Goal: Task Accomplishment & Management: Manage account settings

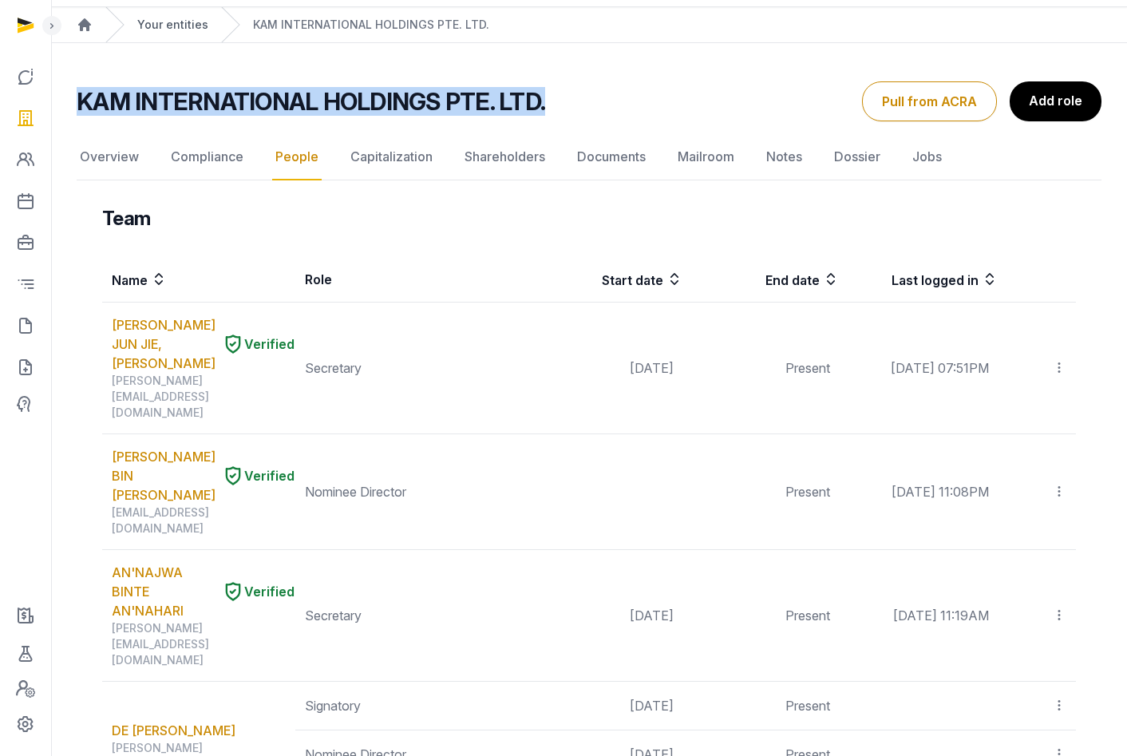
click at [175, 21] on link "Your entities" at bounding box center [172, 25] width 71 height 16
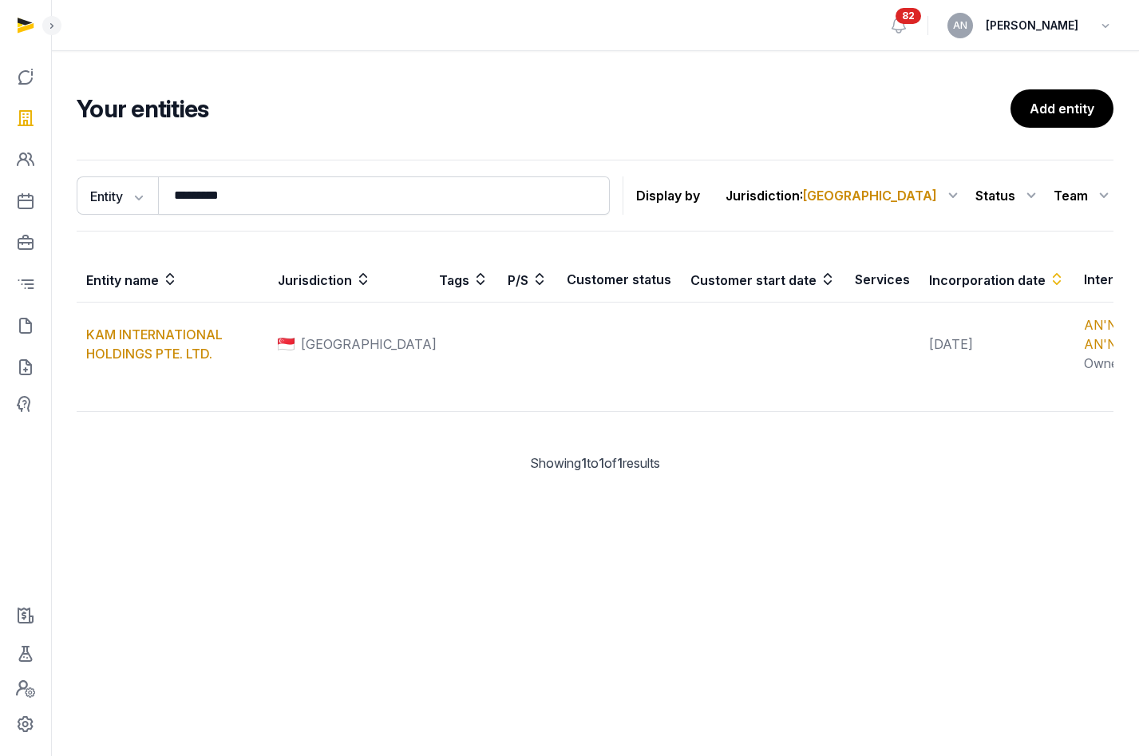
click at [449, 69] on div "Your entities Add entity Entity Entity People Tags Services ********* Search Di…" at bounding box center [595, 290] width 1088 height 479
click at [36, 330] on link at bounding box center [25, 326] width 38 height 38
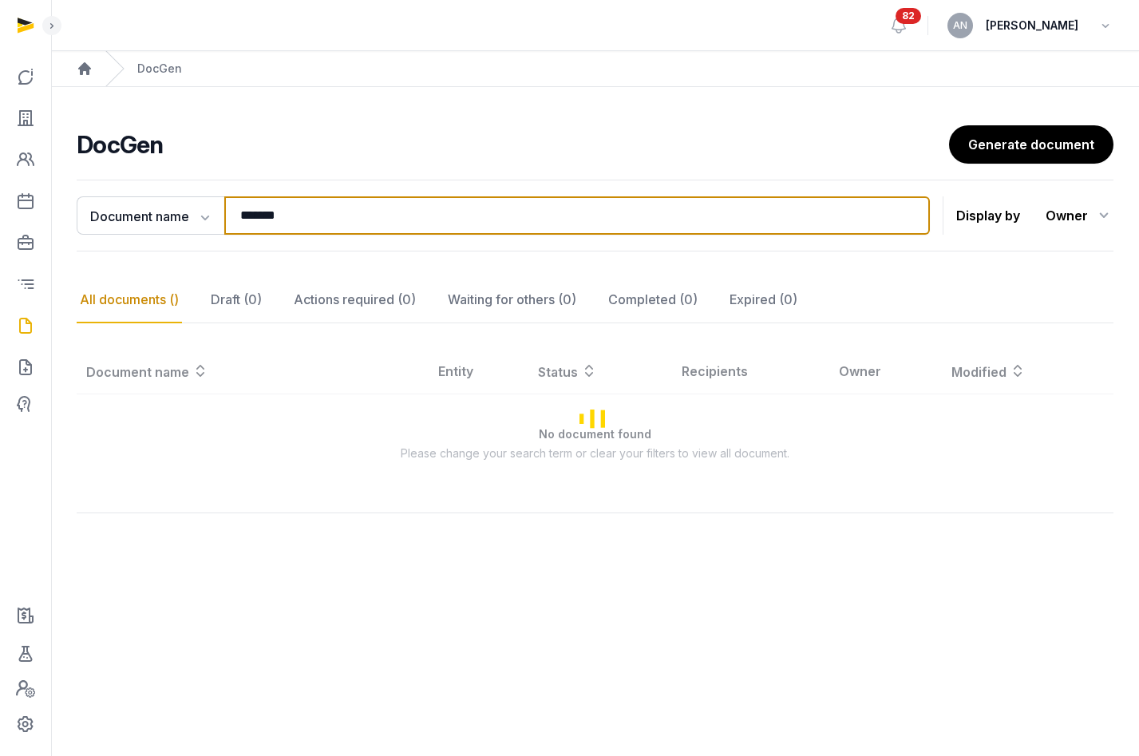
click at [316, 210] on input "*******" at bounding box center [577, 215] width 706 height 38
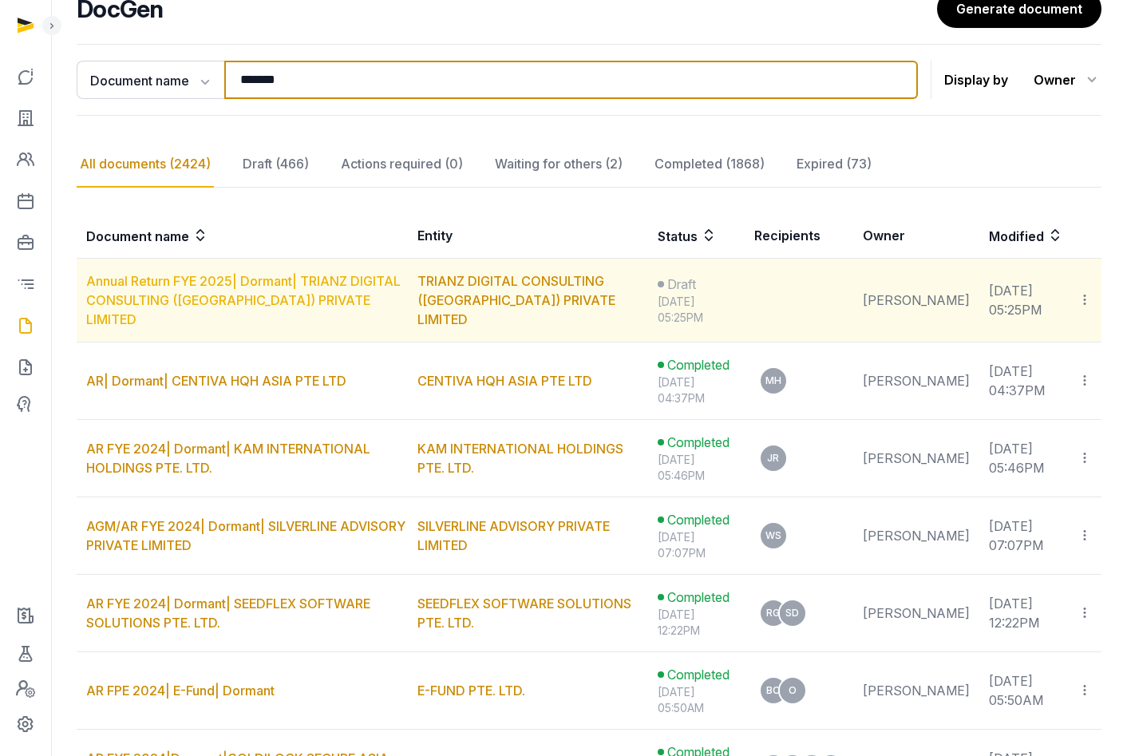
scroll to position [145, 0]
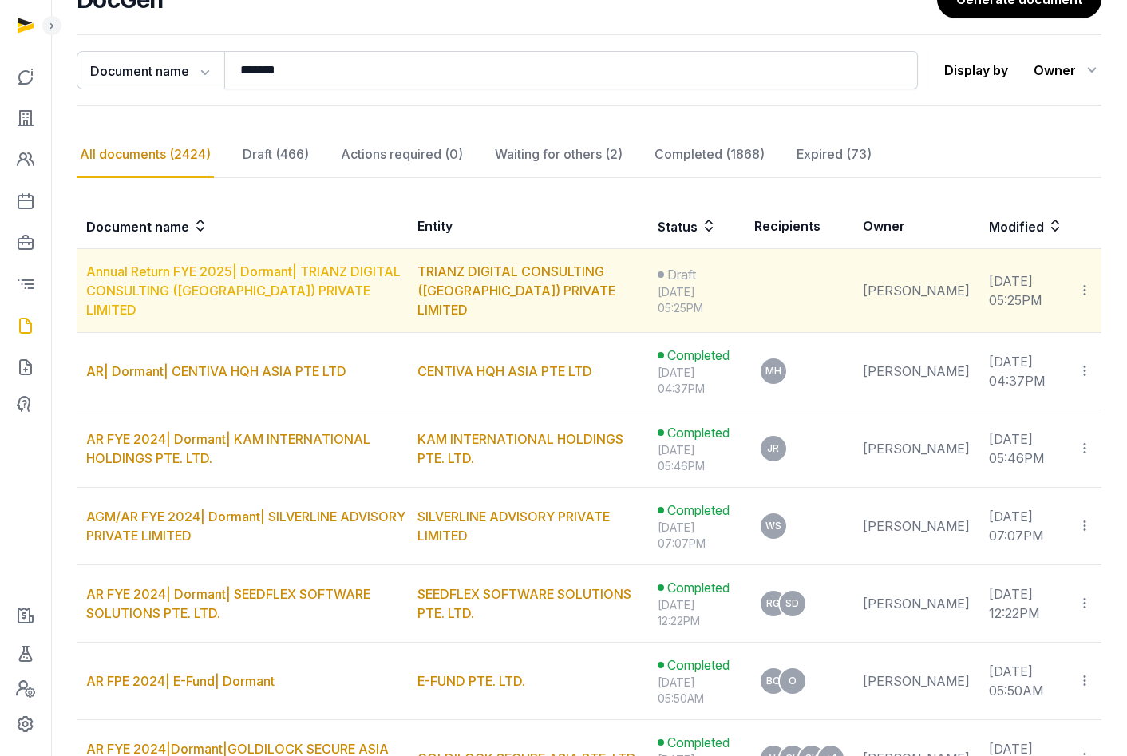
click at [311, 298] on link "Annual Return FYE 2025| Dormant| TRIANZ DIGITAL CONSULTING (SINGAPORE) PRIVATE …" at bounding box center [243, 290] width 315 height 54
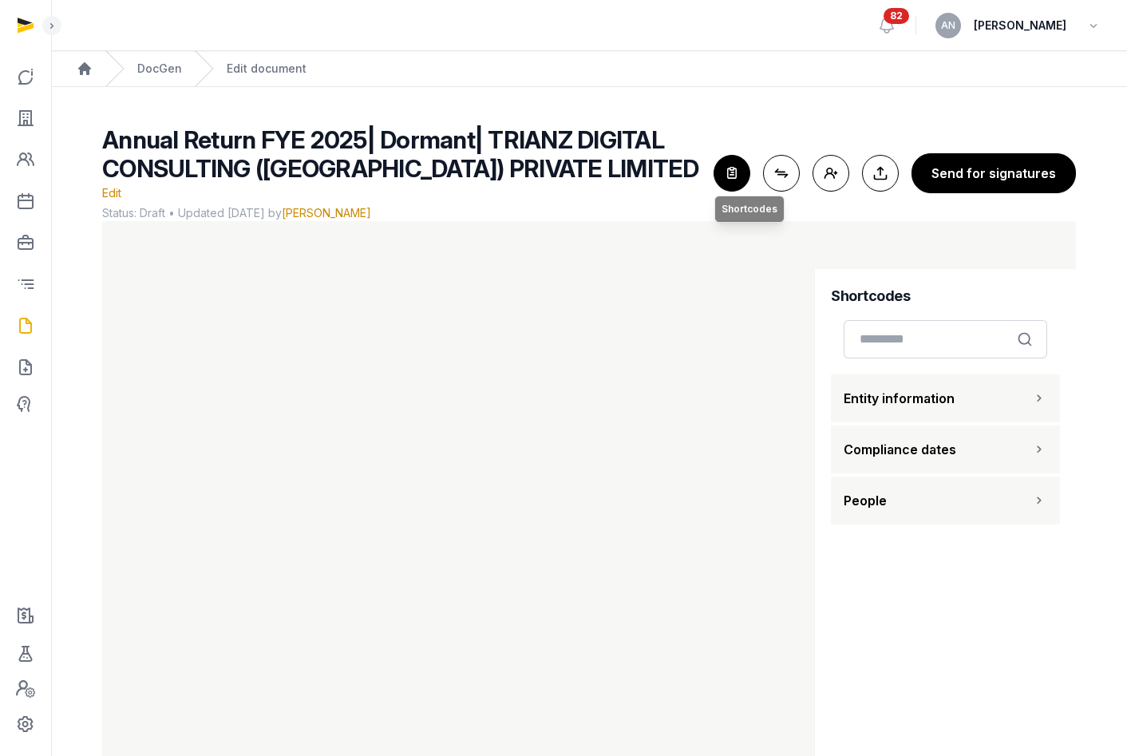
click at [730, 170] on icon "button" at bounding box center [732, 173] width 35 height 35
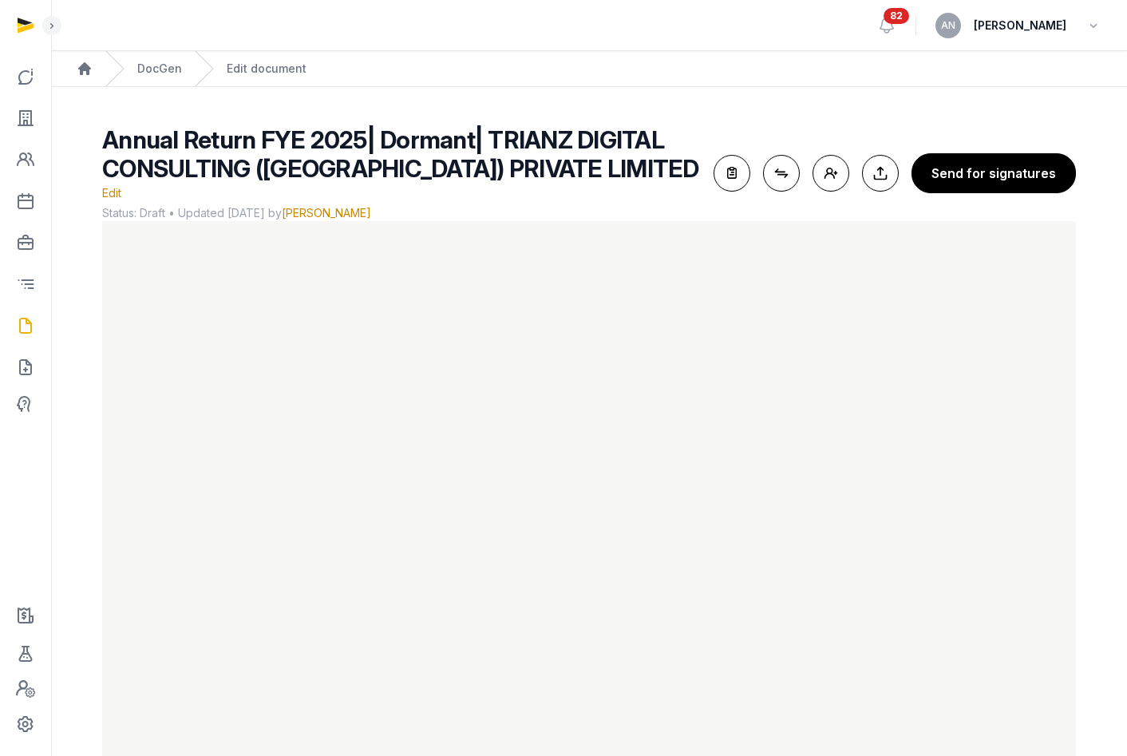
scroll to position [3, 0]
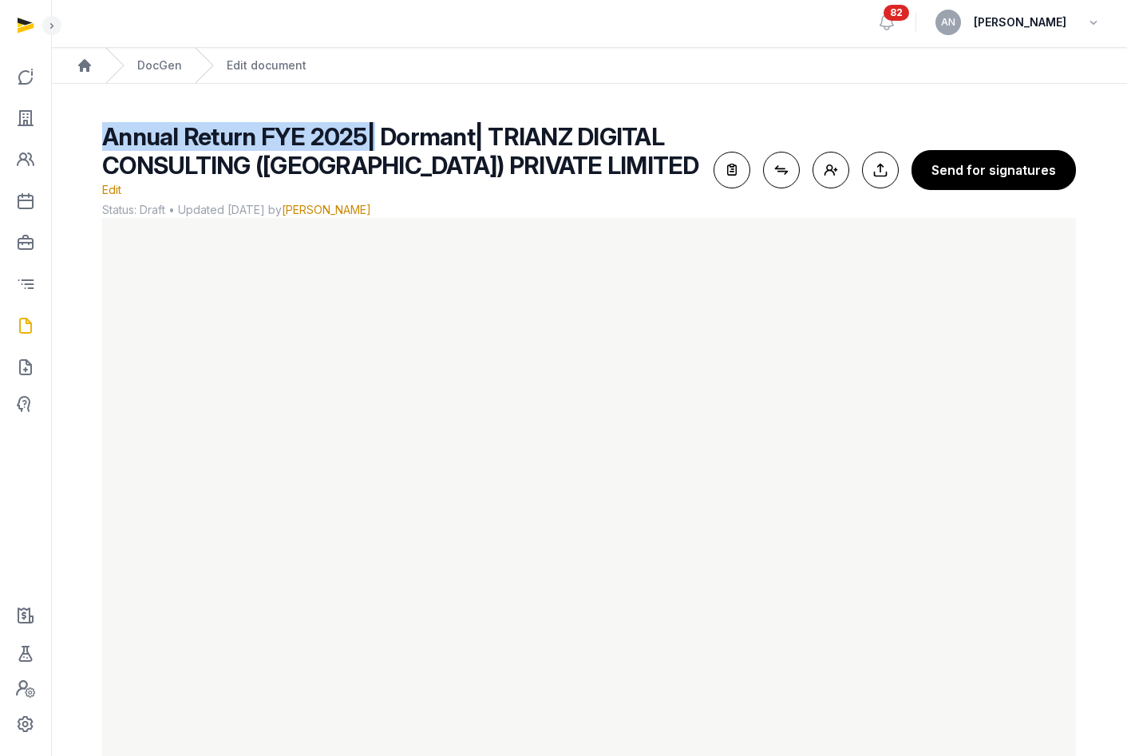
drag, startPoint x: 136, startPoint y: 141, endPoint x: 370, endPoint y: 143, distance: 233.9
click at [370, 143] on div "Annual Return FYE 2025| Dormant| TRIANZ DIGITAL CONSULTING (SINGAPORE) PRIVATE …" at bounding box center [589, 453] width 1025 height 663
click at [366, 141] on span "Annual Return FYE 2025| Dormant| TRIANZ DIGITAL CONSULTING (SINGAPORE) PRIVATE …" at bounding box center [400, 150] width 597 height 57
click at [353, 139] on span "Annual Return FYE 2025| Dormant| TRIANZ DIGITAL CONSULTING (SINGAPORE) PRIVATE …" at bounding box center [400, 150] width 597 height 57
click at [408, 133] on span "Annual Return FYE 2025| Dormant| TRIANZ DIGITAL CONSULTING (SINGAPORE) PRIVATE …" at bounding box center [400, 150] width 597 height 57
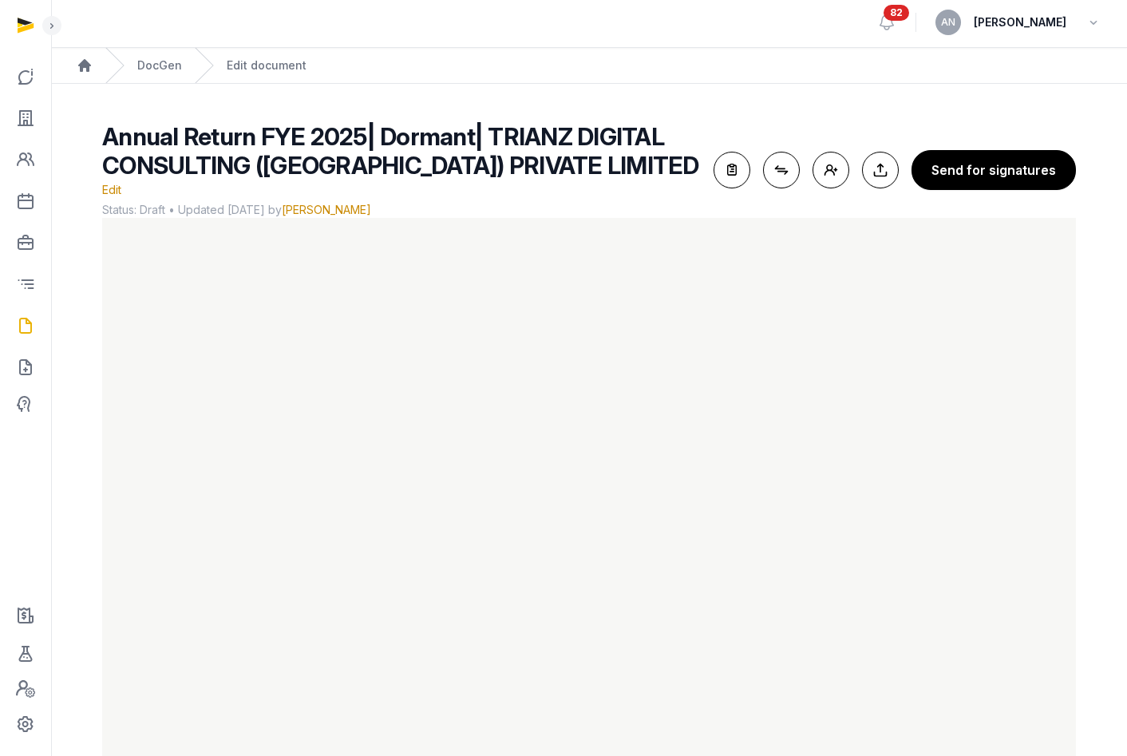
click at [537, 142] on span "Annual Return FYE 2025| Dormant| TRIANZ DIGITAL CONSULTING (SINGAPORE) PRIVATE …" at bounding box center [400, 150] width 597 height 57
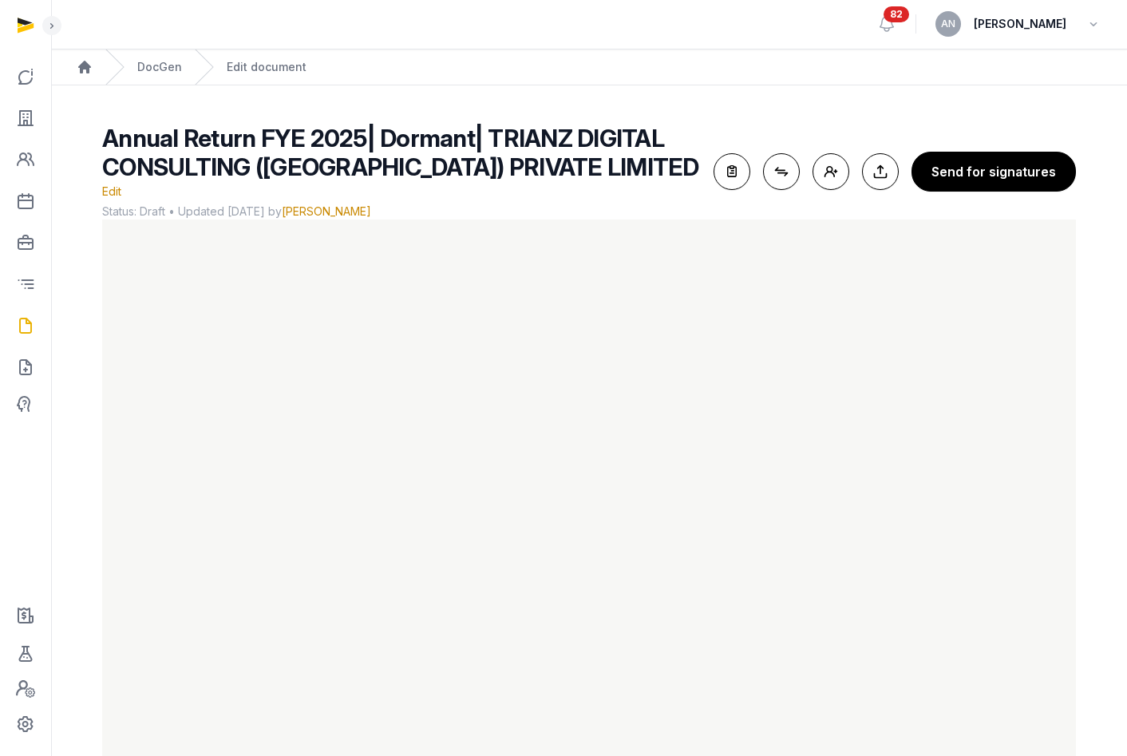
scroll to position [0, 0]
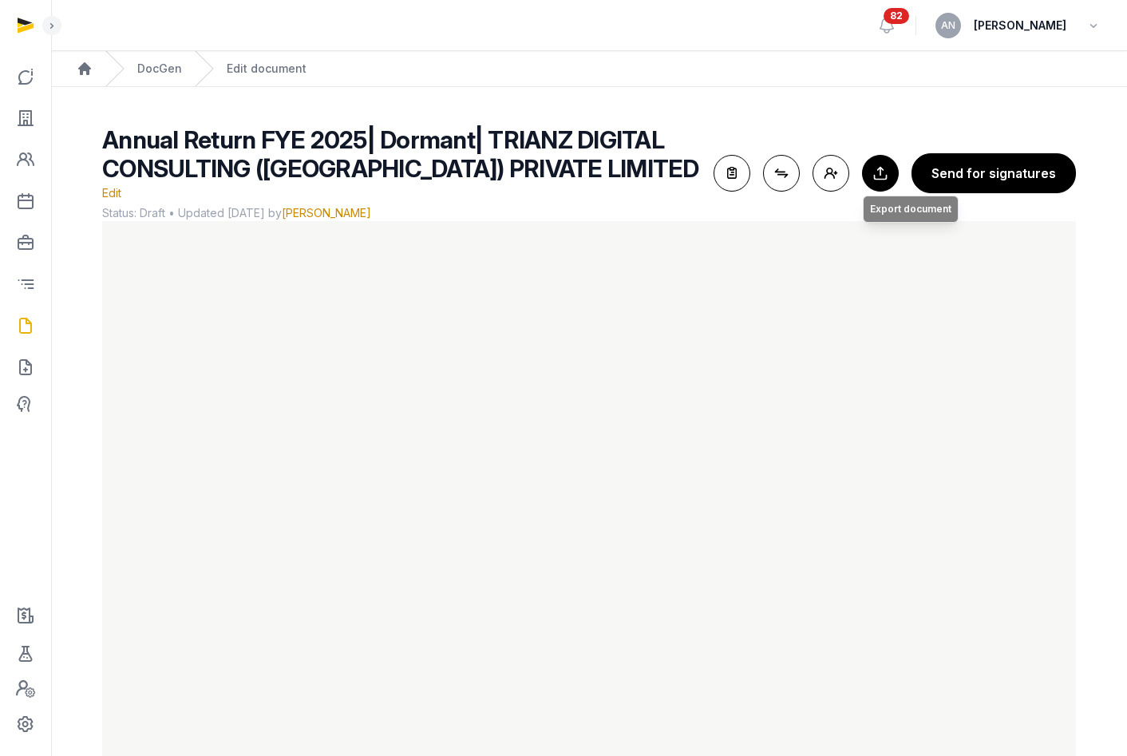
click at [877, 168] on button "Export to Documents Export document" at bounding box center [880, 173] width 37 height 37
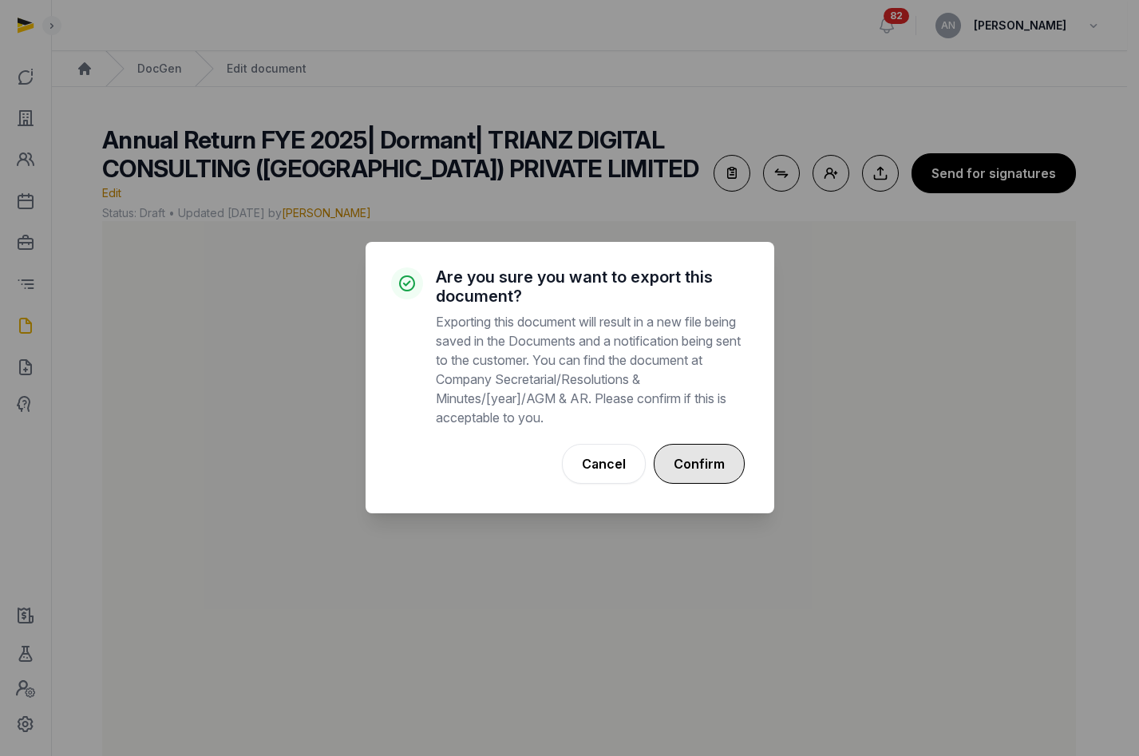
click at [710, 460] on button "Confirm" at bounding box center [699, 464] width 91 height 40
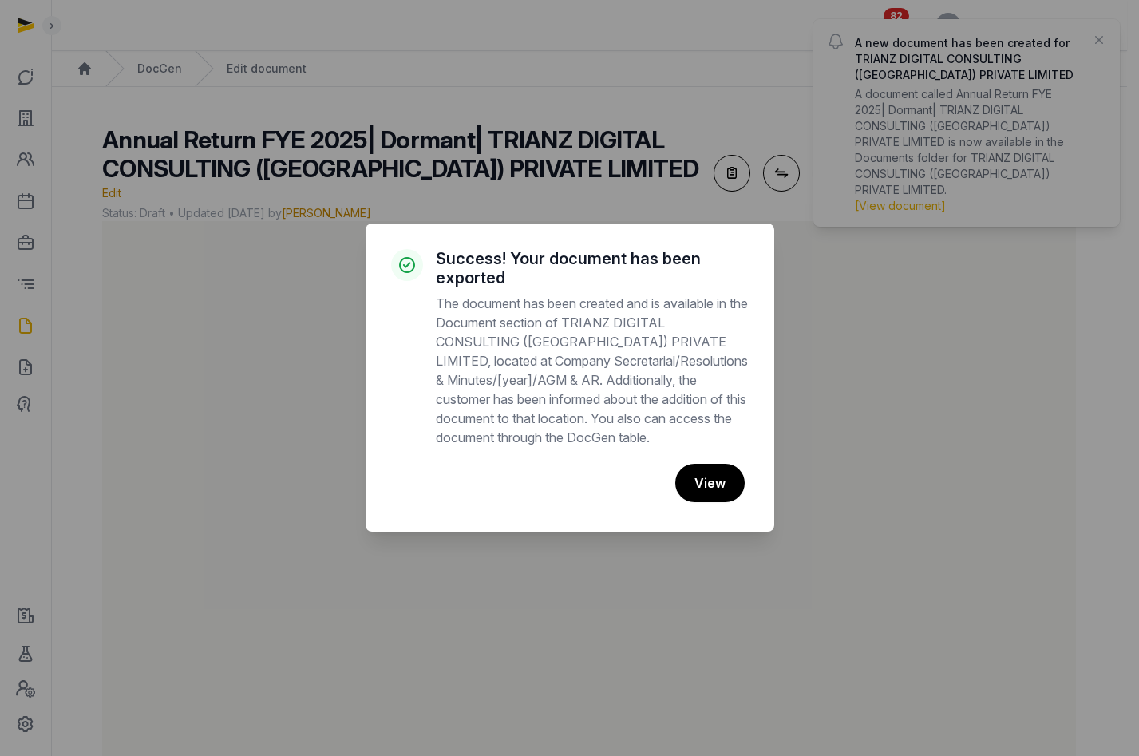
click at [548, 355] on p "The document has been created and is available in the Document section of TRIAN…" at bounding box center [592, 370] width 313 height 153
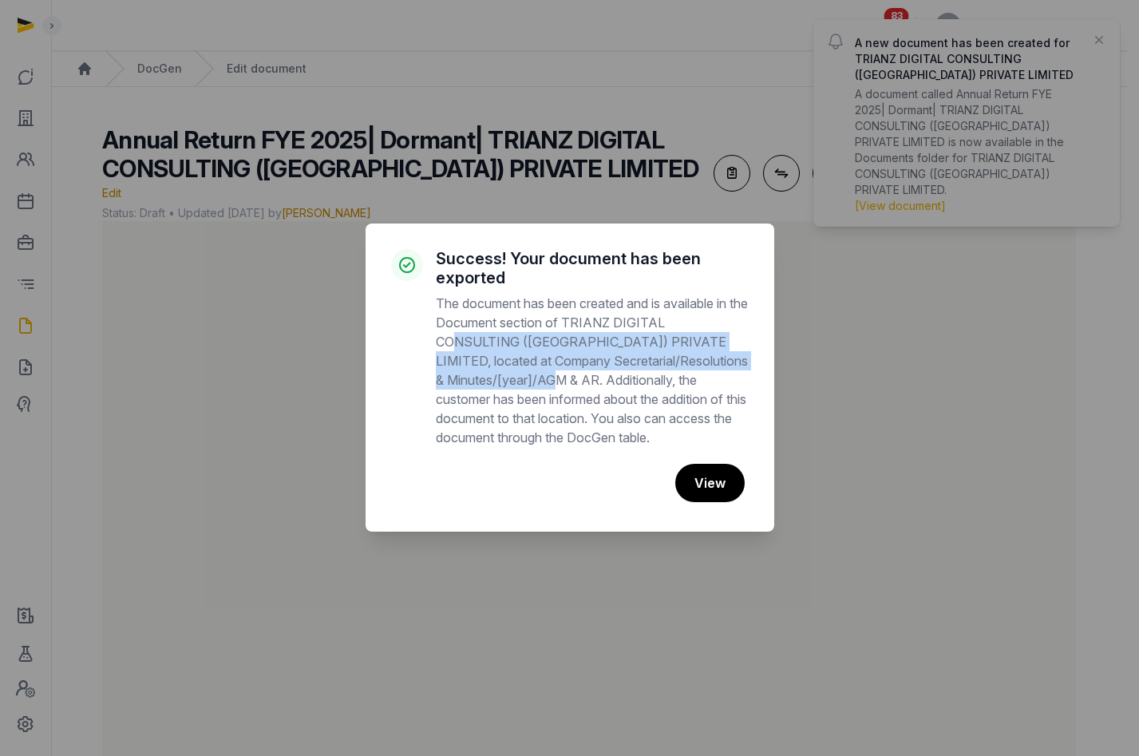
drag, startPoint x: 592, startPoint y: 380, endPoint x: 453, endPoint y: 348, distance: 142.5
click at [453, 348] on p "The document has been created and is available in the Document section of TRIAN…" at bounding box center [592, 370] width 313 height 153
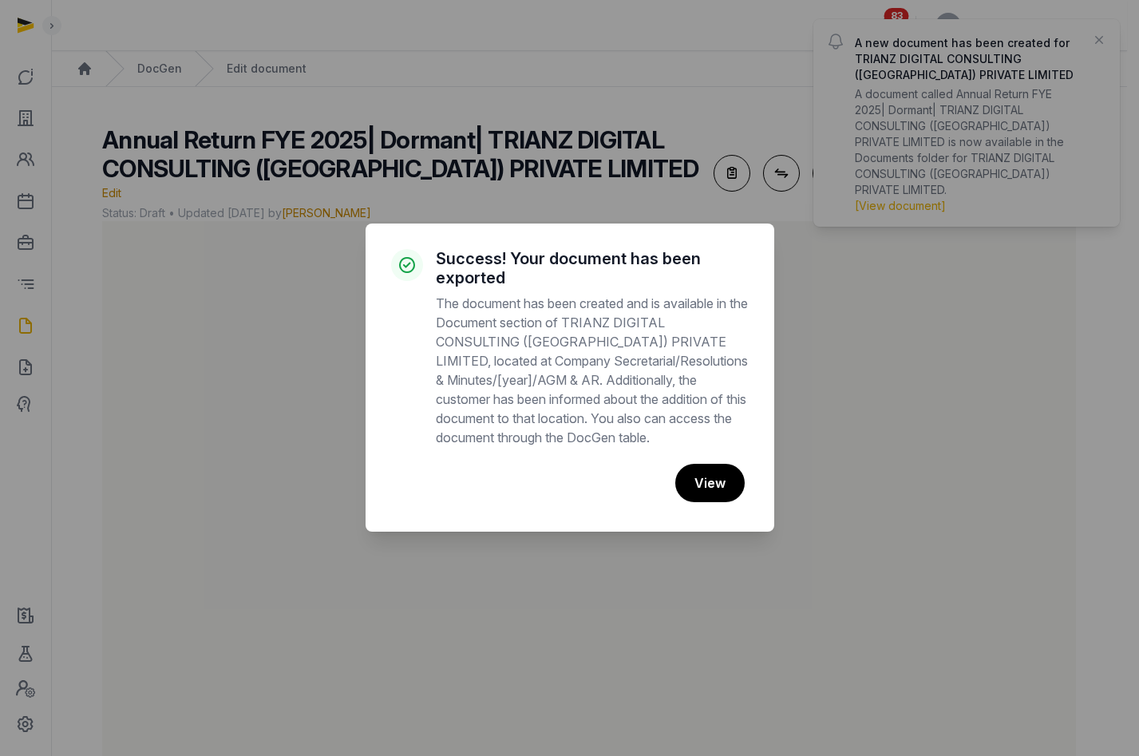
click at [763, 248] on div "× Success! Your document has been exported The document has been created and is…" at bounding box center [570, 378] width 409 height 308
click at [706, 475] on button "View" at bounding box center [709, 483] width 71 height 40
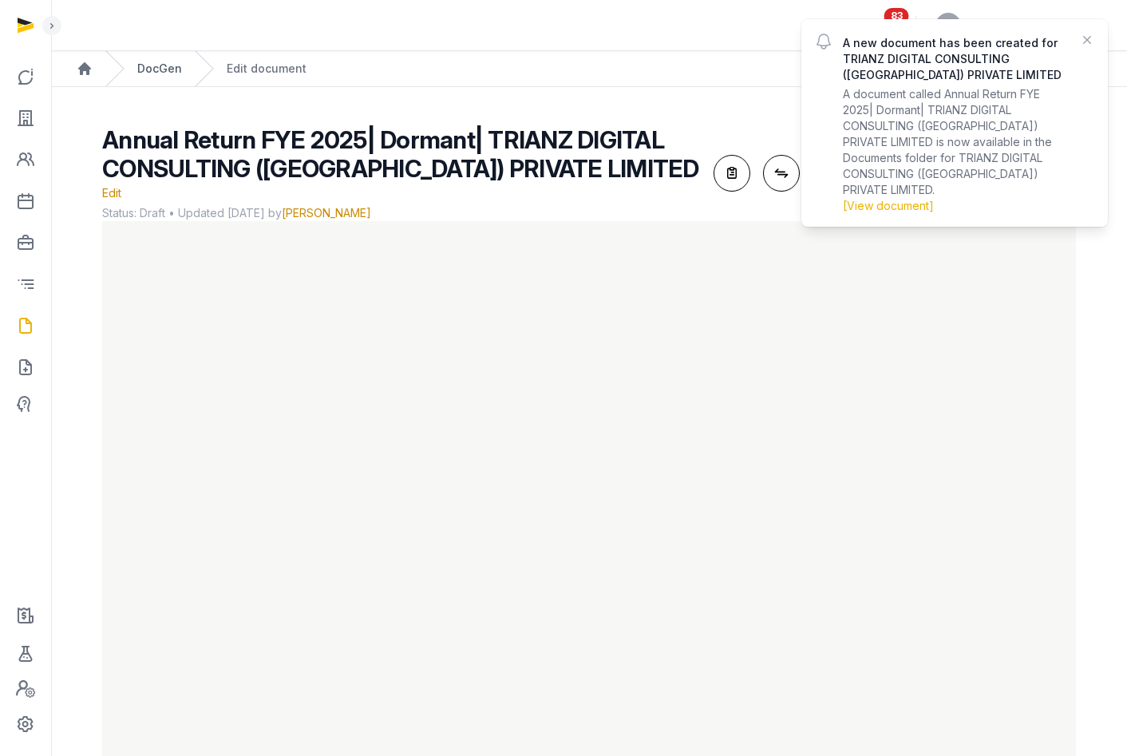
click at [148, 70] on link "DocGen" at bounding box center [159, 69] width 45 height 16
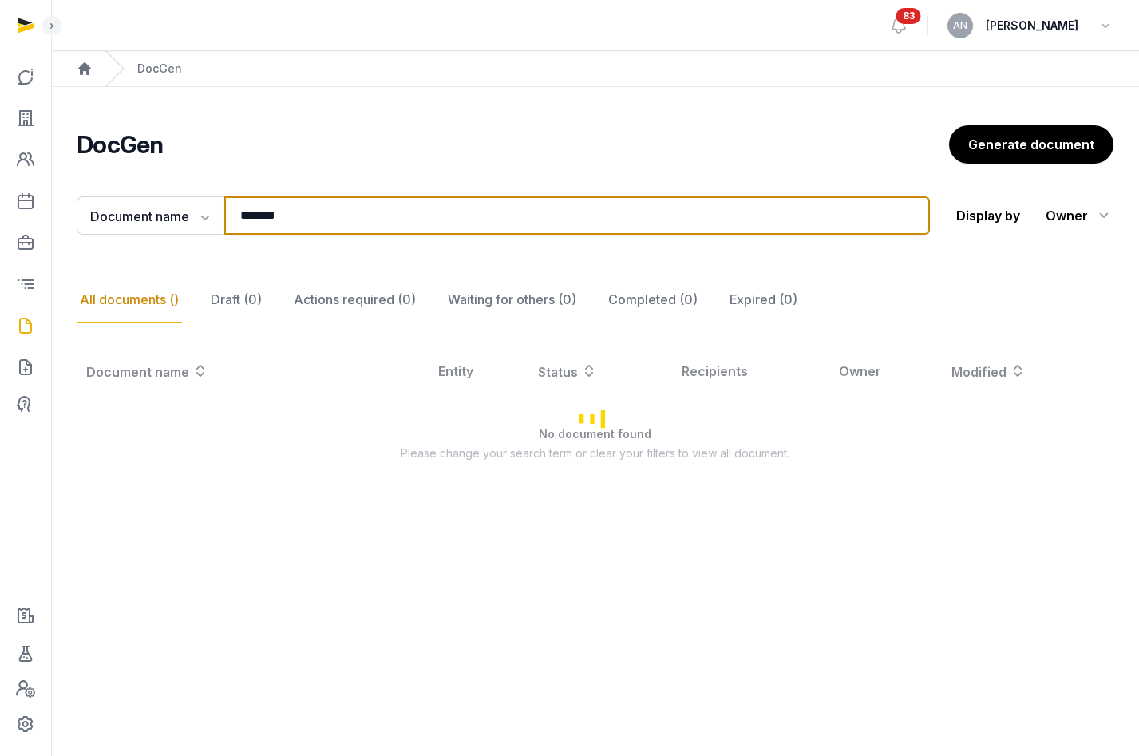
click at [411, 214] on input "*******" at bounding box center [577, 215] width 706 height 38
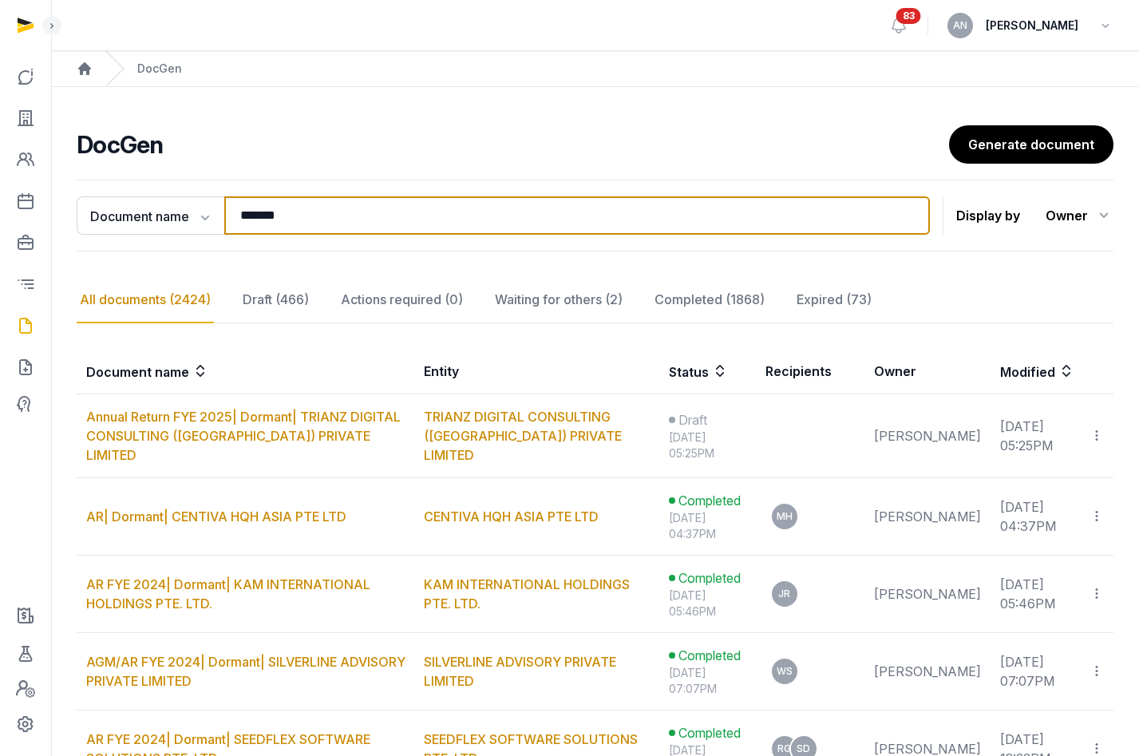
click at [411, 214] on input "*******" at bounding box center [577, 215] width 706 height 38
click at [411, 214] on input "*******" at bounding box center [571, 215] width 694 height 38
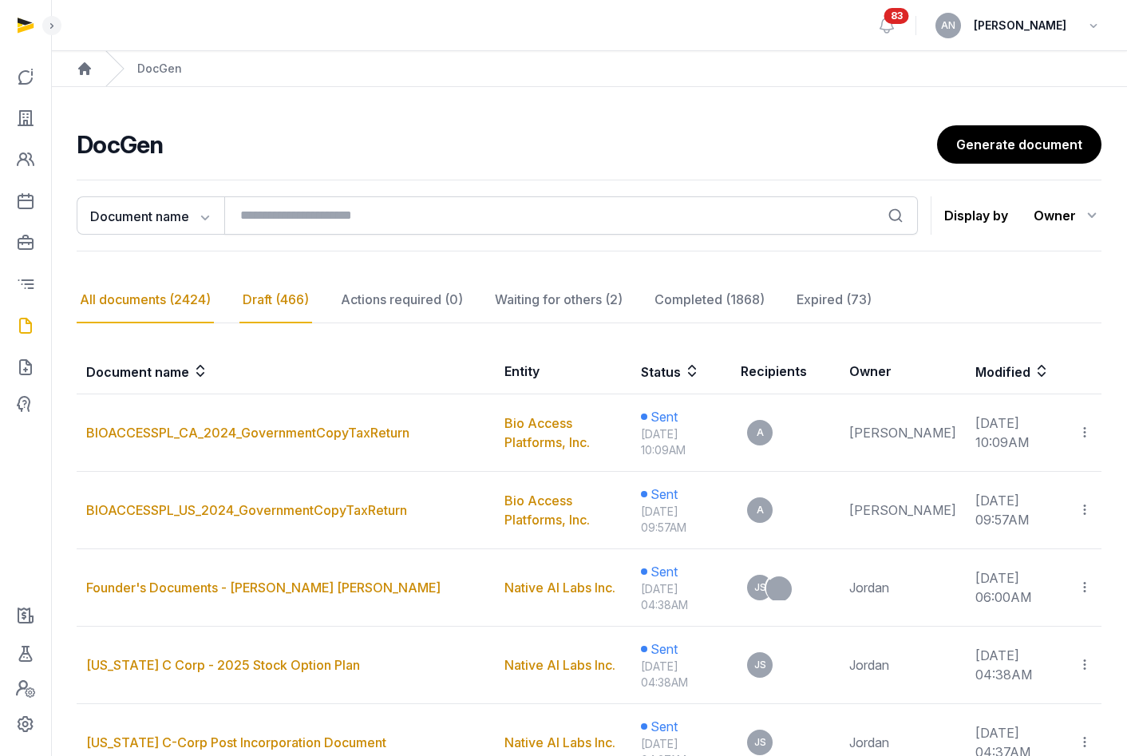
click at [267, 309] on div "Draft (466)" at bounding box center [275, 300] width 73 height 46
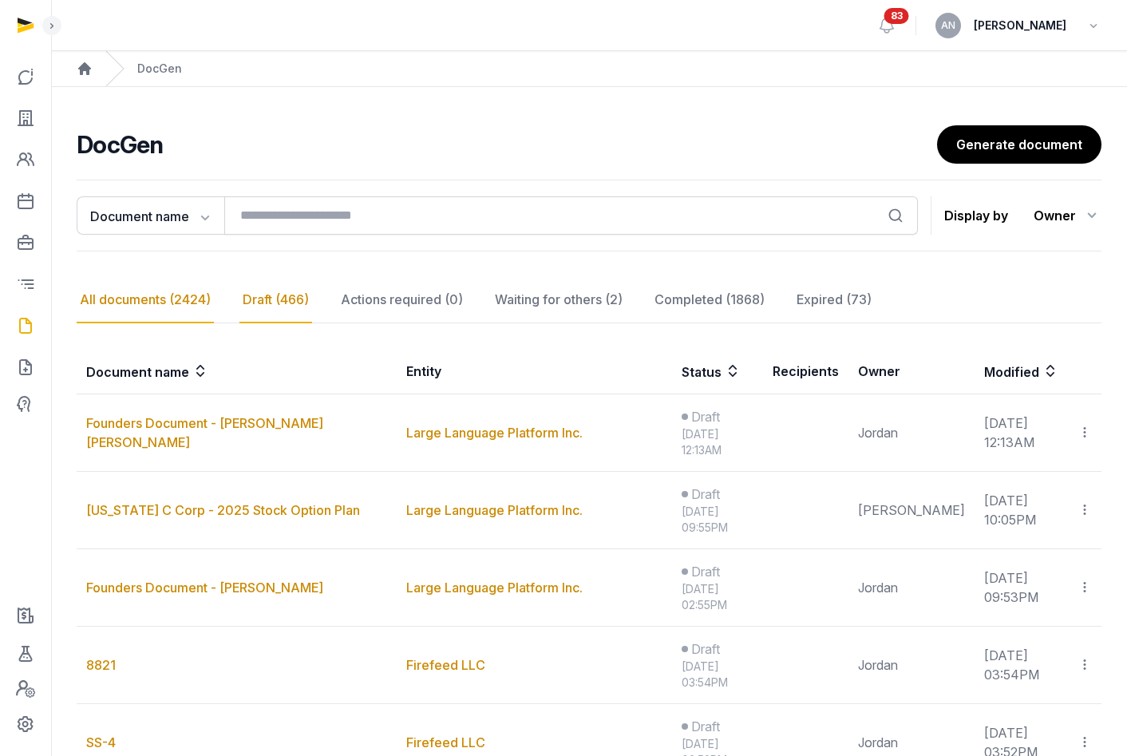
click at [160, 302] on div "All documents (2424)" at bounding box center [145, 300] width 137 height 46
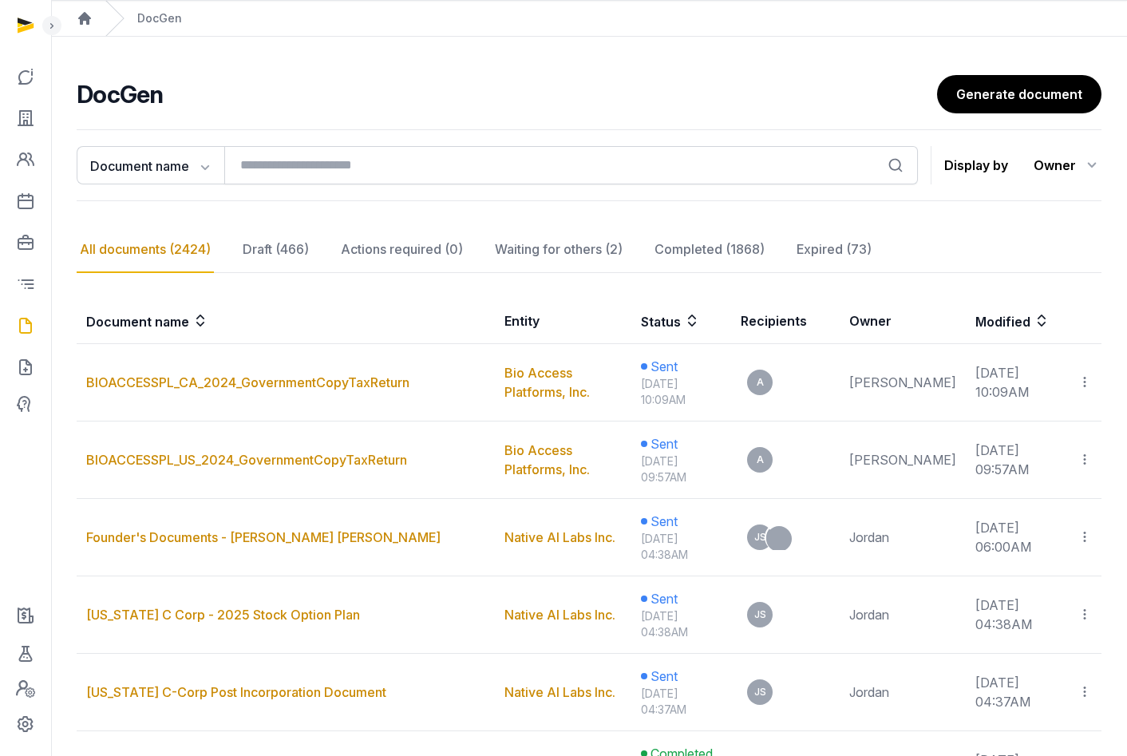
scroll to position [80, 0]
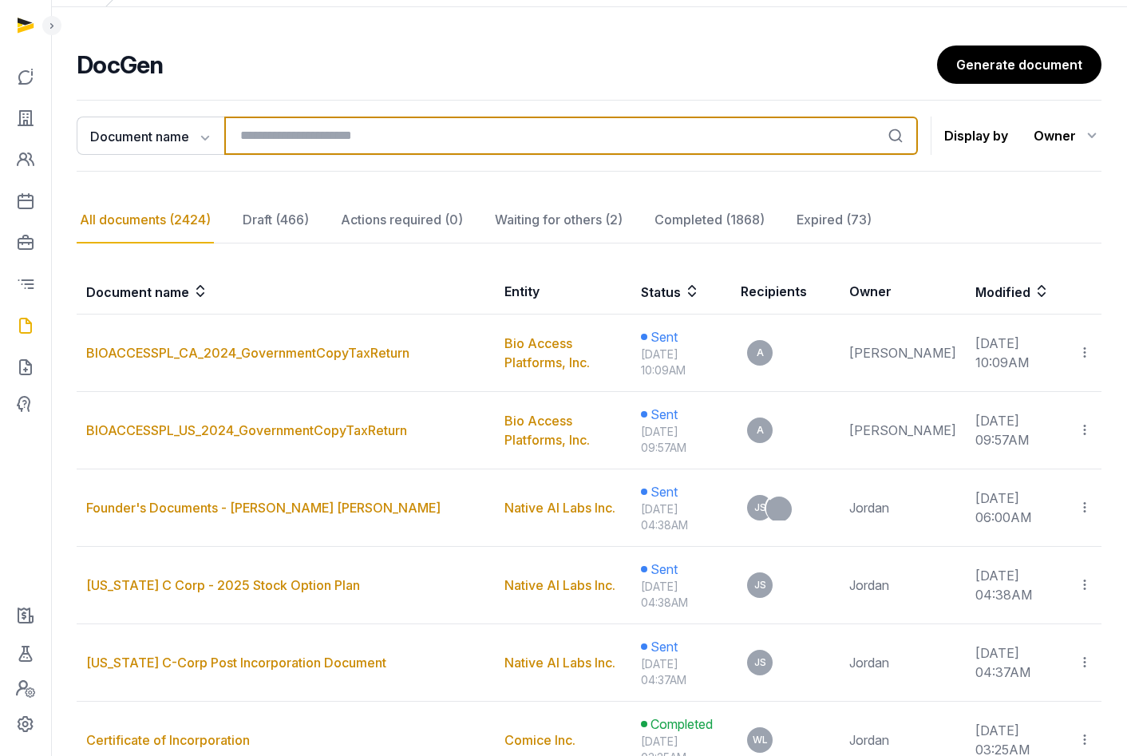
click at [414, 143] on input "search" at bounding box center [571, 136] width 694 height 38
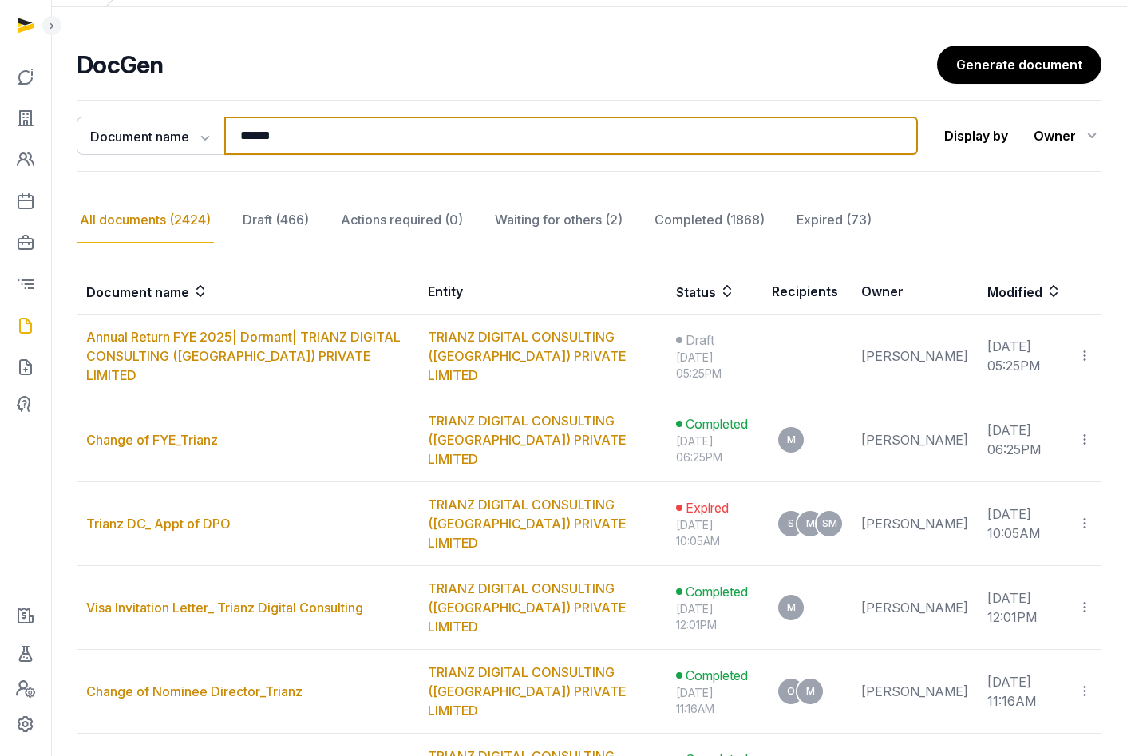
type input "******"
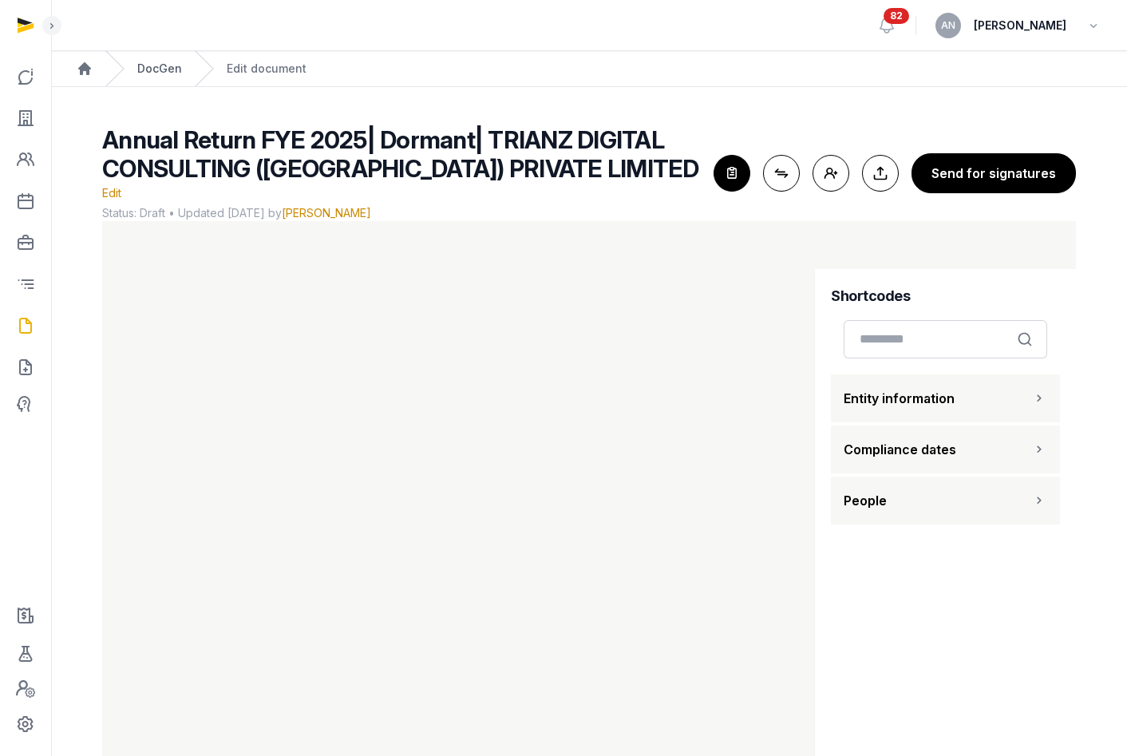
click at [158, 69] on link "DocGen" at bounding box center [159, 69] width 45 height 16
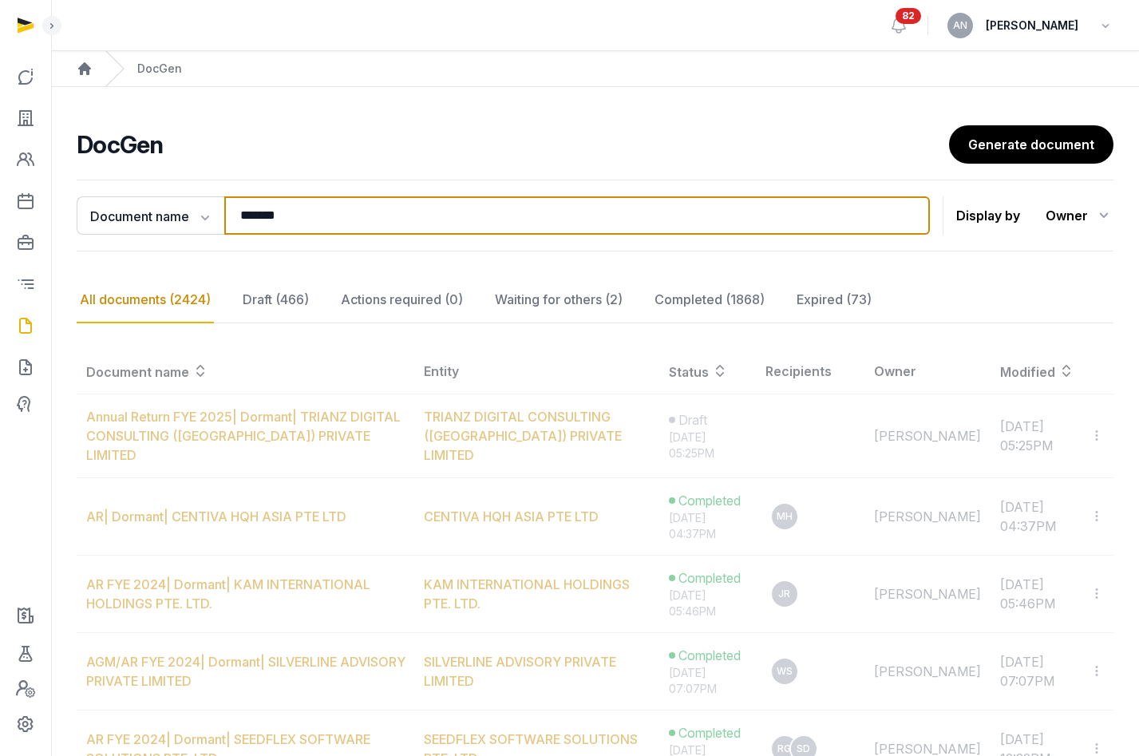
click at [295, 206] on input "*******" at bounding box center [577, 215] width 706 height 38
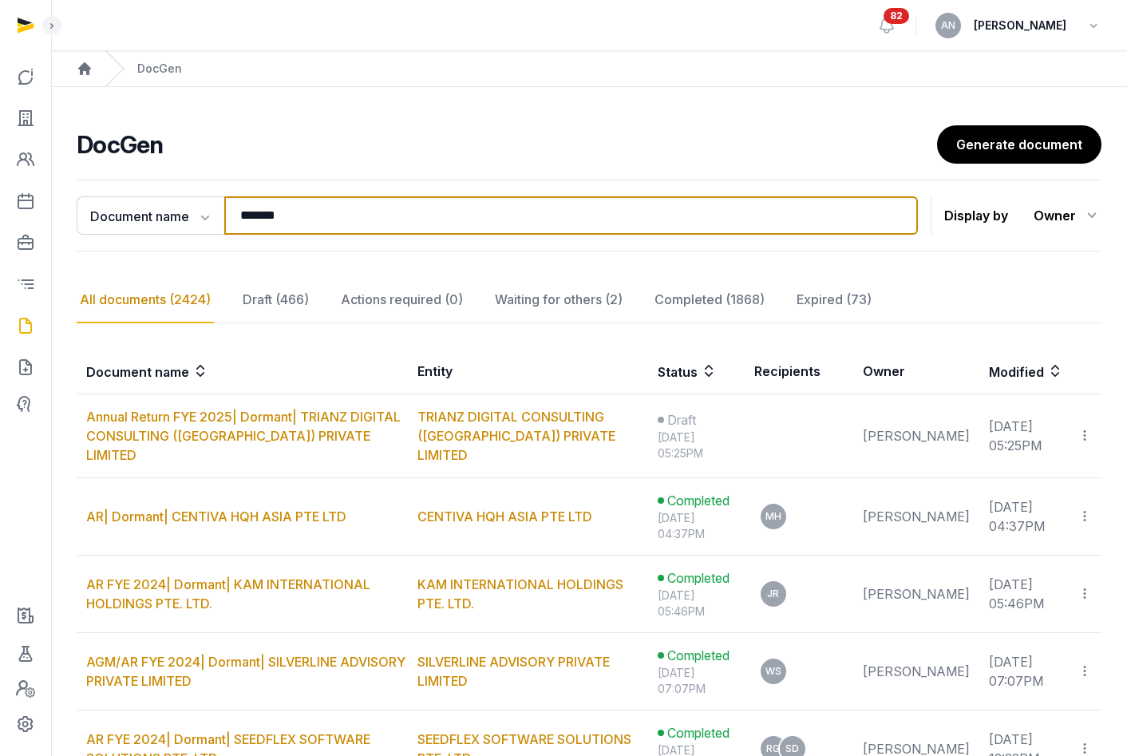
click at [295, 206] on input "*******" at bounding box center [571, 215] width 694 height 38
click at [294, 206] on input "*******" at bounding box center [571, 215] width 694 height 38
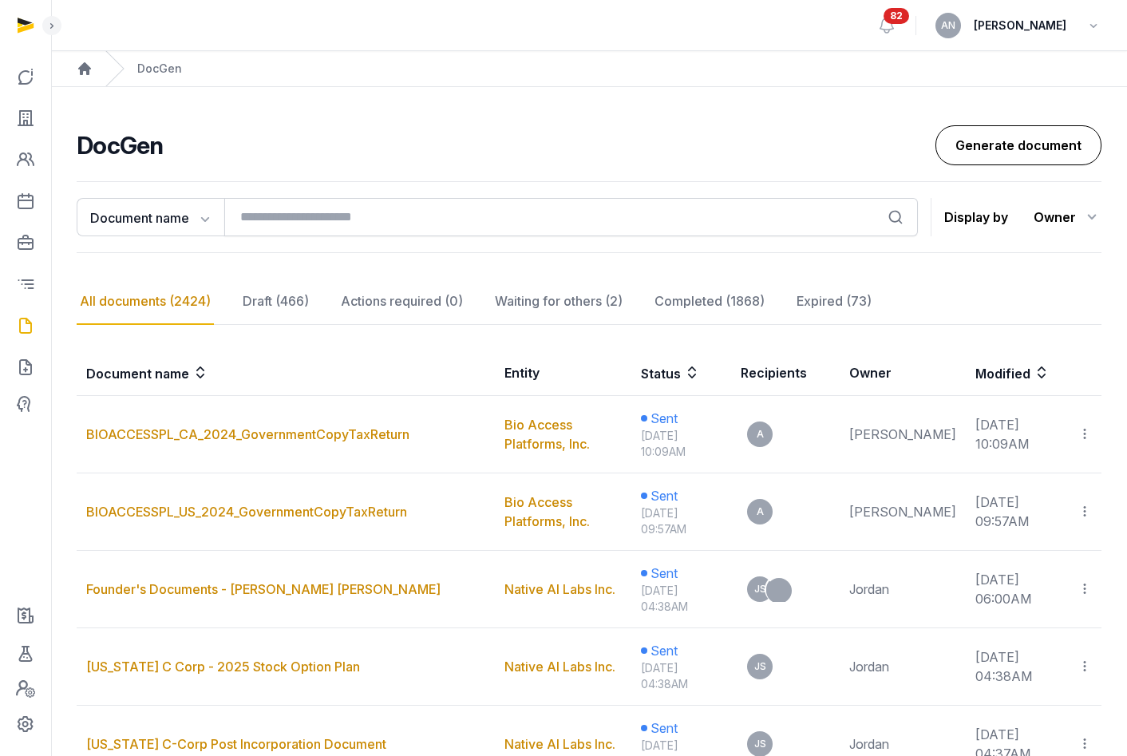
click at [1003, 139] on link "Generate document" at bounding box center [1019, 145] width 166 height 40
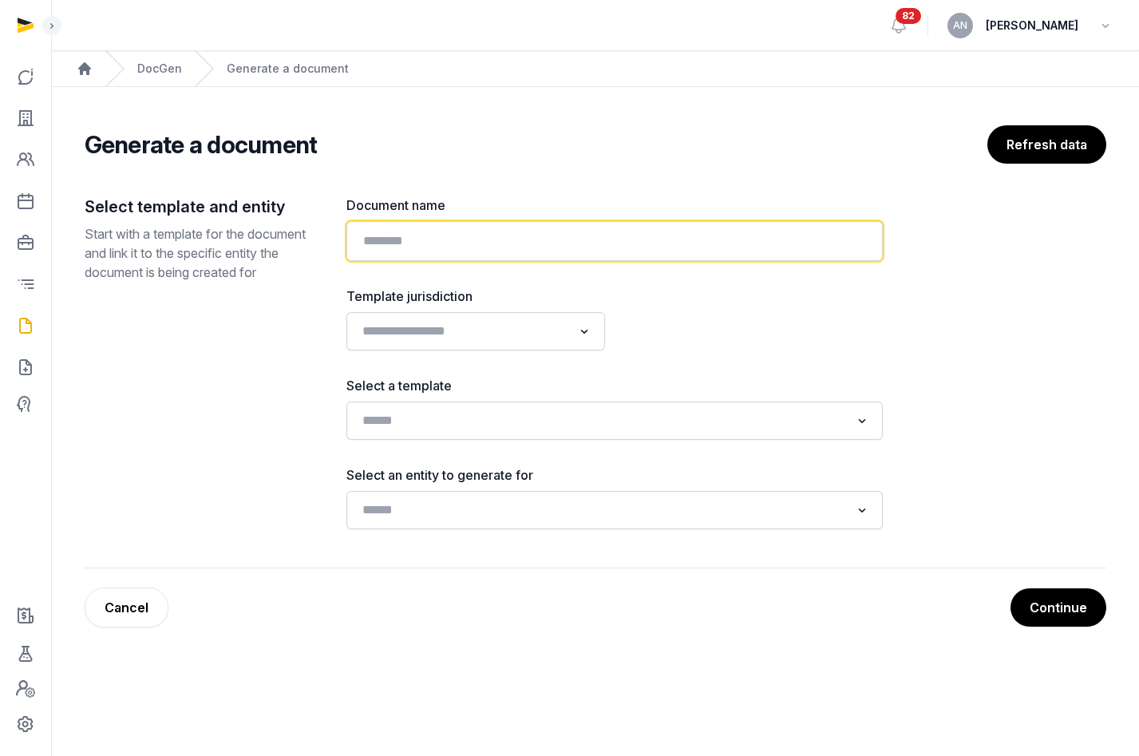
click at [492, 232] on input "text" at bounding box center [614, 241] width 536 height 40
click at [412, 242] on input "*********" at bounding box center [614, 241] width 536 height 40
click at [596, 248] on input "**********" at bounding box center [614, 241] width 536 height 40
type input "**********"
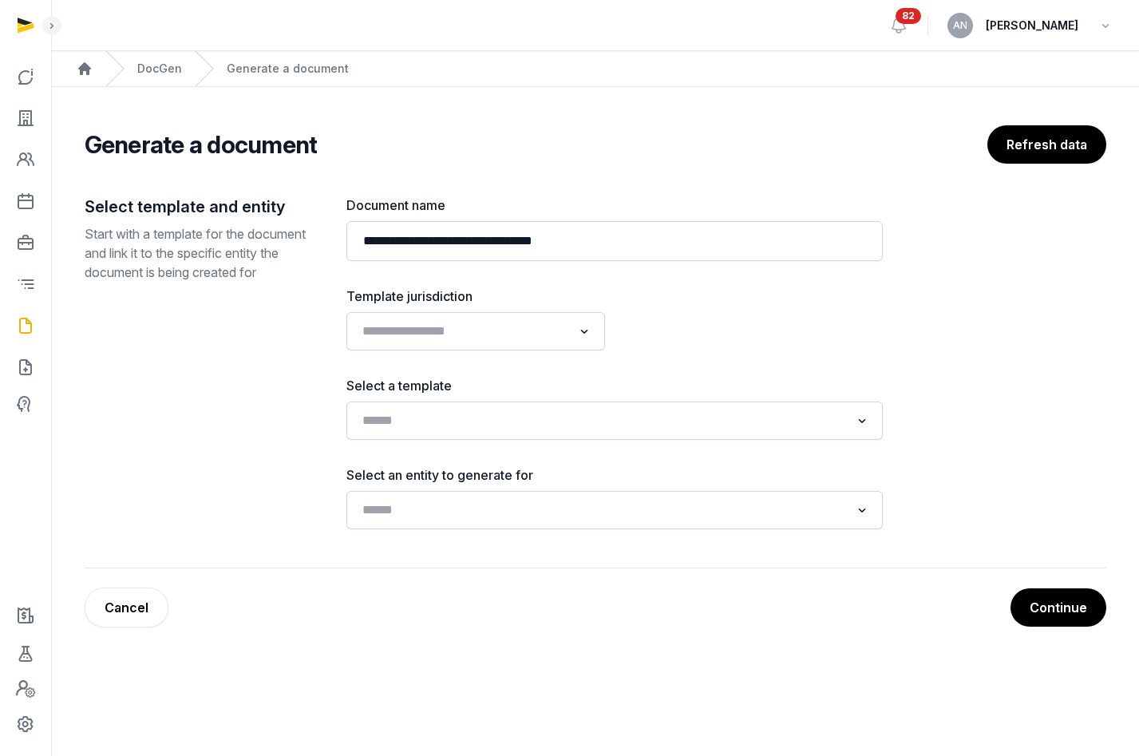
click at [528, 402] on div "Loading..." at bounding box center [614, 421] width 536 height 38
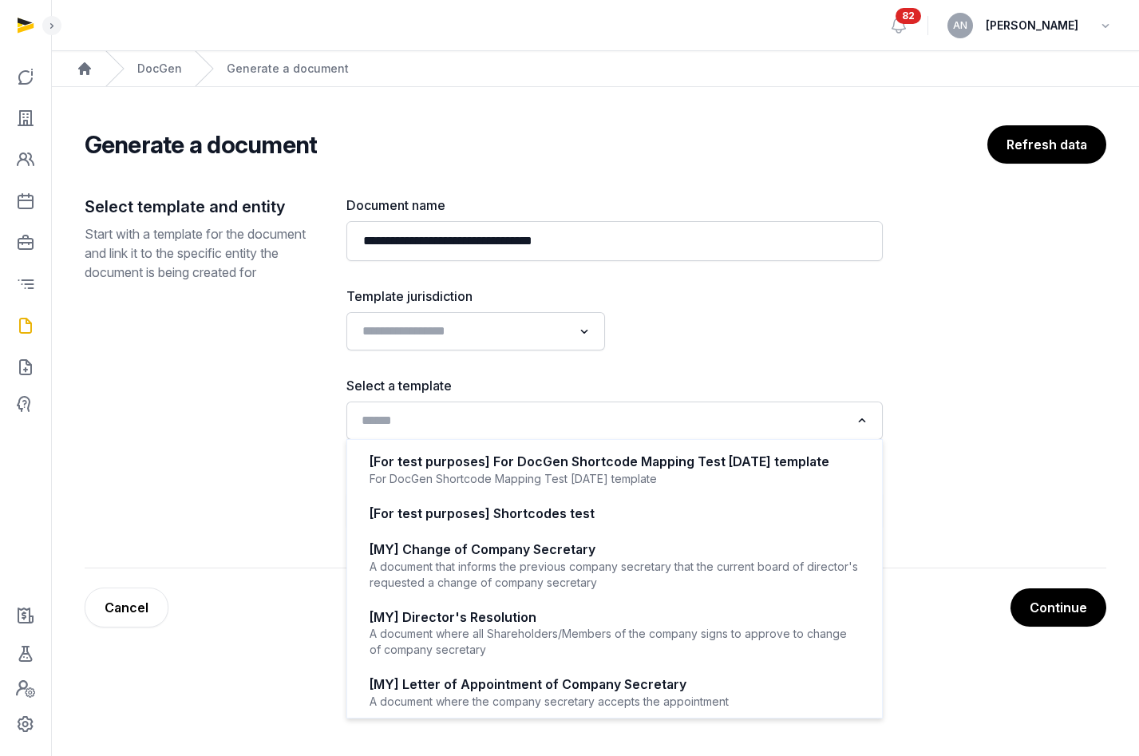
click at [529, 418] on input "Search for option" at bounding box center [603, 421] width 494 height 22
click at [499, 344] on div "Loading..." at bounding box center [475, 331] width 243 height 29
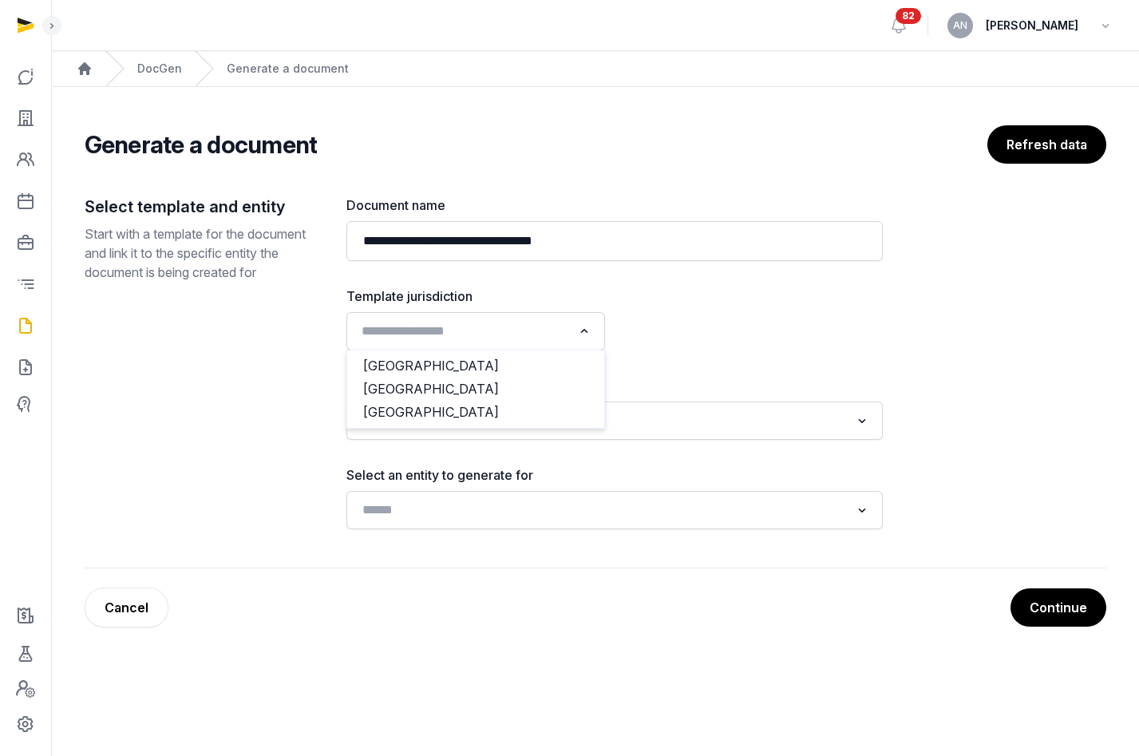
click at [500, 327] on input "Search for option" at bounding box center [464, 331] width 216 height 22
click at [442, 394] on li "Singapore" at bounding box center [475, 389] width 257 height 23
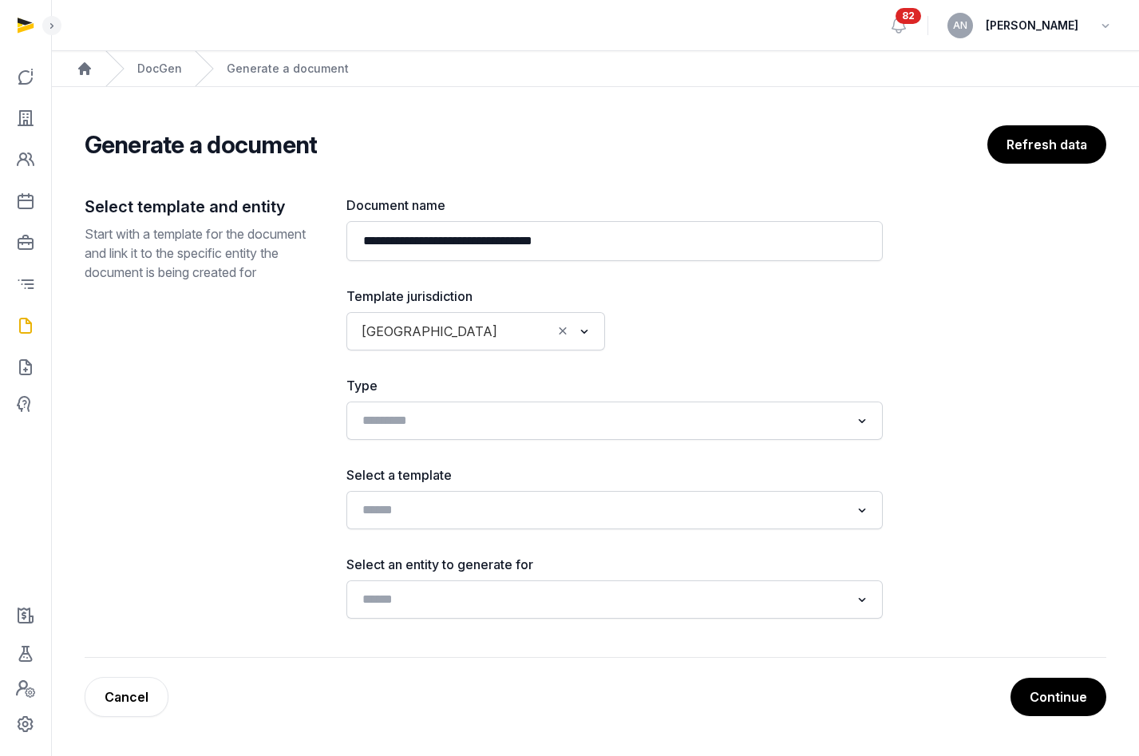
click at [747, 347] on div at bounding box center [753, 319] width 259 height 64
click at [553, 525] on div "Loading..." at bounding box center [614, 510] width 536 height 38
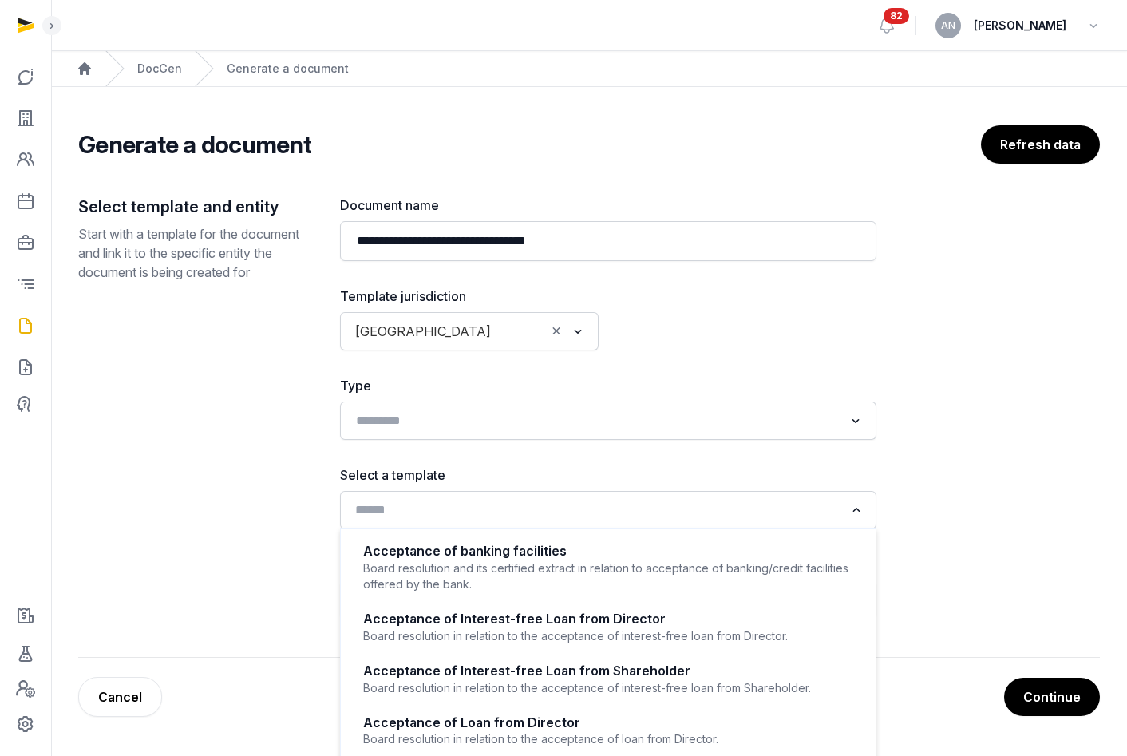
click at [553, 522] on div "Loading..." at bounding box center [608, 510] width 521 height 29
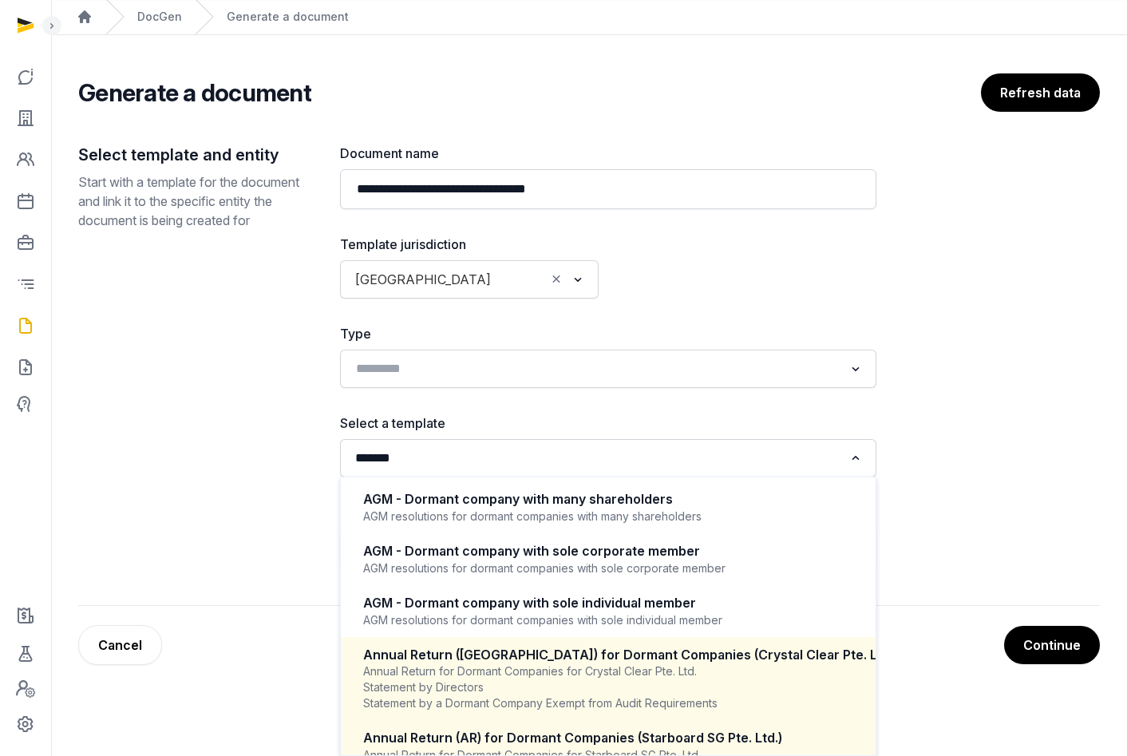
scroll to position [47, 0]
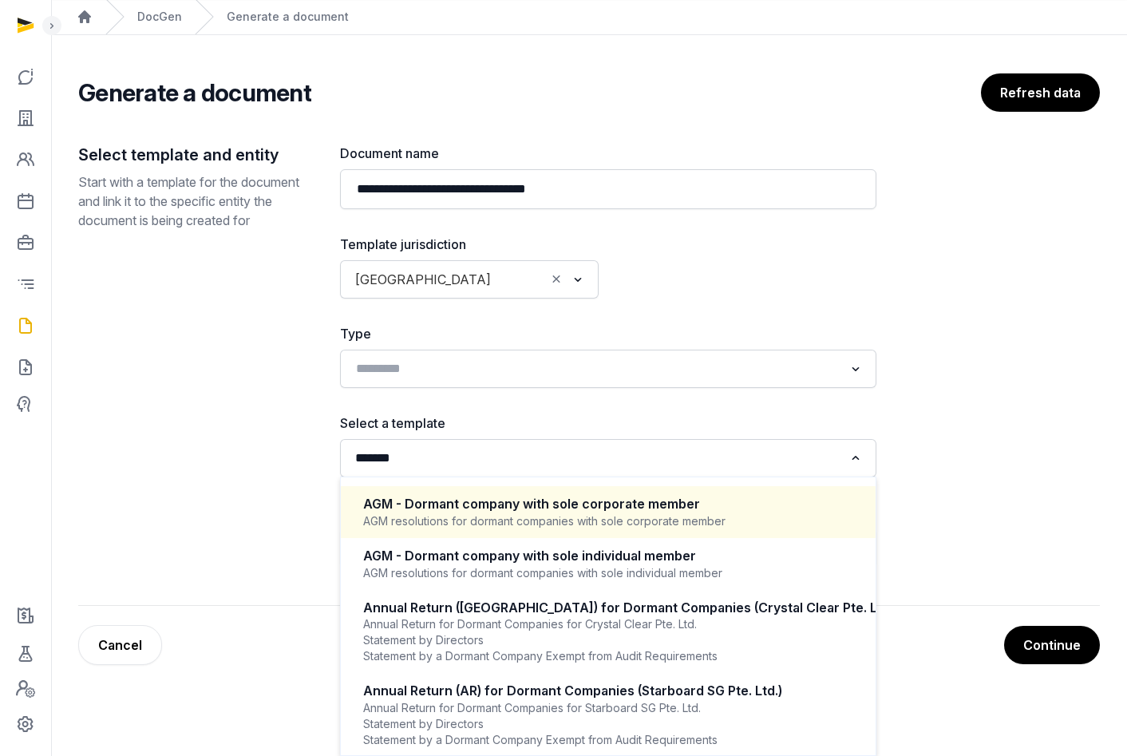
click at [551, 525] on div "AGM resolutions for dormant companies with sole corporate member" at bounding box center [608, 521] width 490 height 16
type input "*******"
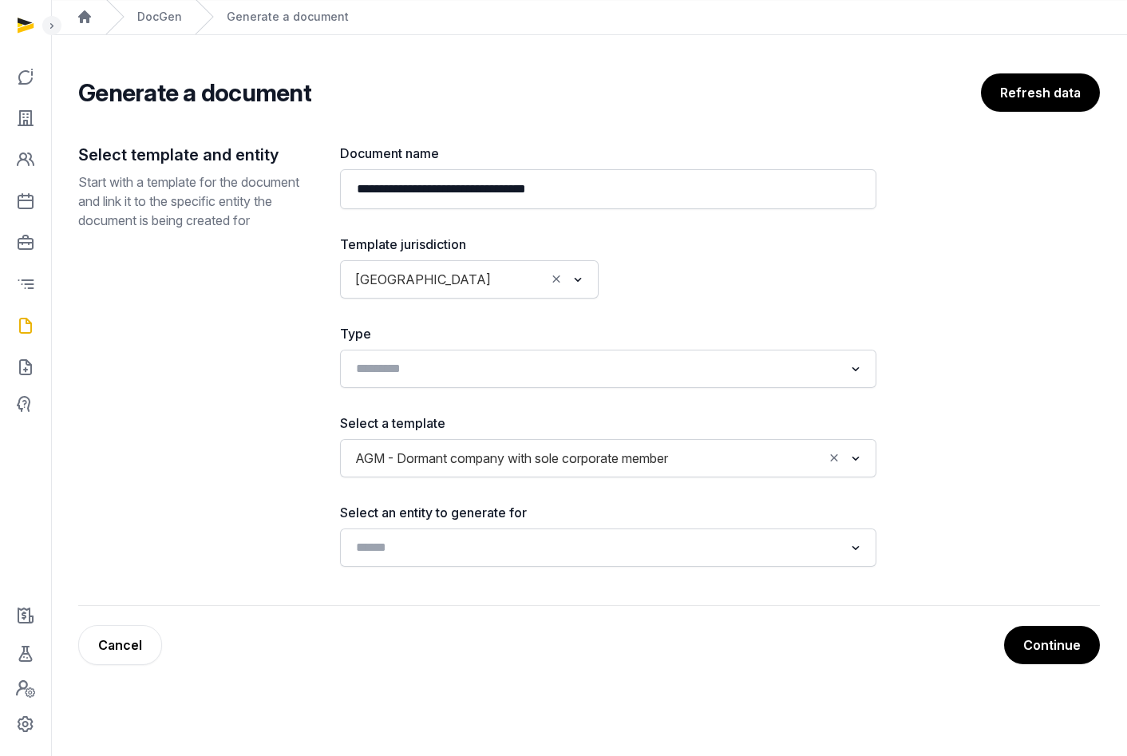
scroll to position [0, 0]
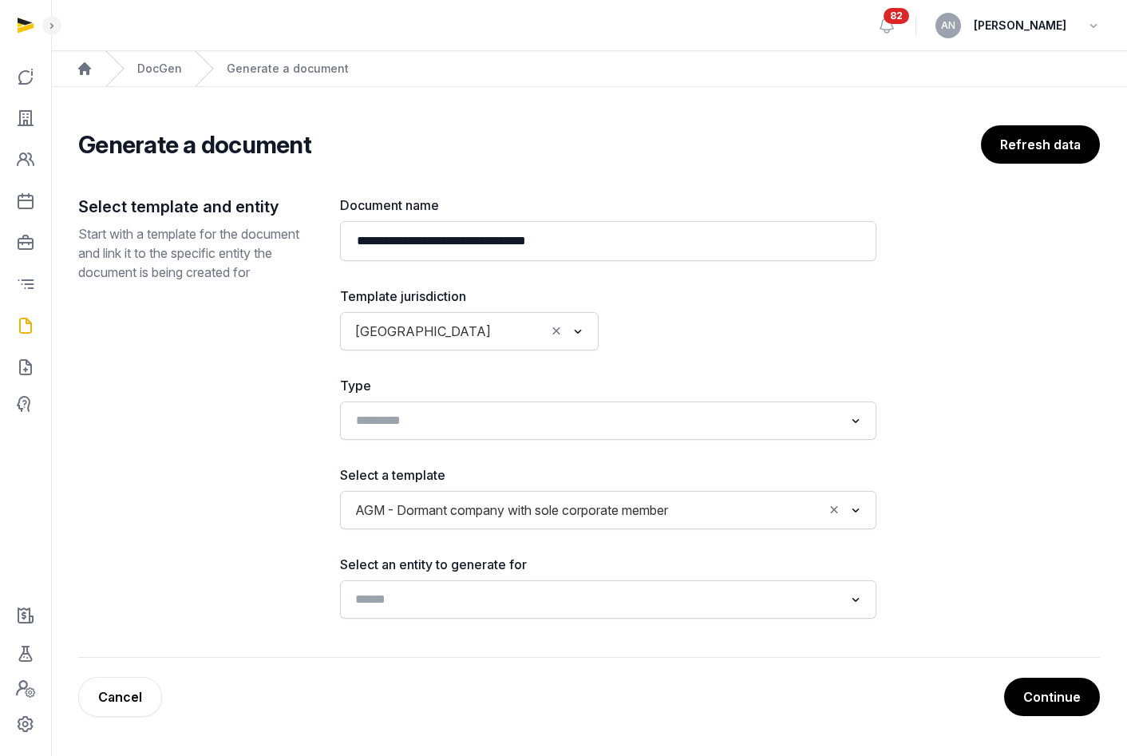
click at [469, 607] on input "Search for option" at bounding box center [597, 599] width 494 height 22
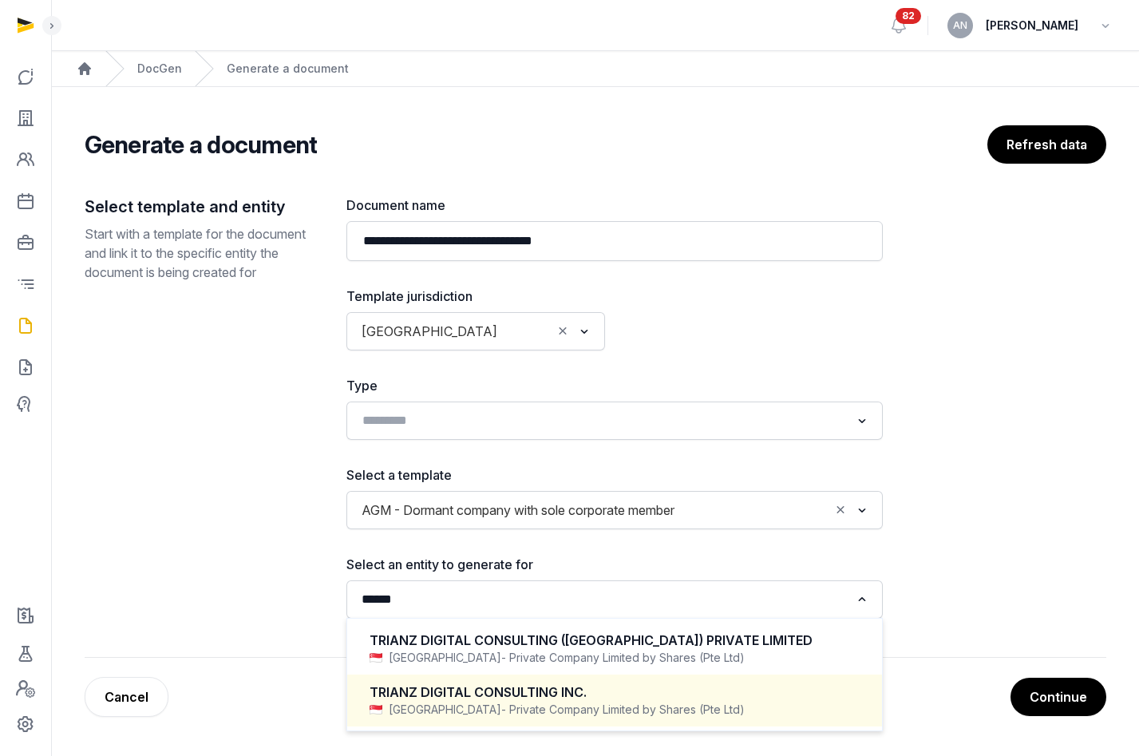
type input "******"
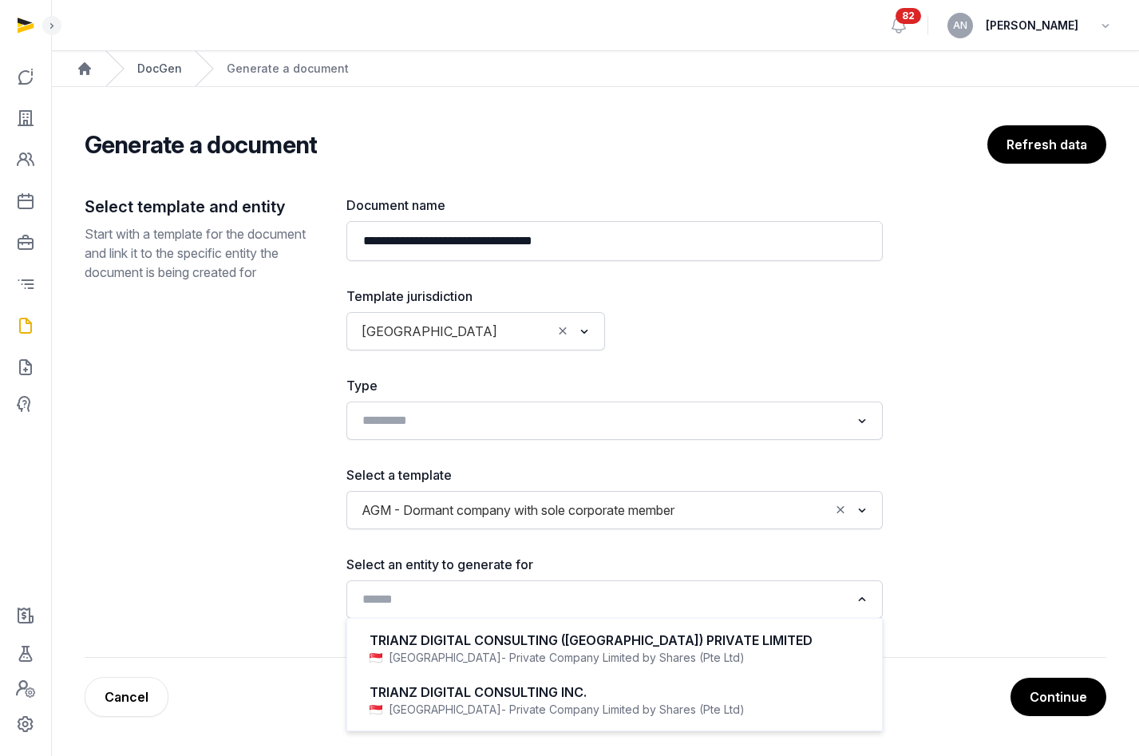
click at [144, 65] on link "DocGen" at bounding box center [159, 69] width 45 height 16
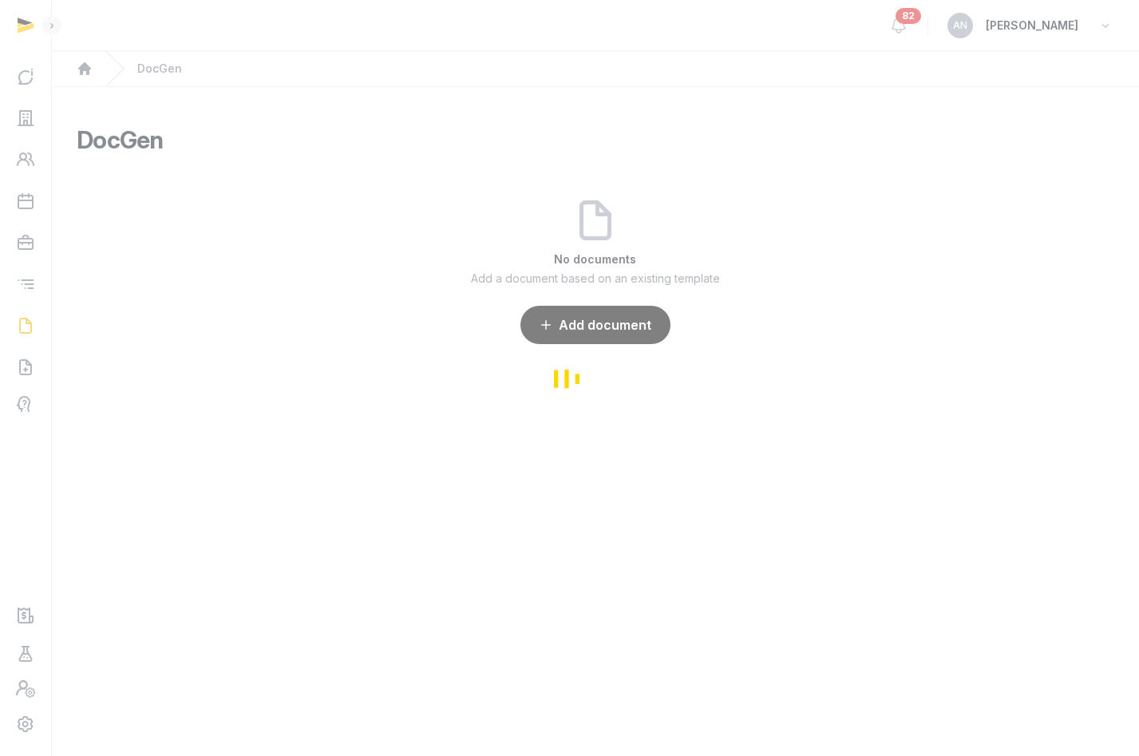
click at [26, 120] on div "Loading" at bounding box center [569, 378] width 1139 height 756
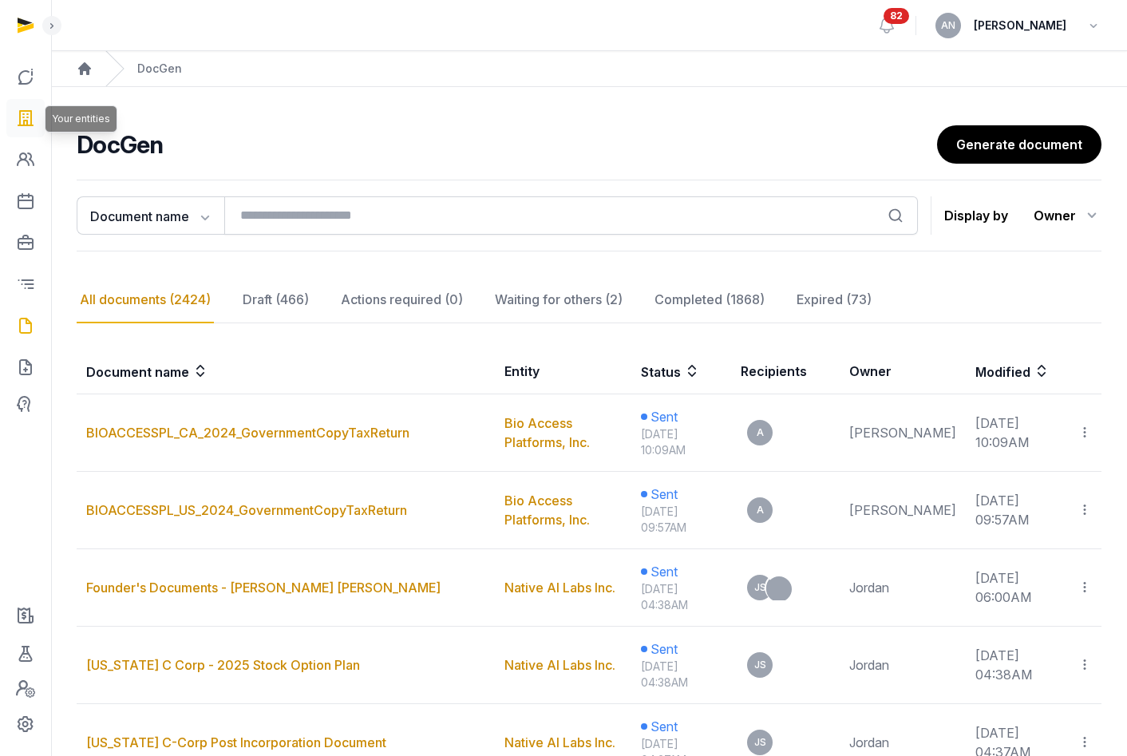
click at [26, 121] on icon at bounding box center [25, 118] width 19 height 26
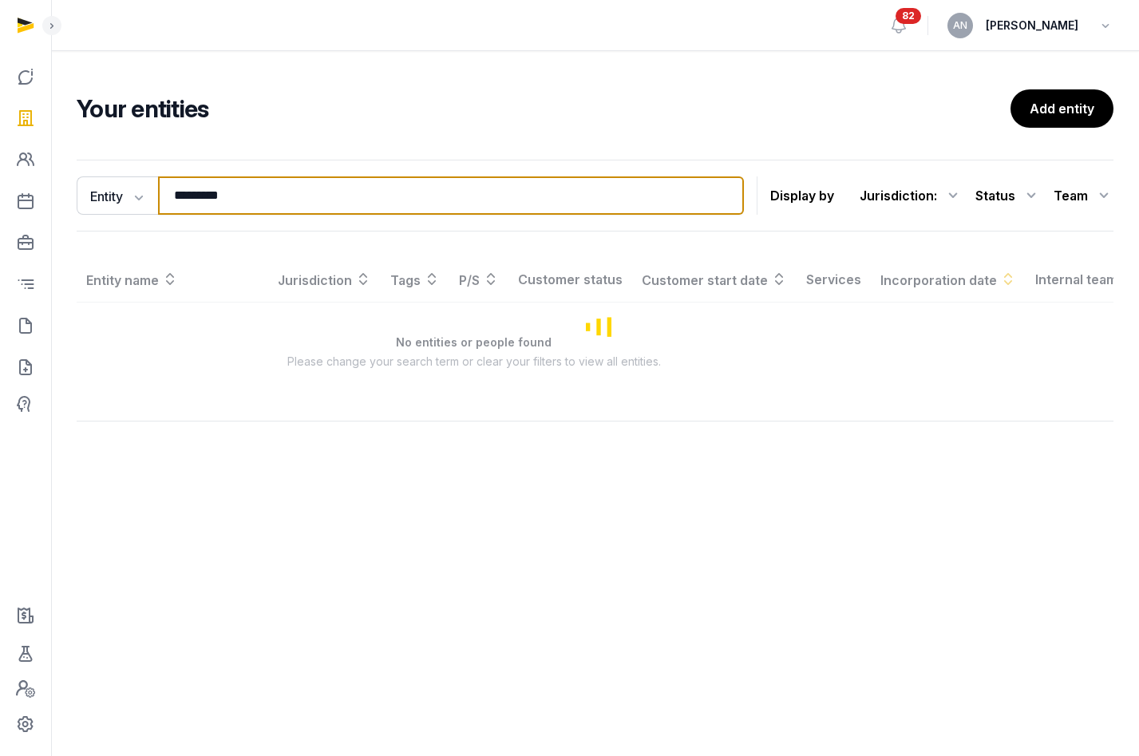
click at [263, 201] on input "*********" at bounding box center [451, 195] width 586 height 38
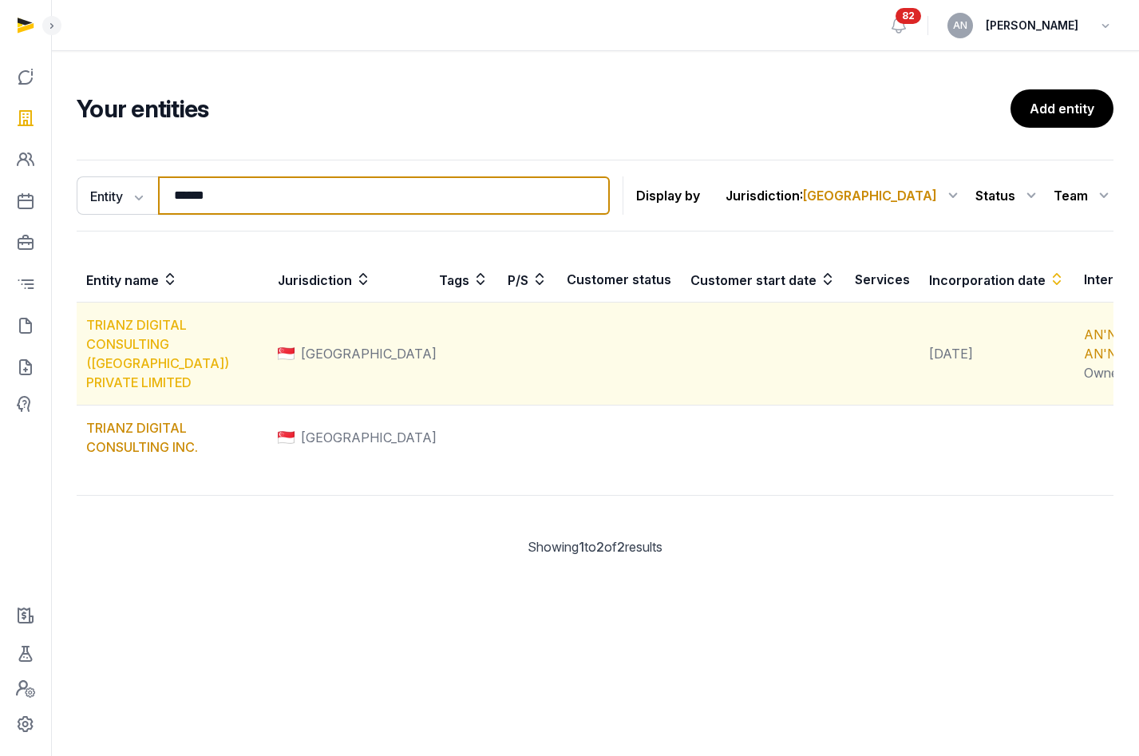
type input "******"
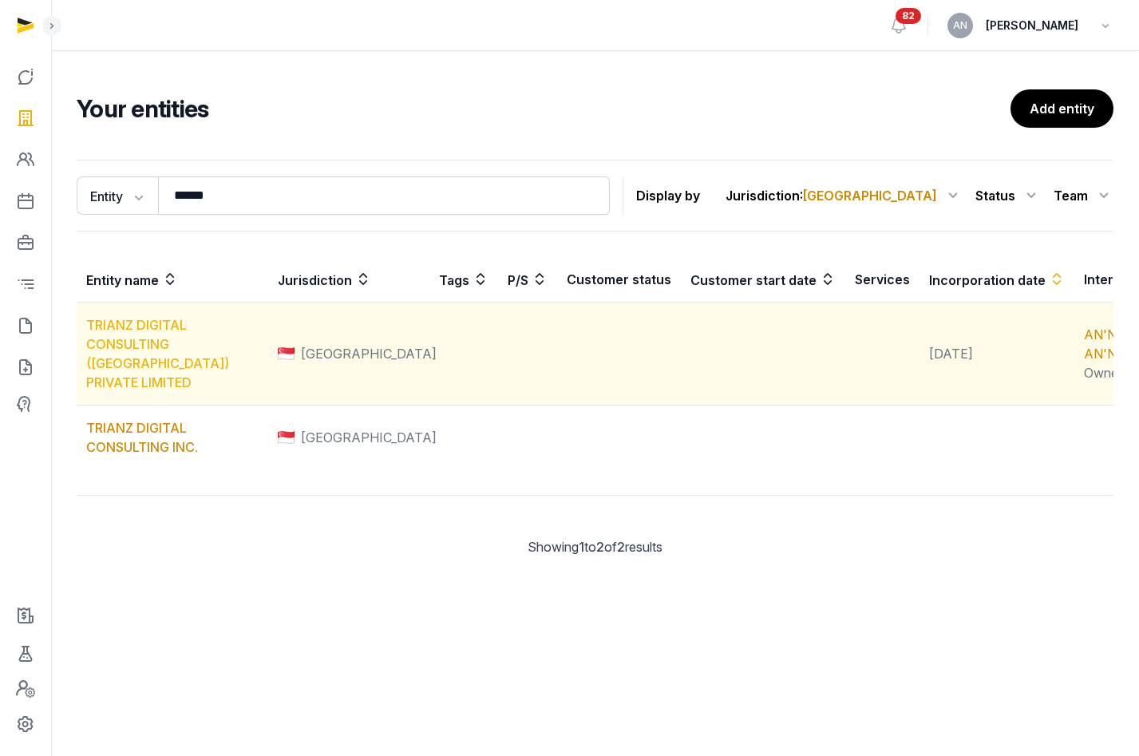
click at [125, 368] on link "TRIANZ DIGITAL CONSULTING ([GEOGRAPHIC_DATA]) PRIVATE LIMITED" at bounding box center [157, 353] width 143 height 73
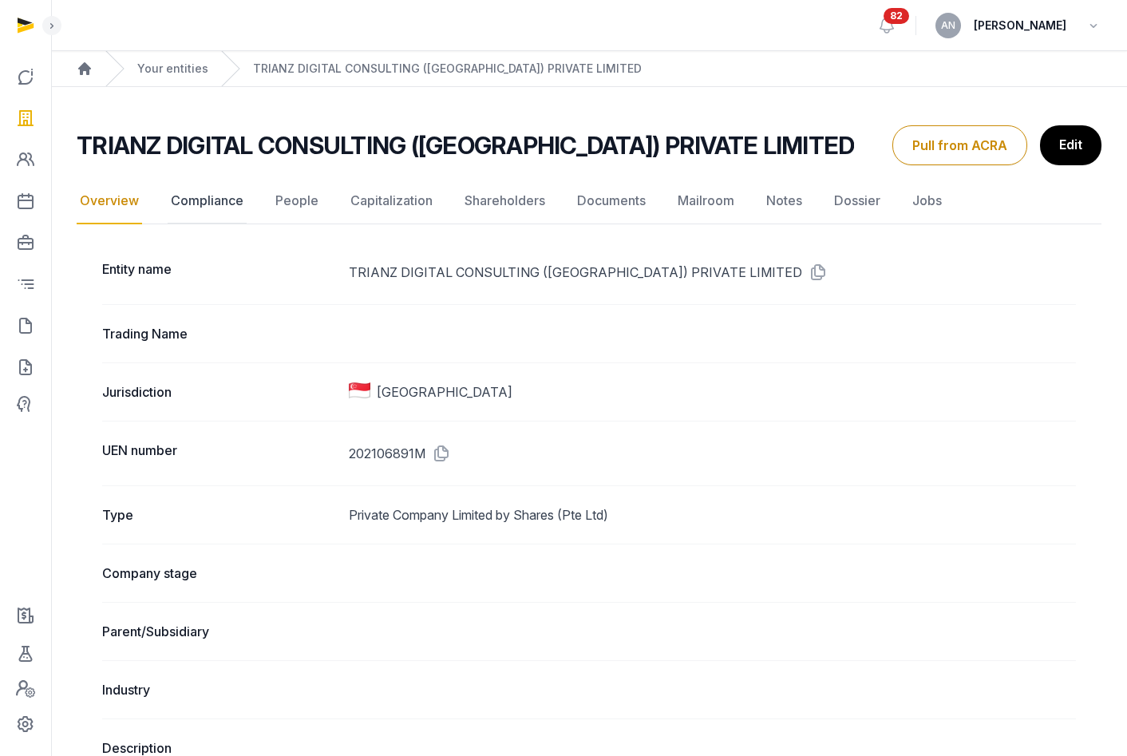
click at [206, 203] on link "Compliance" at bounding box center [207, 201] width 79 height 46
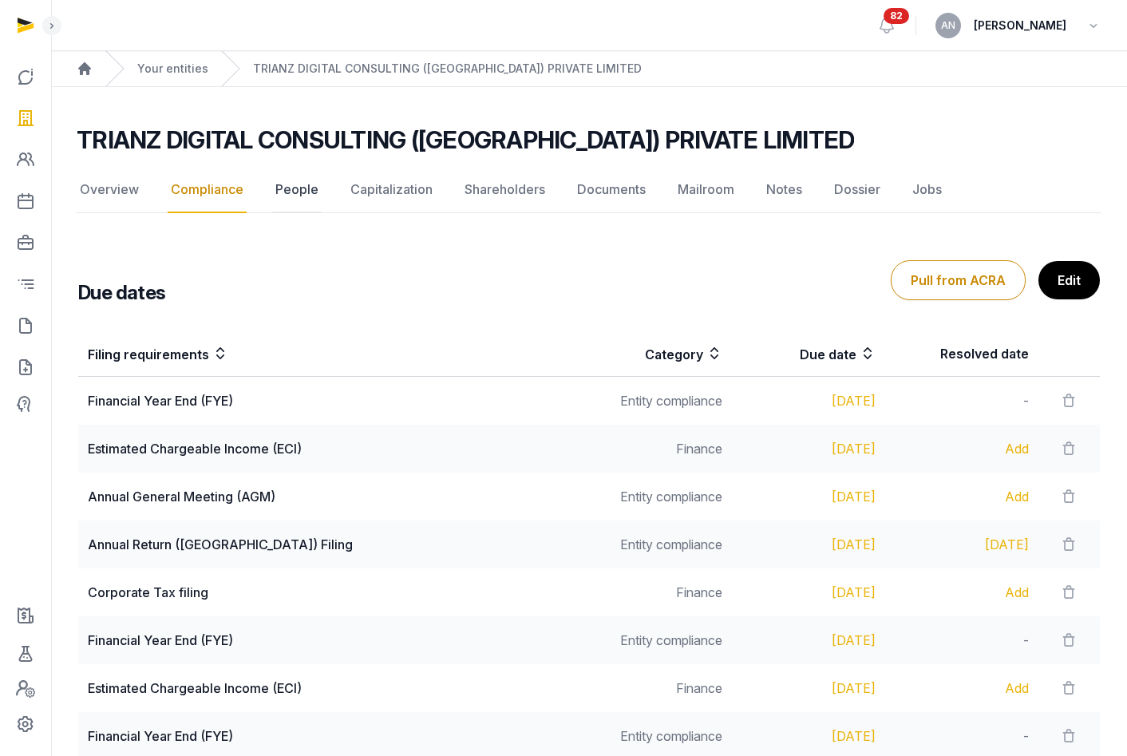
click at [289, 204] on link "People" at bounding box center [296, 190] width 49 height 46
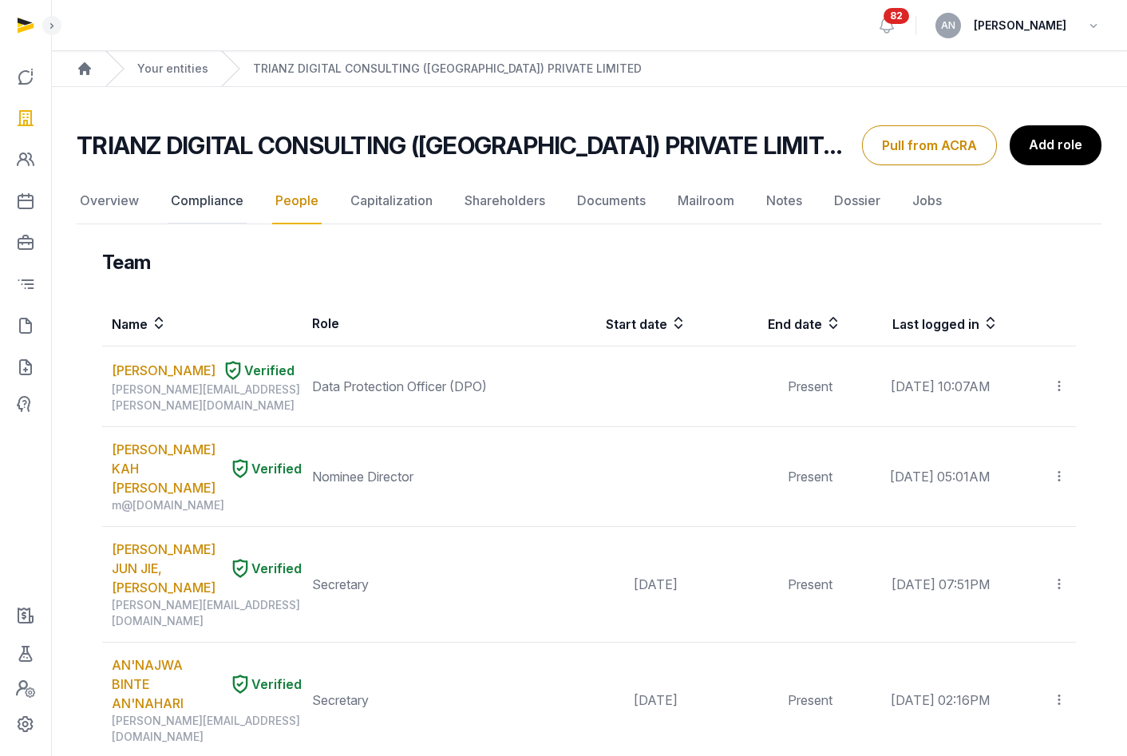
click at [220, 200] on link "Compliance" at bounding box center [207, 201] width 79 height 46
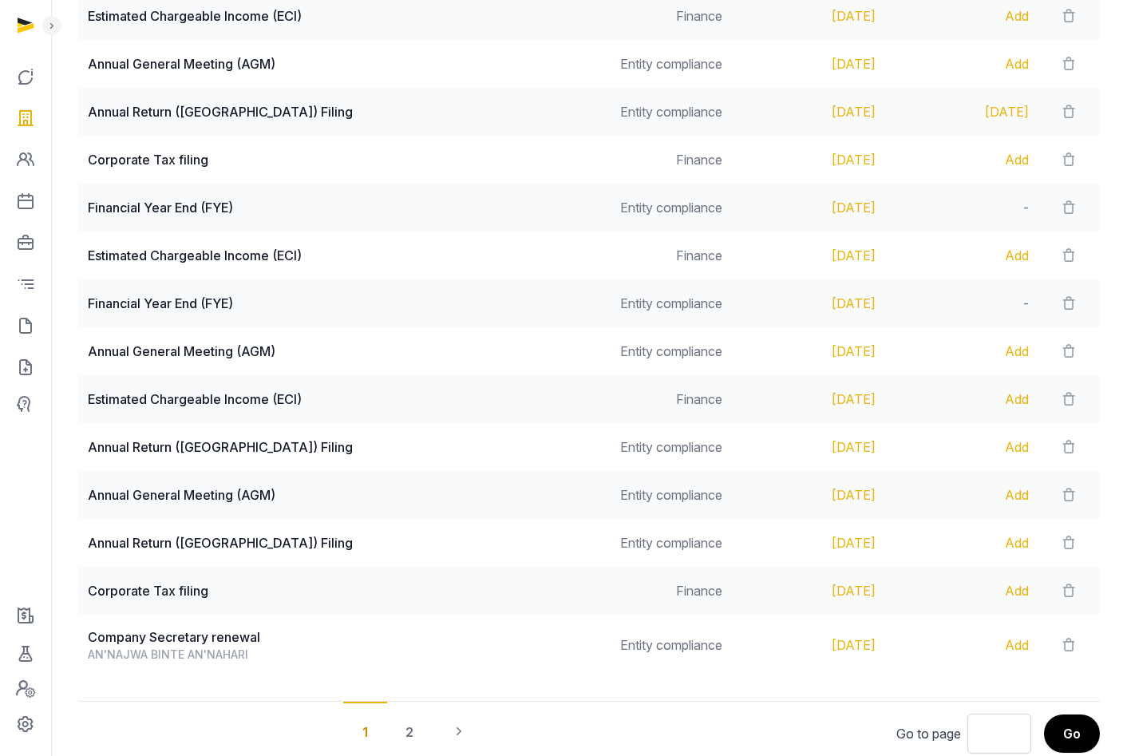
scroll to position [371, 0]
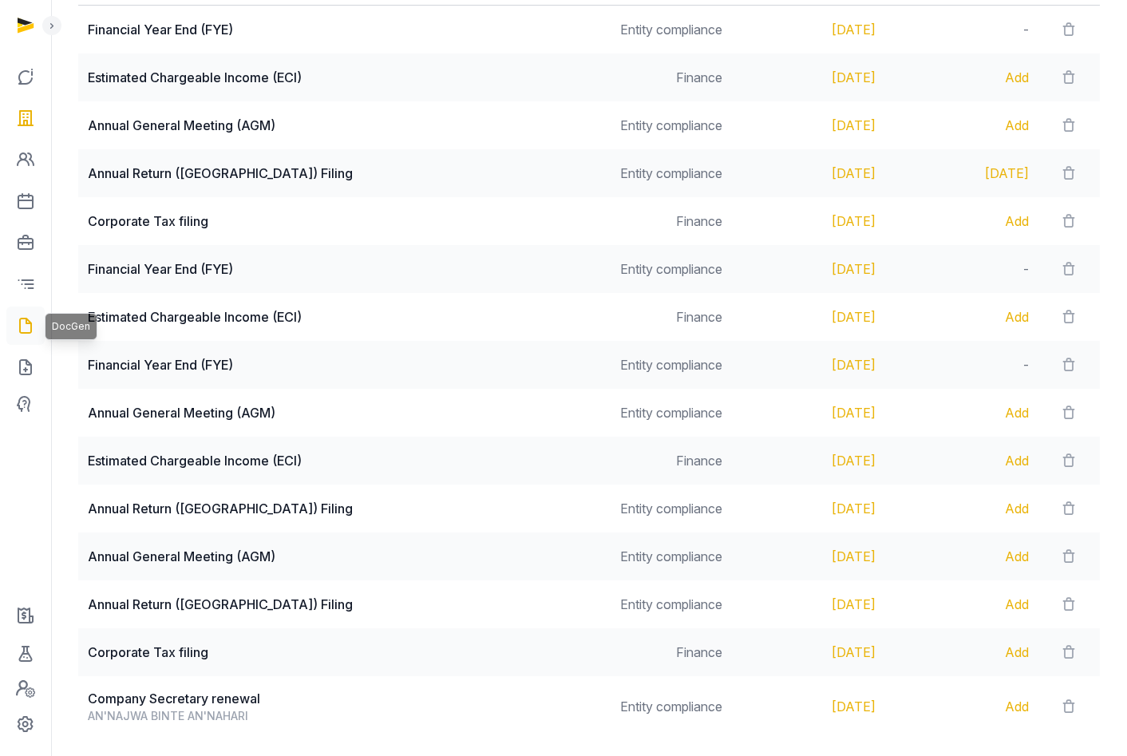
click at [30, 333] on icon at bounding box center [25, 326] width 19 height 26
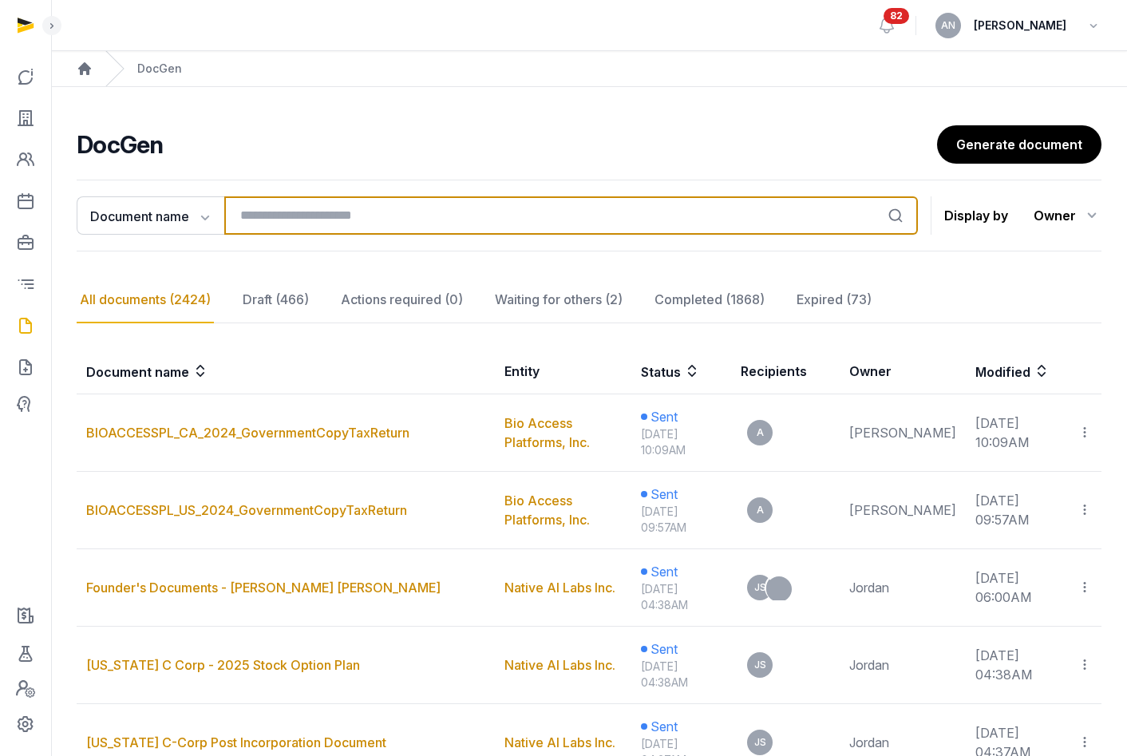
click at [334, 220] on input "search" at bounding box center [571, 215] width 694 height 38
type input "*"
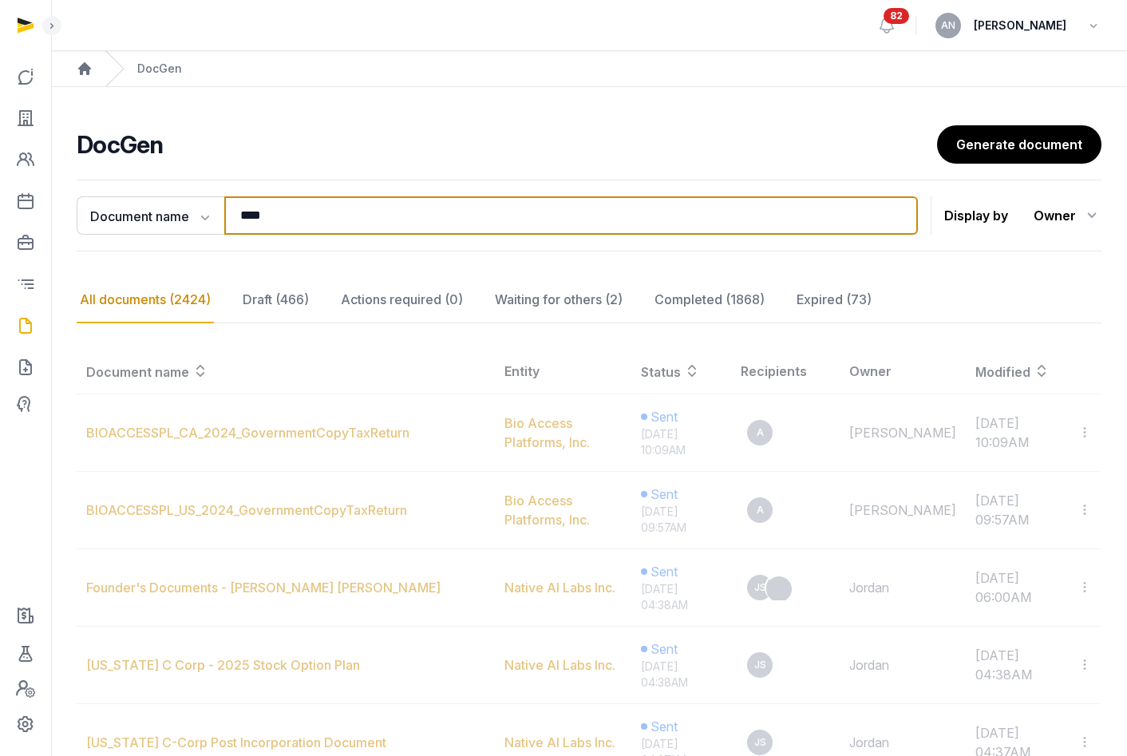
type input "*****"
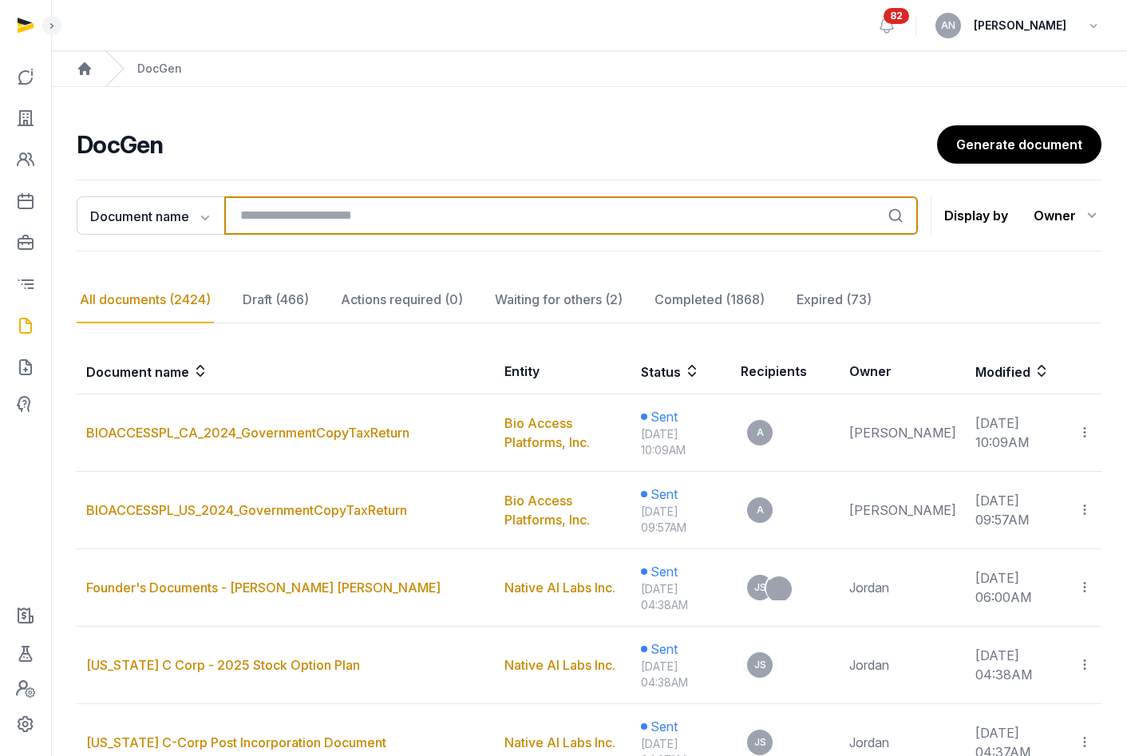
click at [329, 207] on input "search" at bounding box center [571, 215] width 694 height 38
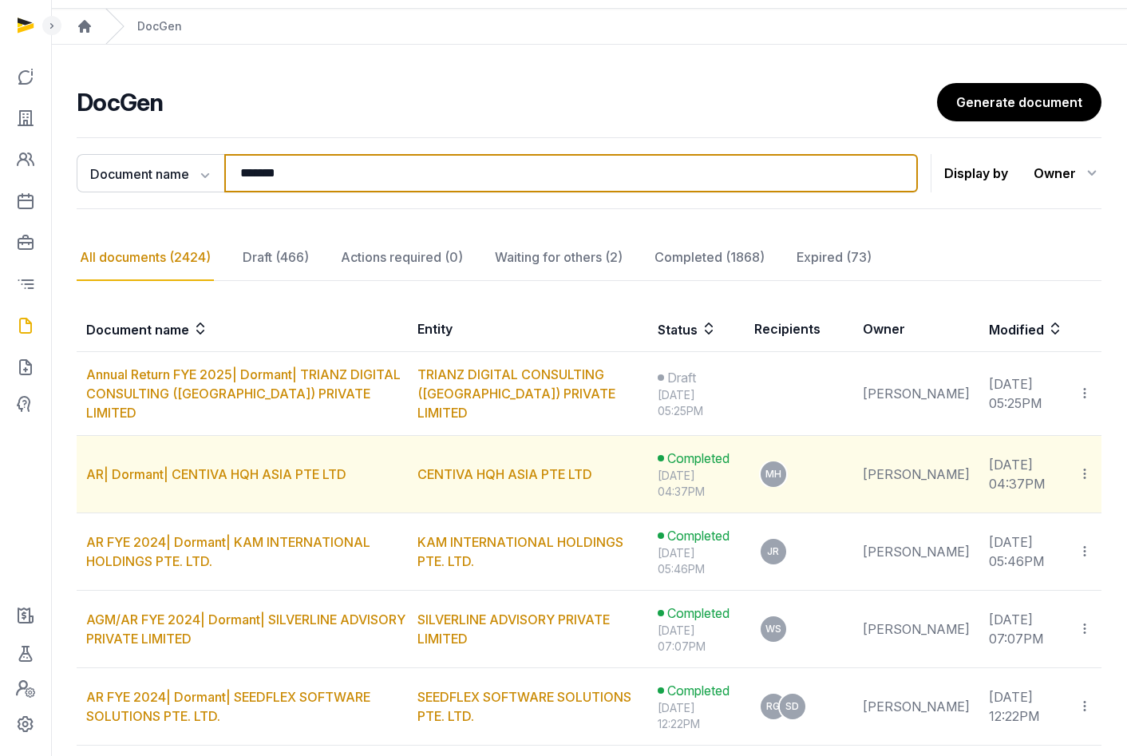
scroll to position [97, 0]
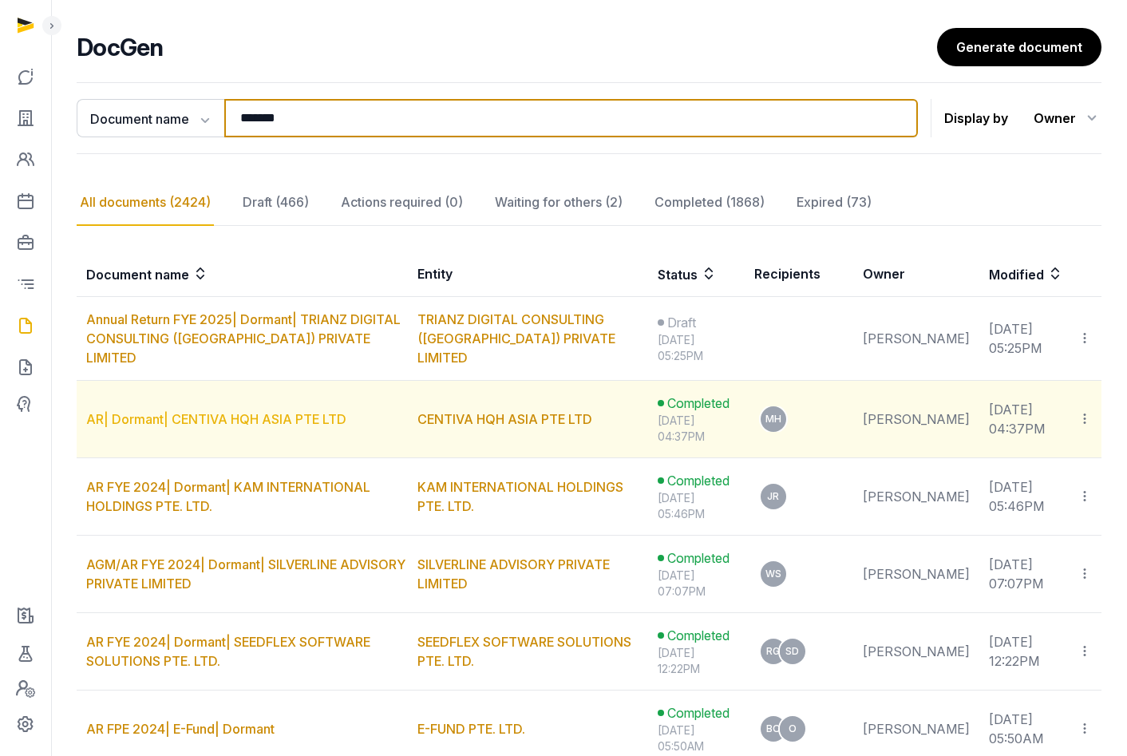
type input "*******"
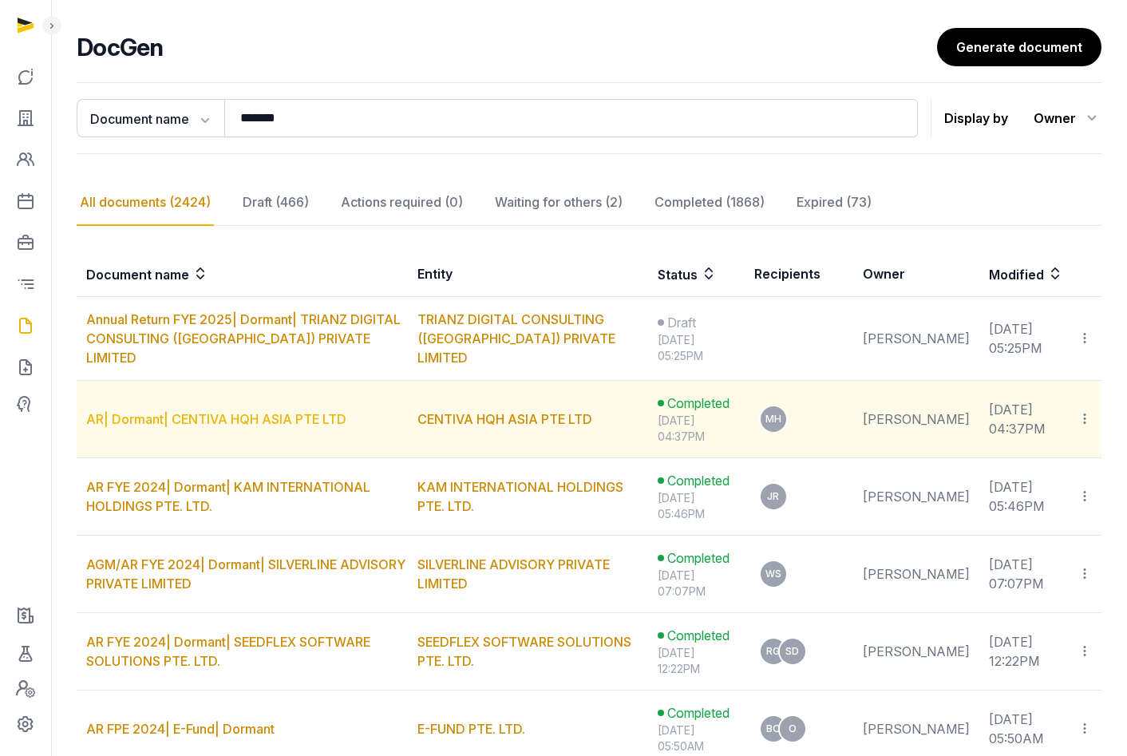
click at [231, 415] on link "AR| Dormant| CENTIVA HQH ASIA PTE LTD" at bounding box center [216, 419] width 260 height 16
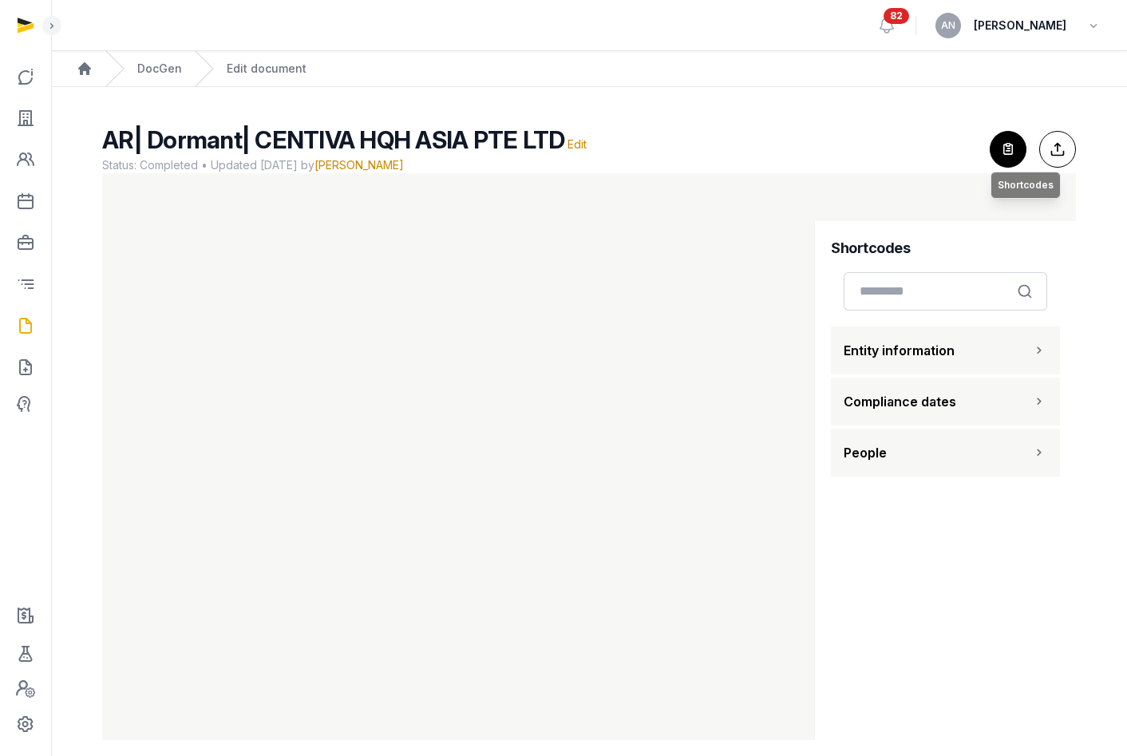
click at [1000, 158] on icon "button" at bounding box center [1008, 149] width 35 height 35
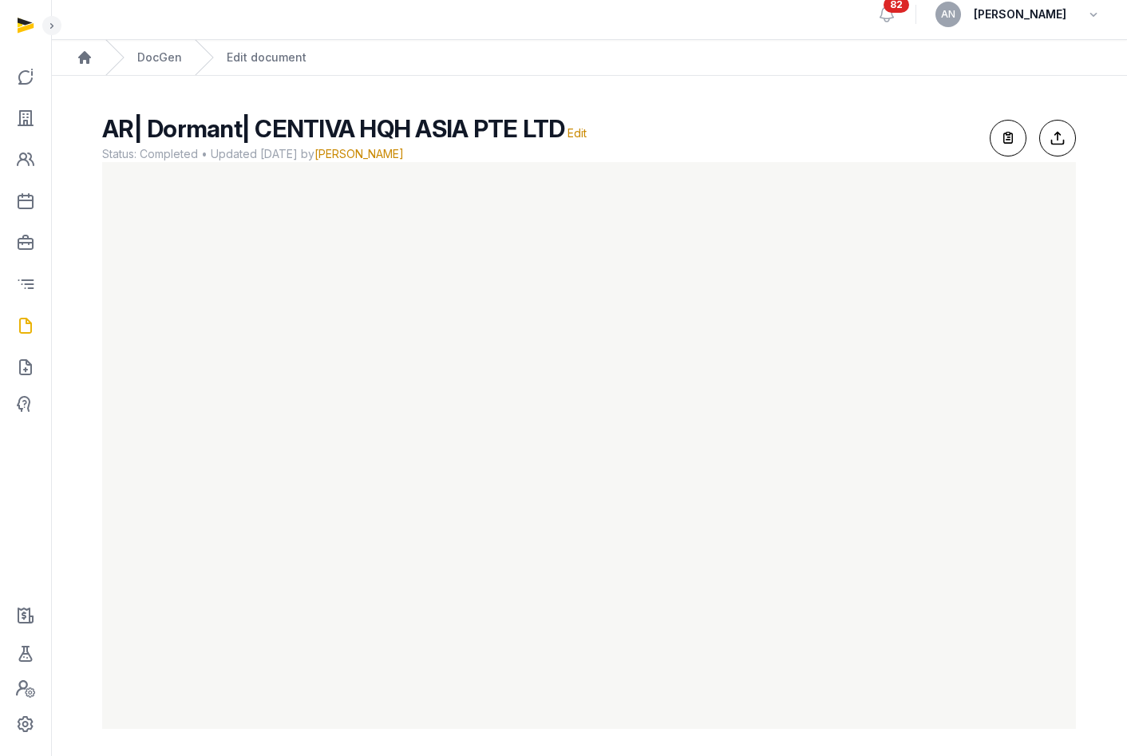
scroll to position [16, 0]
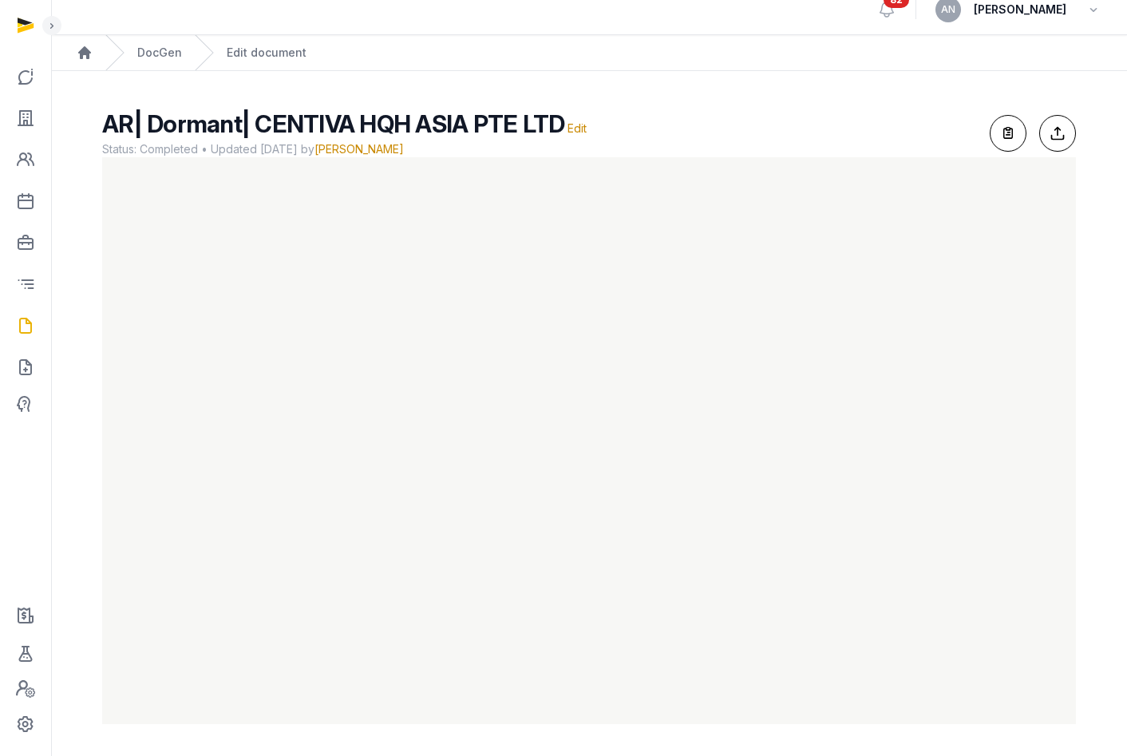
click at [154, 36] on div "DocGen" at bounding box center [143, 52] width 77 height 35
click at [156, 46] on link "DocGen" at bounding box center [159, 53] width 45 height 16
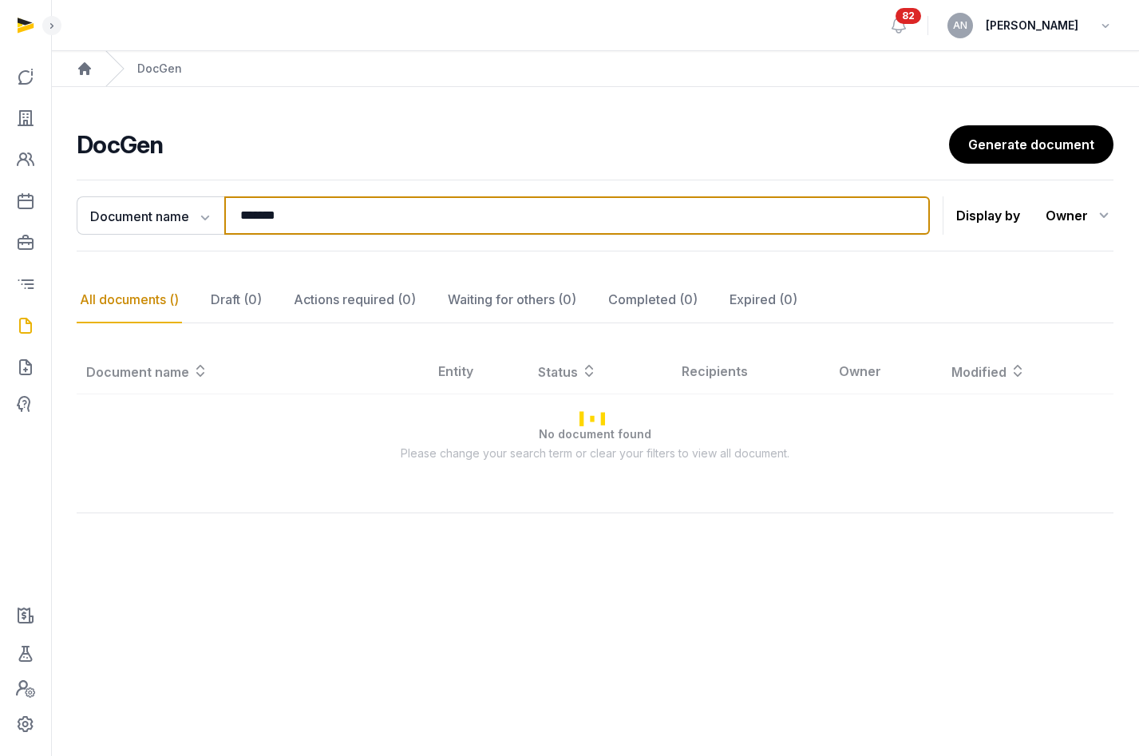
click at [301, 208] on input "*******" at bounding box center [577, 215] width 706 height 38
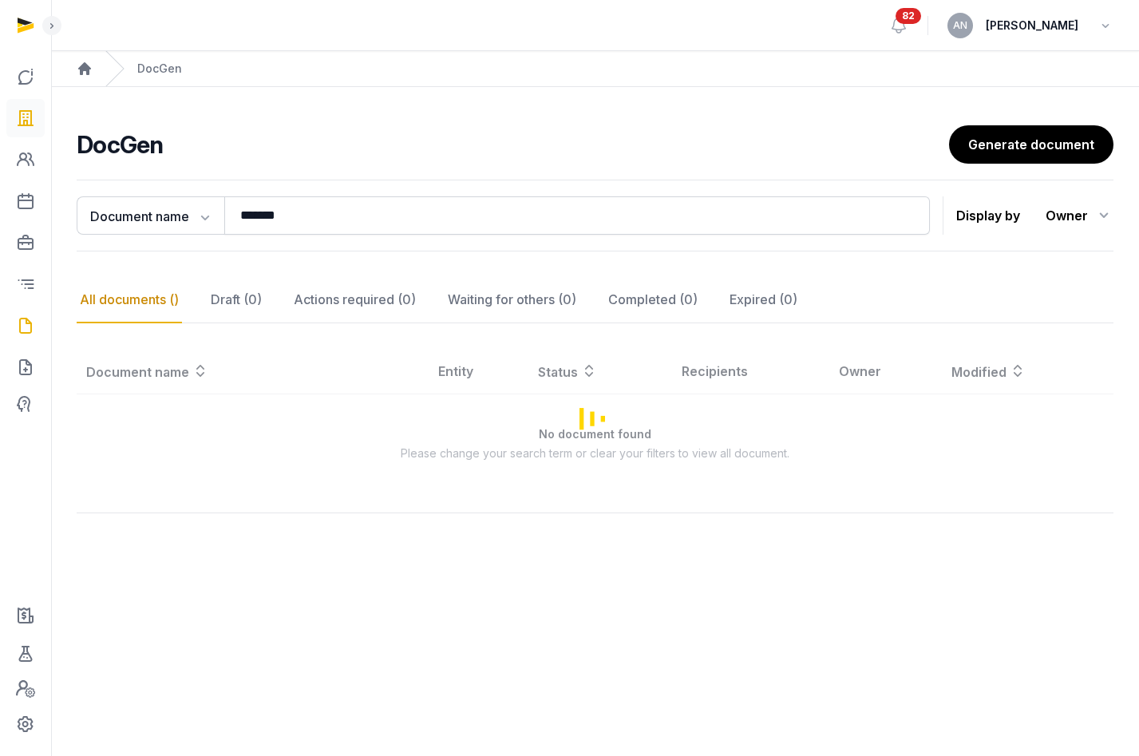
click at [28, 120] on icon at bounding box center [25, 118] width 19 height 26
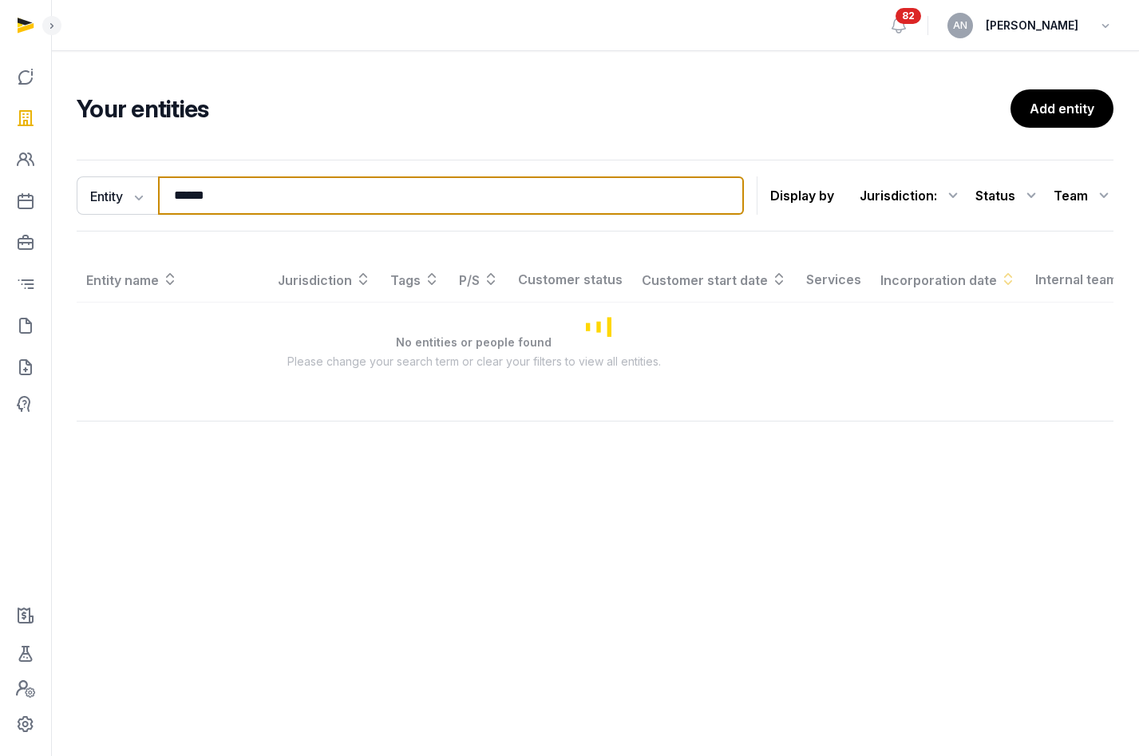
click at [263, 191] on input "******" at bounding box center [451, 195] width 586 height 38
click at [263, 190] on input "******" at bounding box center [451, 195] width 586 height 38
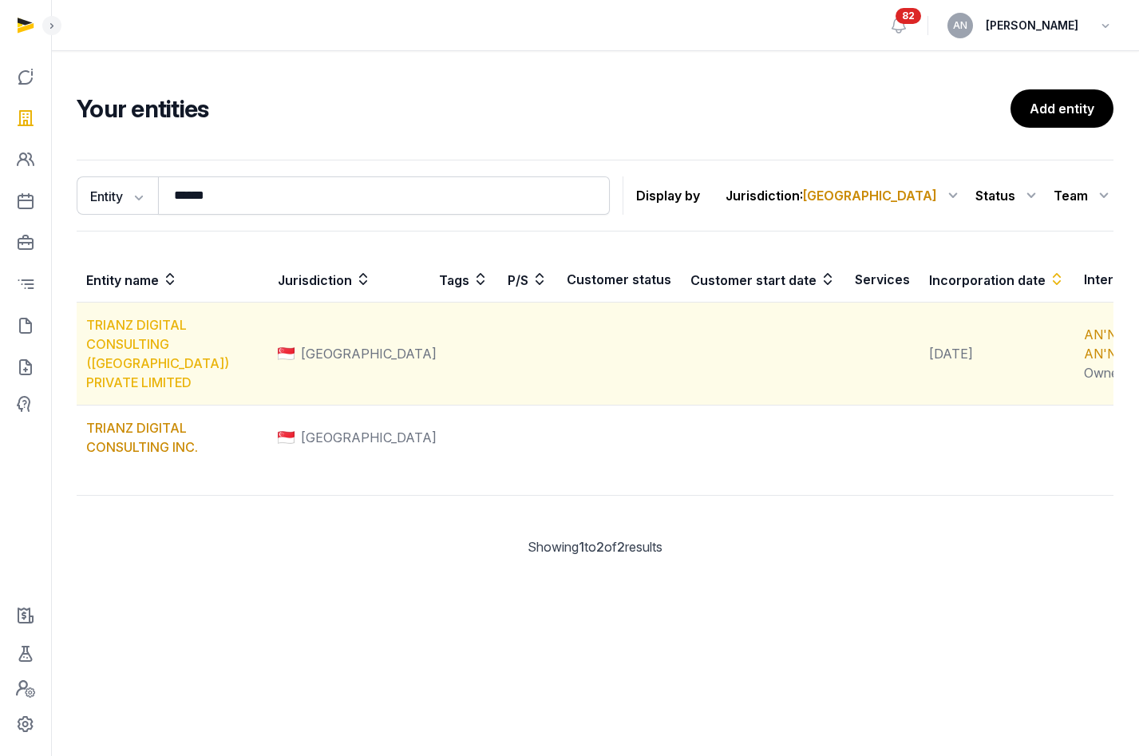
click at [168, 376] on link "TRIANZ DIGITAL CONSULTING ([GEOGRAPHIC_DATA]) PRIVATE LIMITED" at bounding box center [157, 353] width 143 height 73
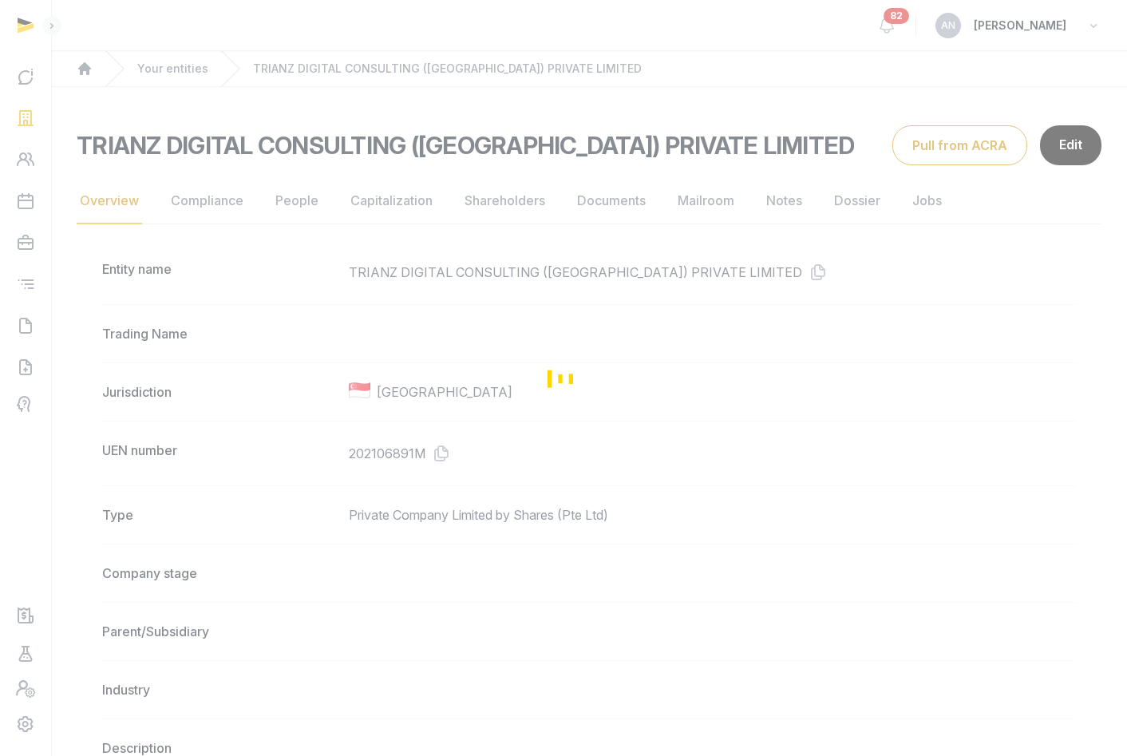
click at [293, 214] on div "Loading" at bounding box center [563, 378] width 1127 height 756
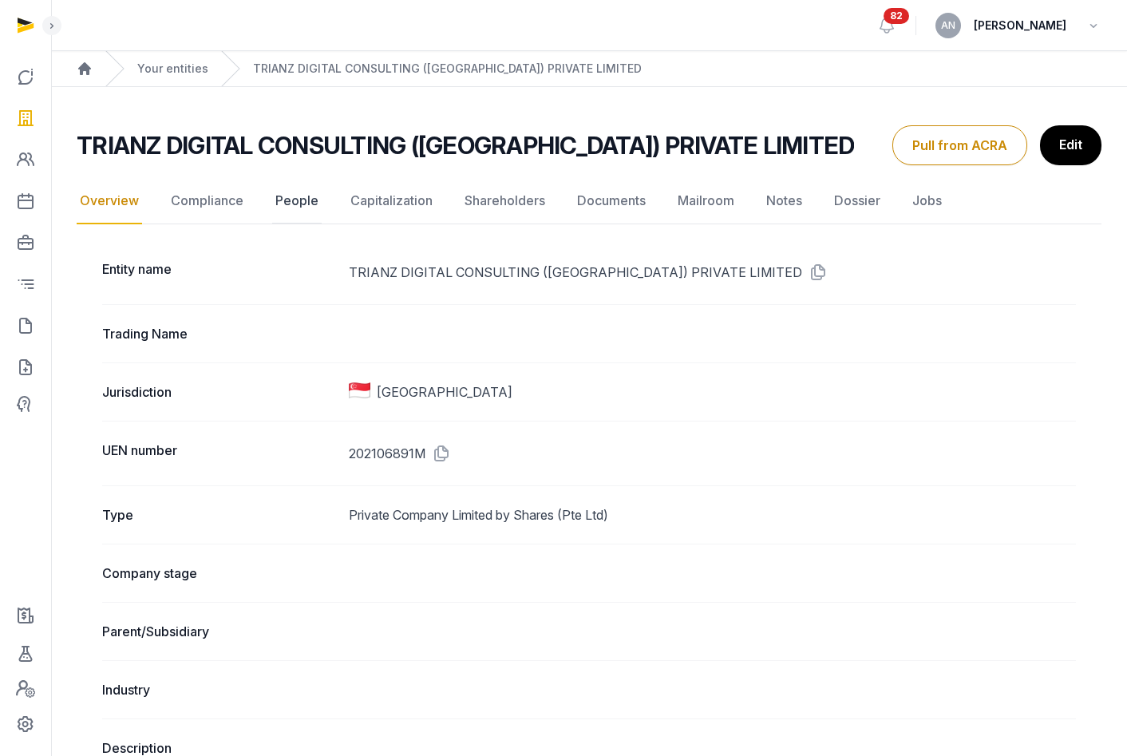
click at [289, 207] on link "People" at bounding box center [296, 201] width 49 height 46
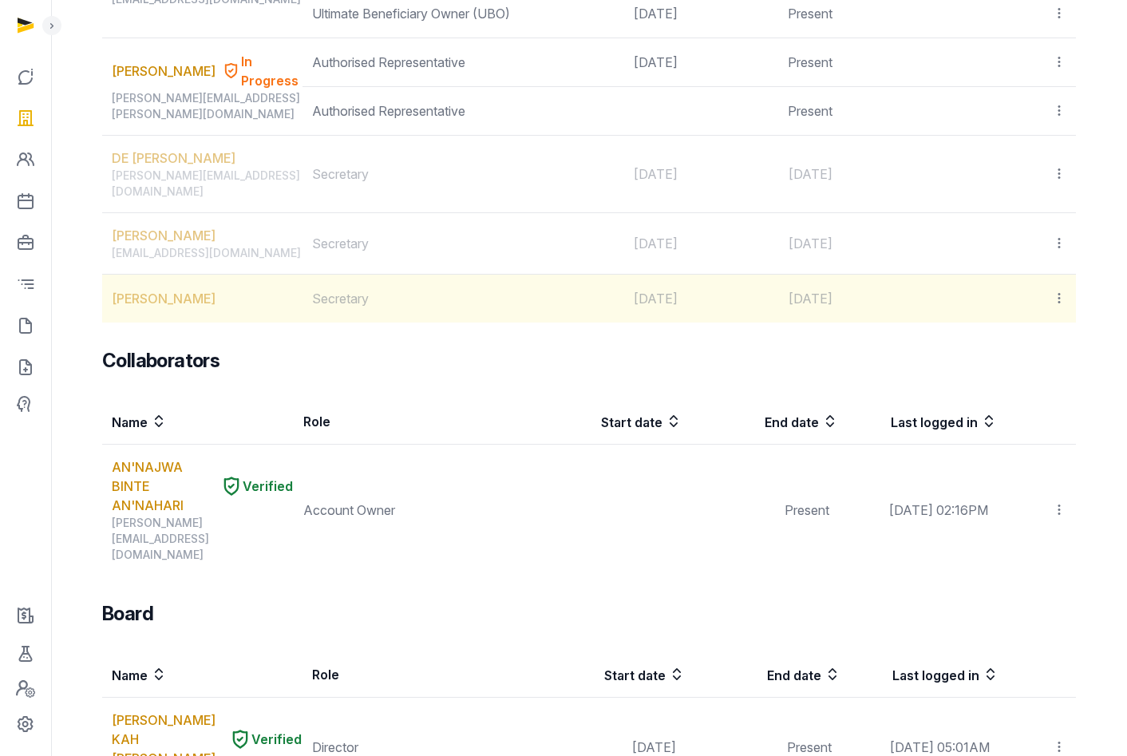
scroll to position [1273, 0]
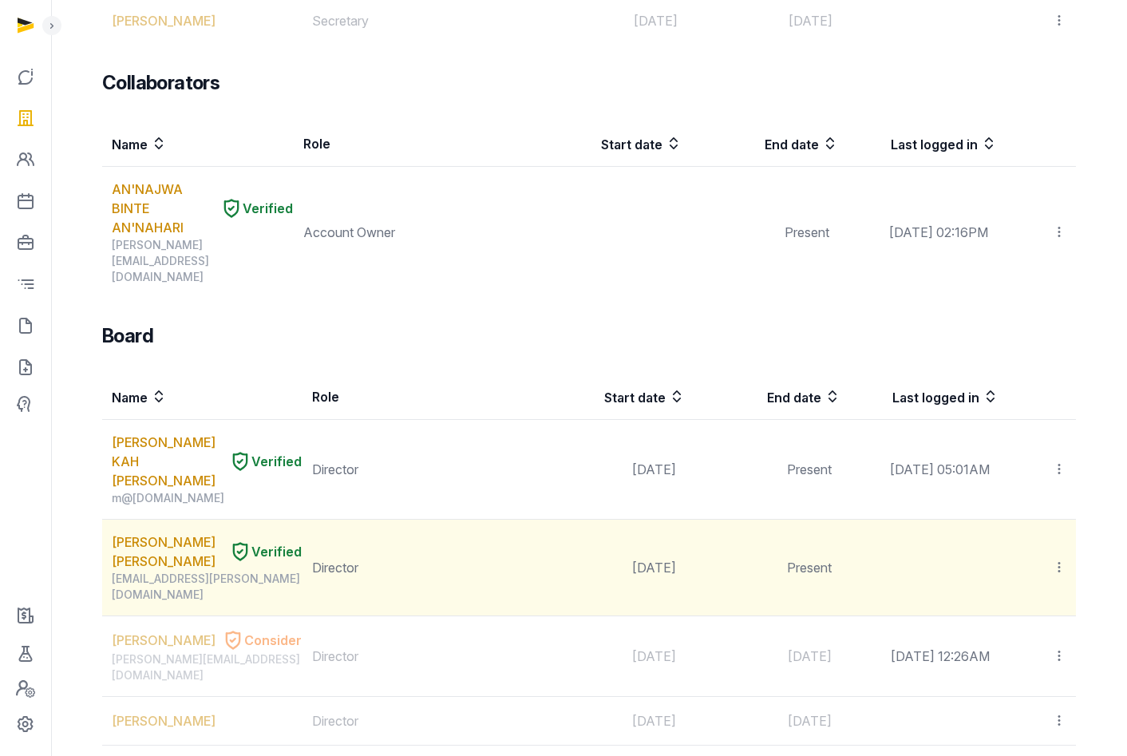
click at [131, 571] on div "[EMAIL_ADDRESS][PERSON_NAME][DOMAIN_NAME]" at bounding box center [207, 587] width 190 height 32
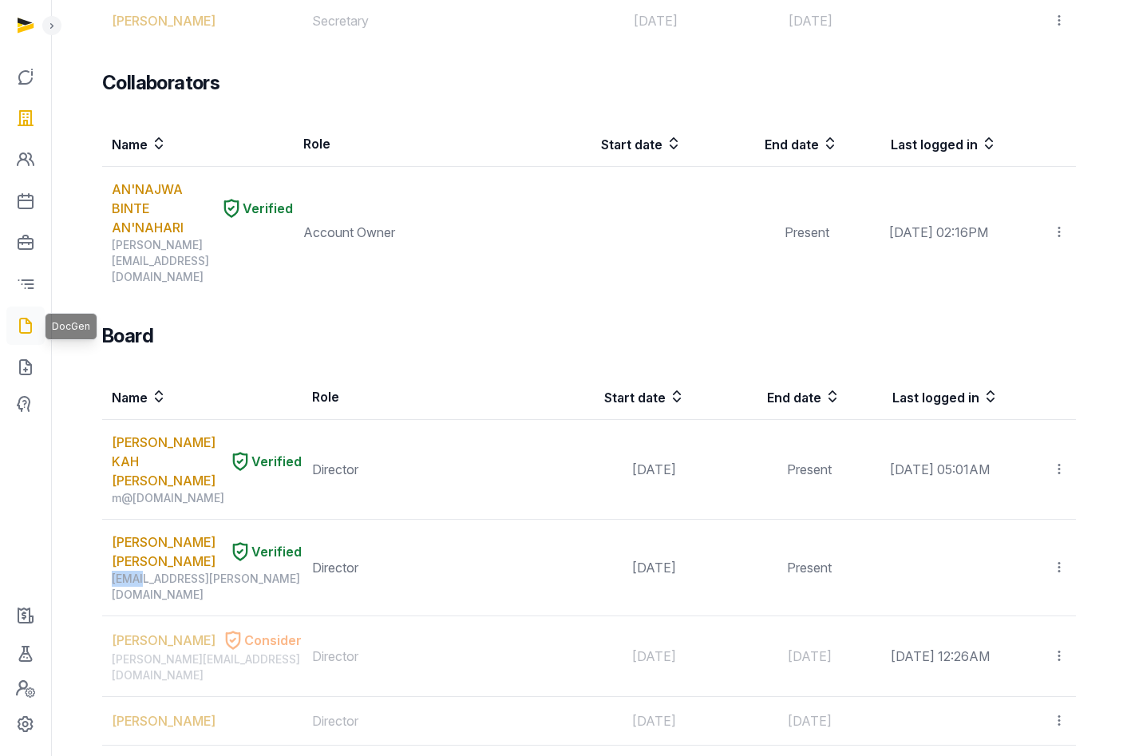
click at [16, 316] on icon at bounding box center [25, 326] width 19 height 26
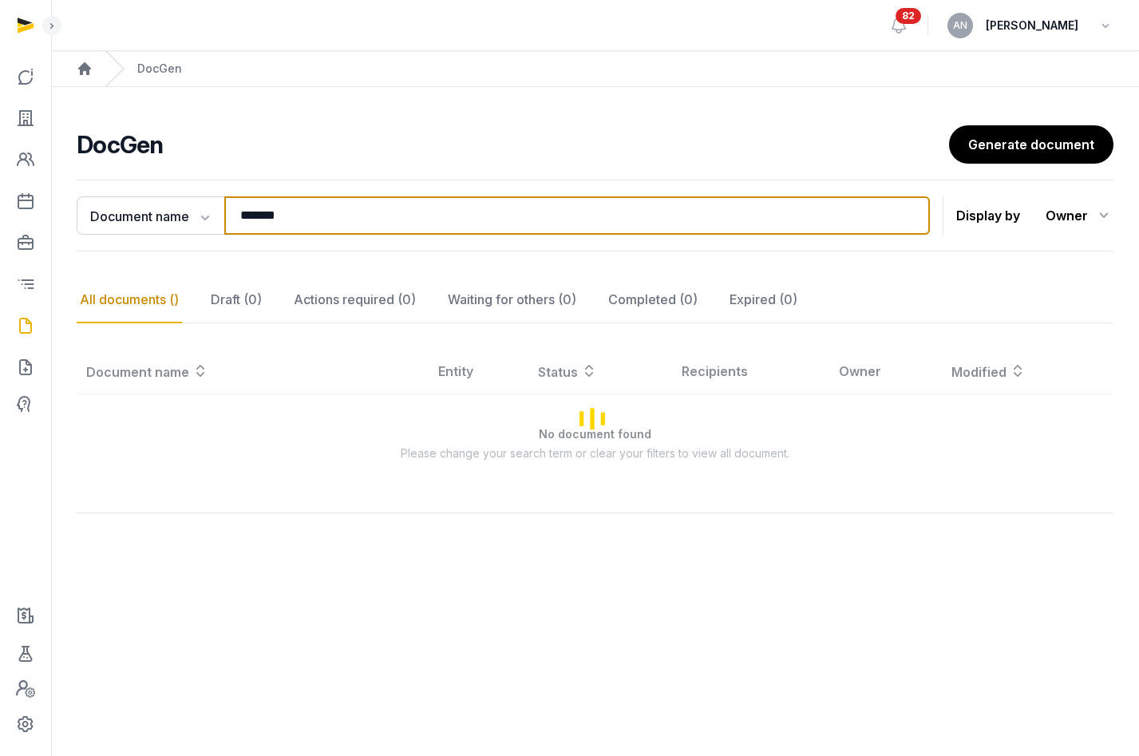
click at [378, 218] on input "*******" at bounding box center [577, 215] width 706 height 38
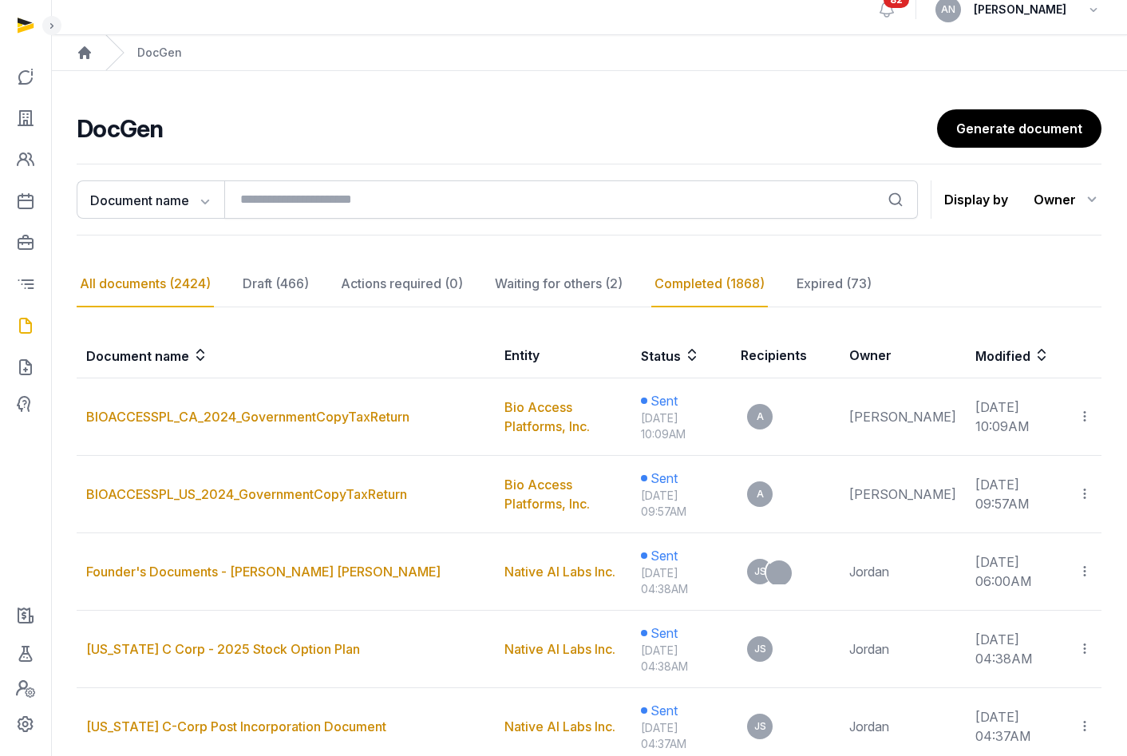
scroll to position [35, 0]
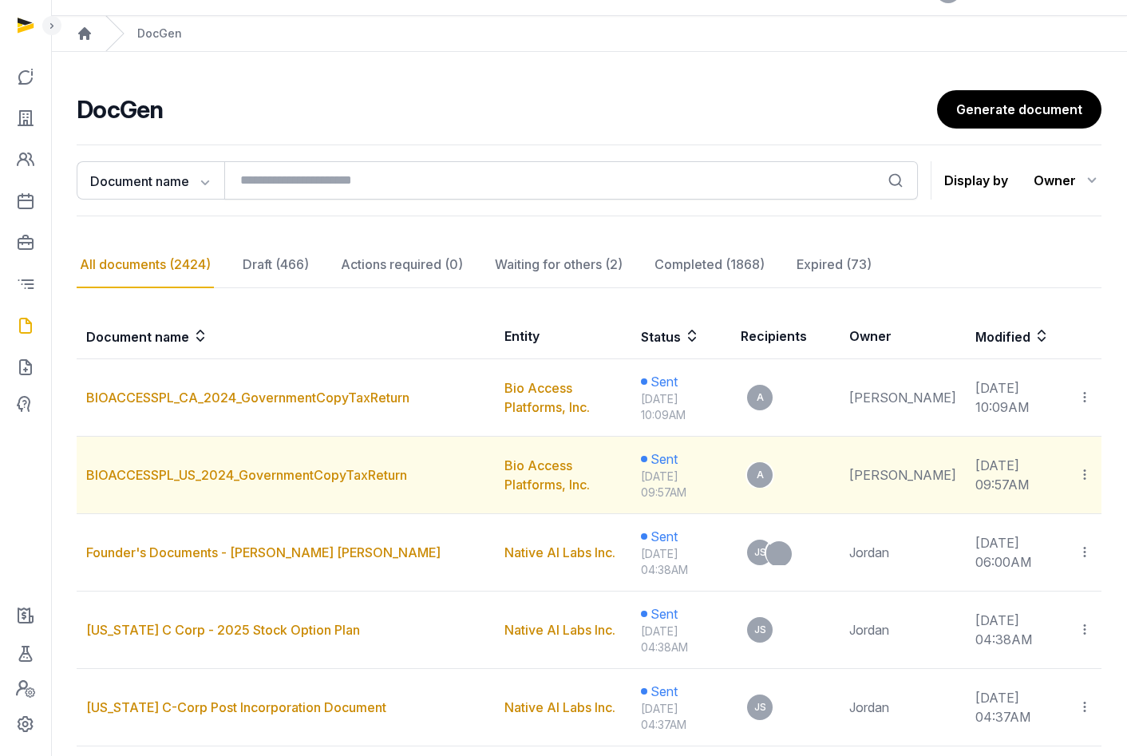
click at [1087, 470] on icon at bounding box center [1085, 474] width 14 height 17
click at [1012, 517] on div "Copy links" at bounding box center [1020, 518] width 113 height 19
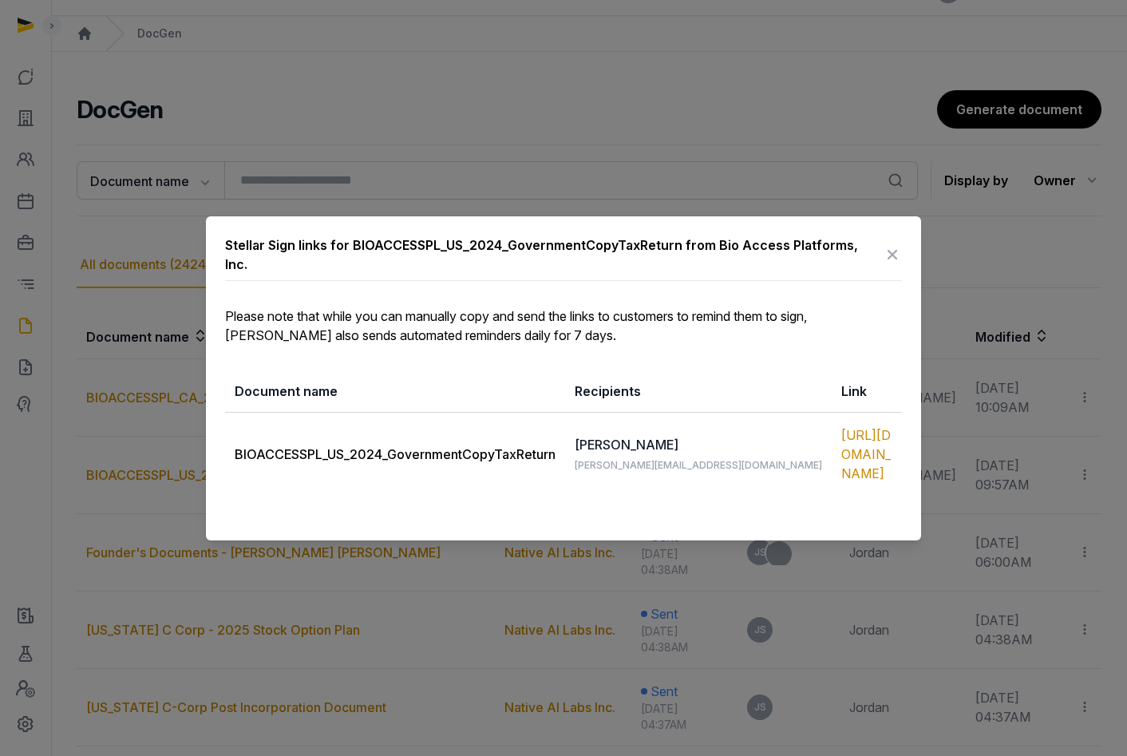
click at [886, 255] on icon at bounding box center [892, 255] width 19 height 26
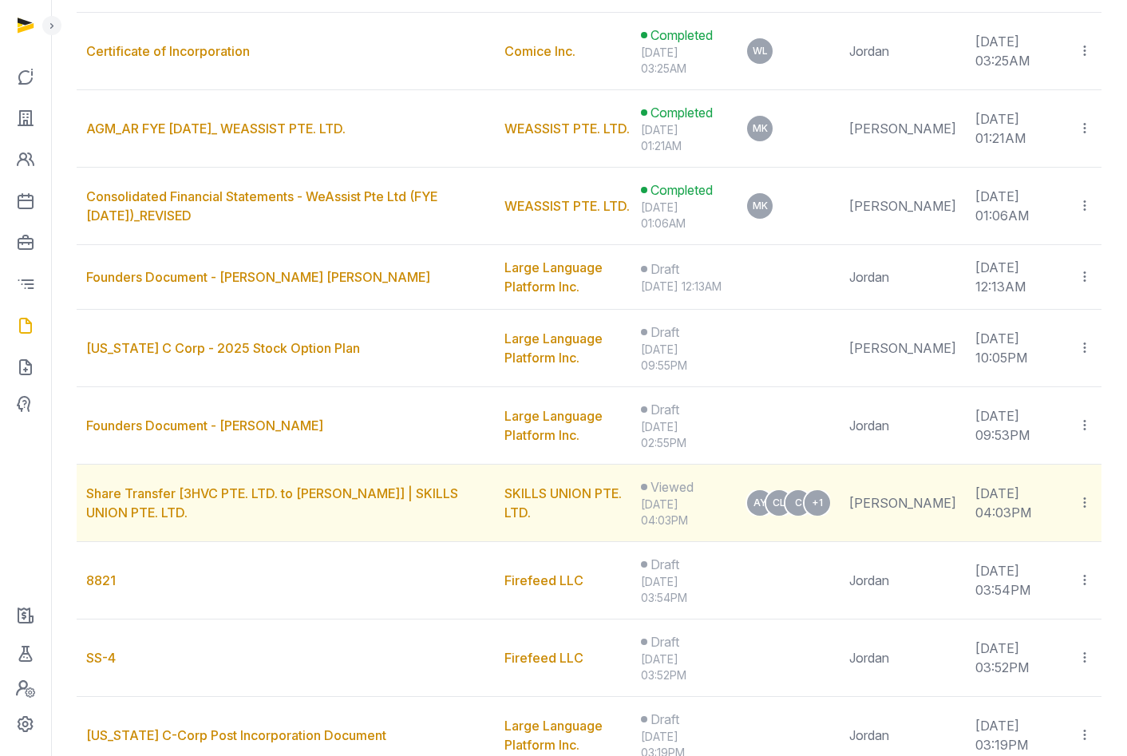
scroll to position [841, 0]
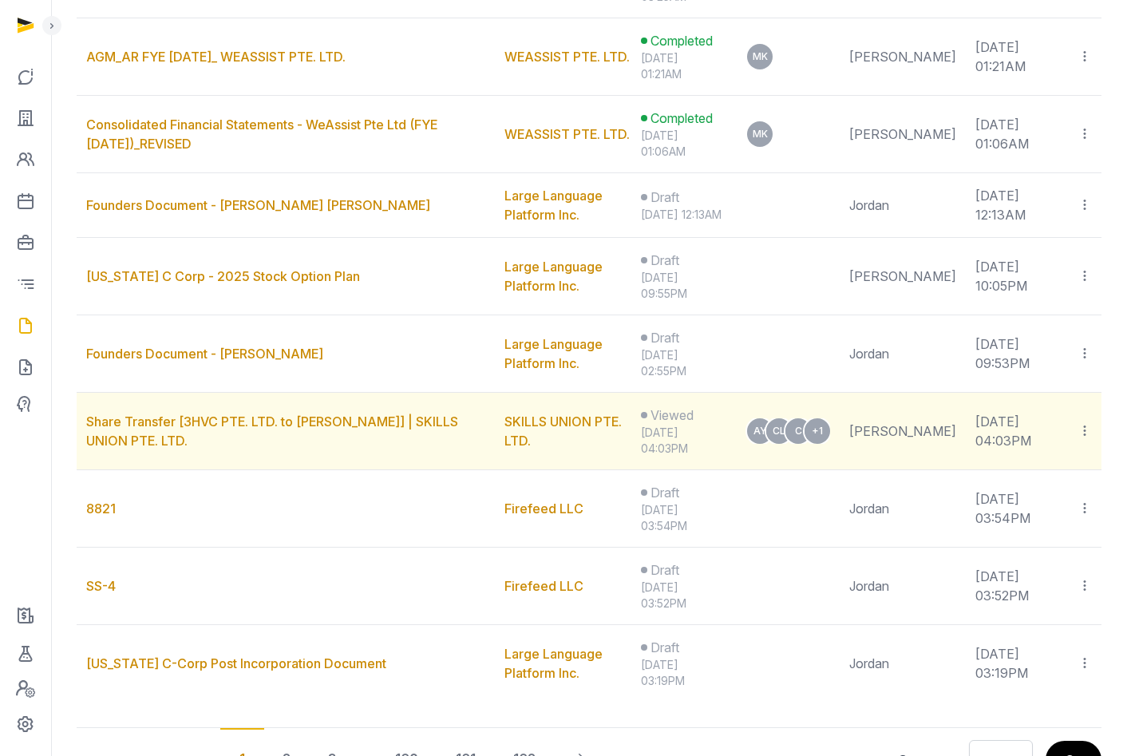
click at [1092, 436] on td "Copy links Move to completed Delete" at bounding box center [1085, 431] width 34 height 77
drag, startPoint x: 1088, startPoint y: 437, endPoint x: 942, endPoint y: 470, distance: 149.7
click at [1089, 437] on icon at bounding box center [1085, 430] width 14 height 17
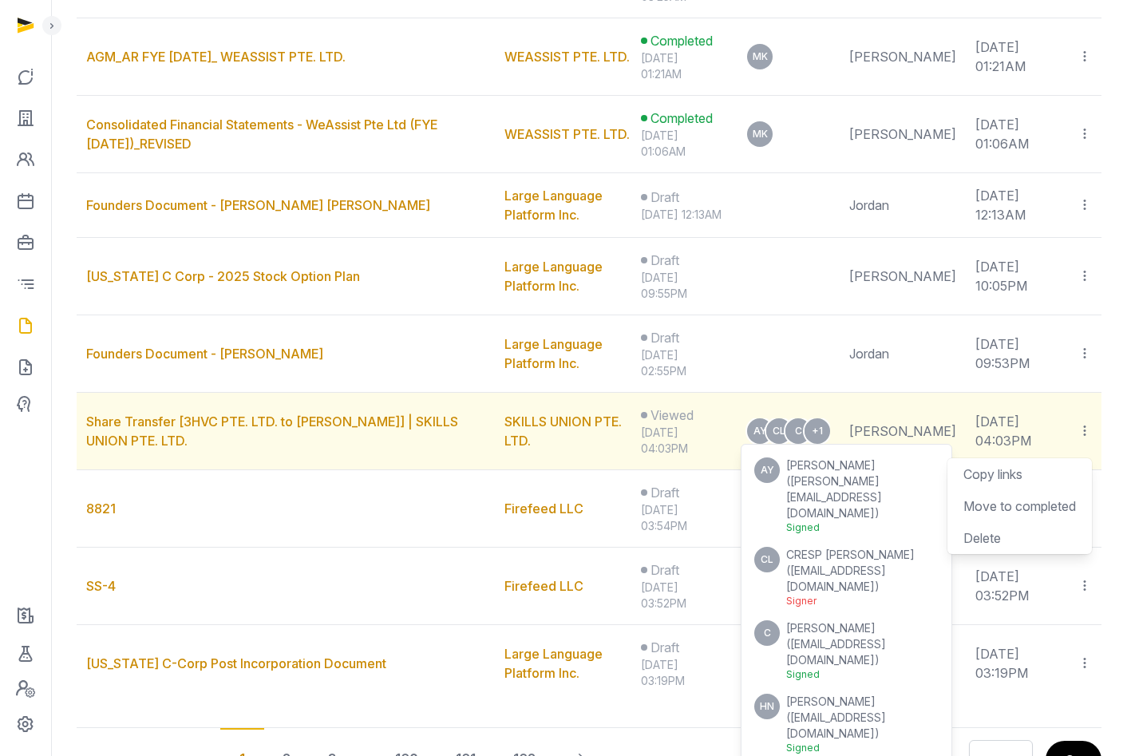
click at [830, 444] on div "AY CL C +1" at bounding box center [785, 431] width 89 height 26
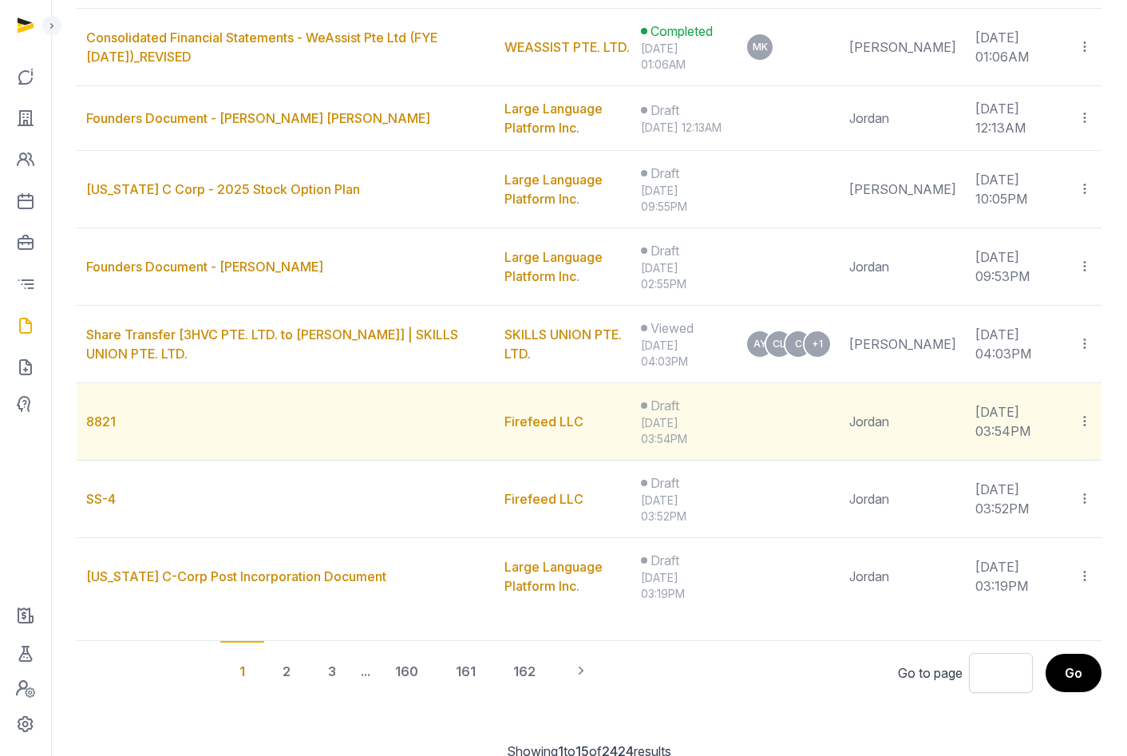
scroll to position [907, 0]
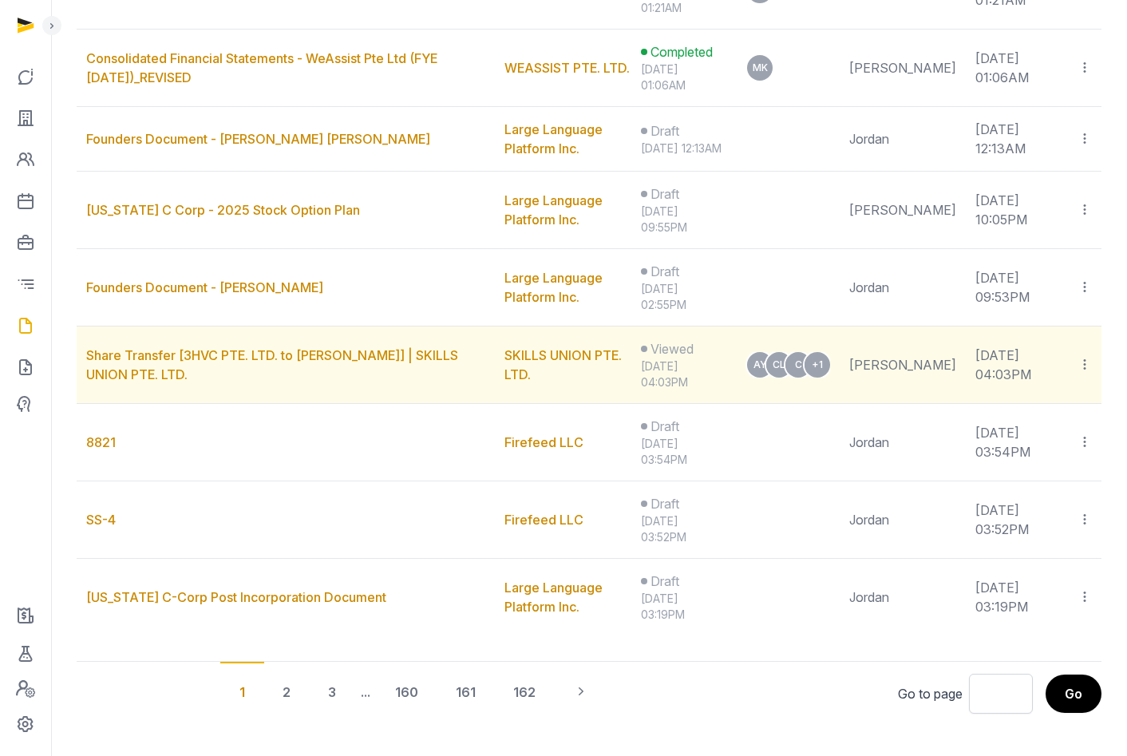
click at [1079, 373] on icon at bounding box center [1085, 364] width 14 height 17
click at [1015, 418] on div "Copy links" at bounding box center [1020, 407] width 113 height 19
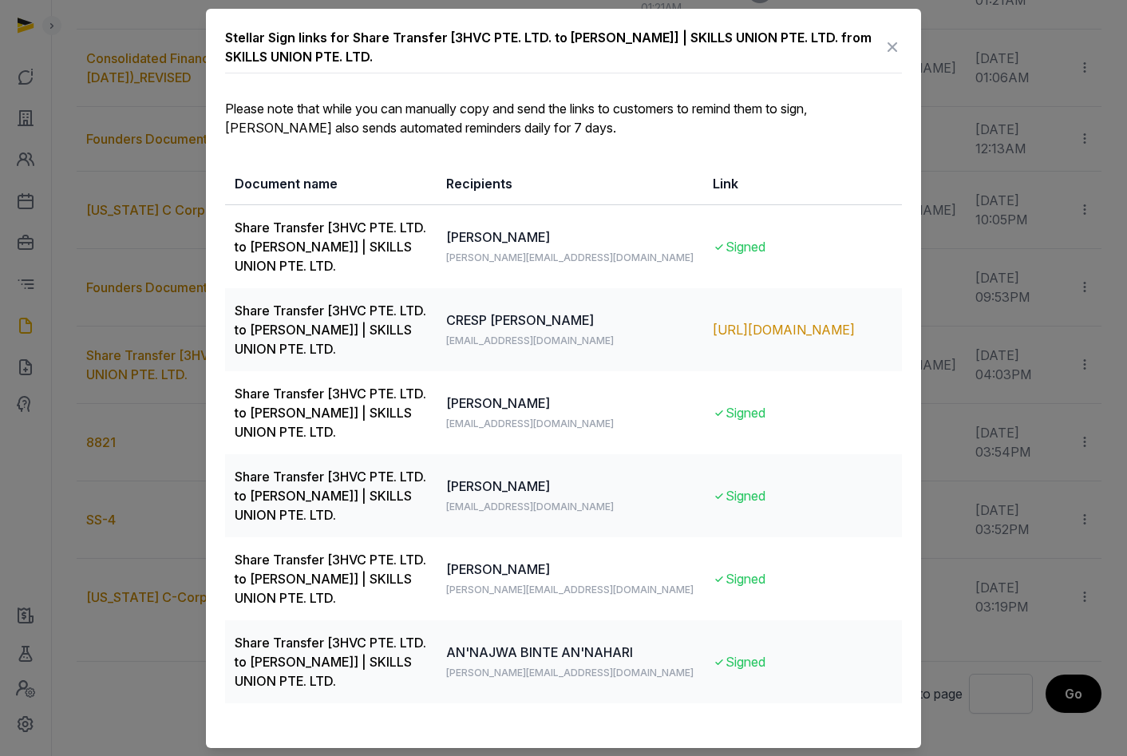
click at [889, 46] on icon at bounding box center [892, 47] width 19 height 26
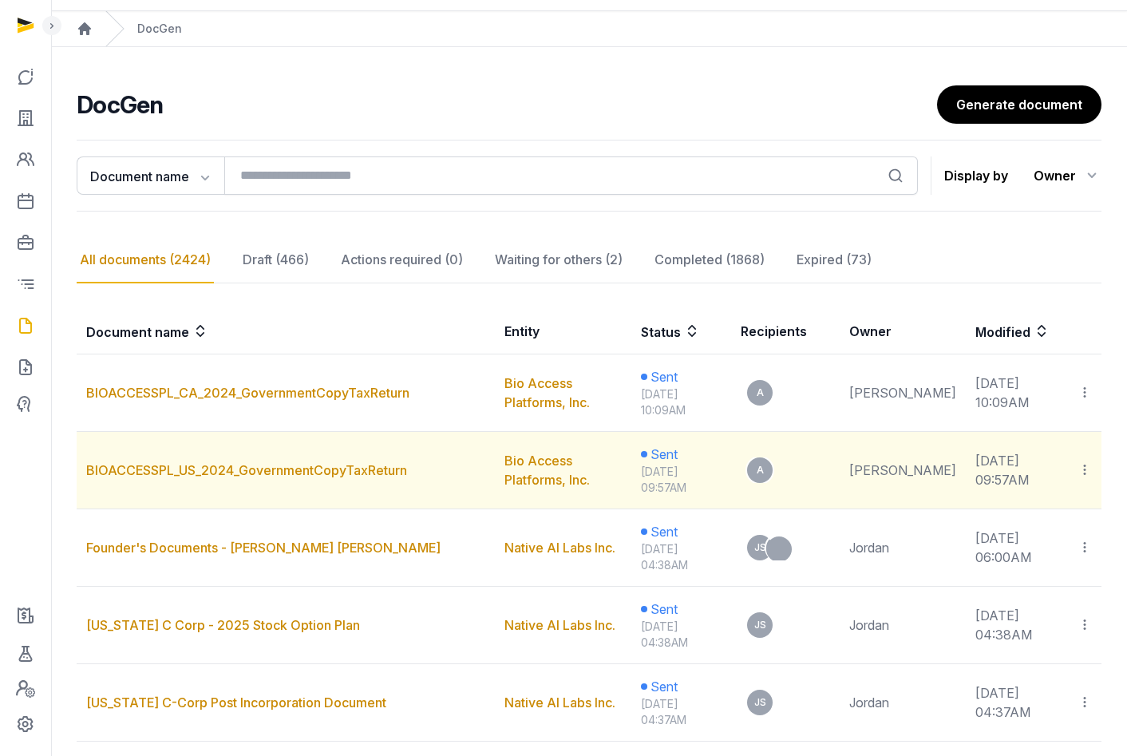
scroll to position [0, 0]
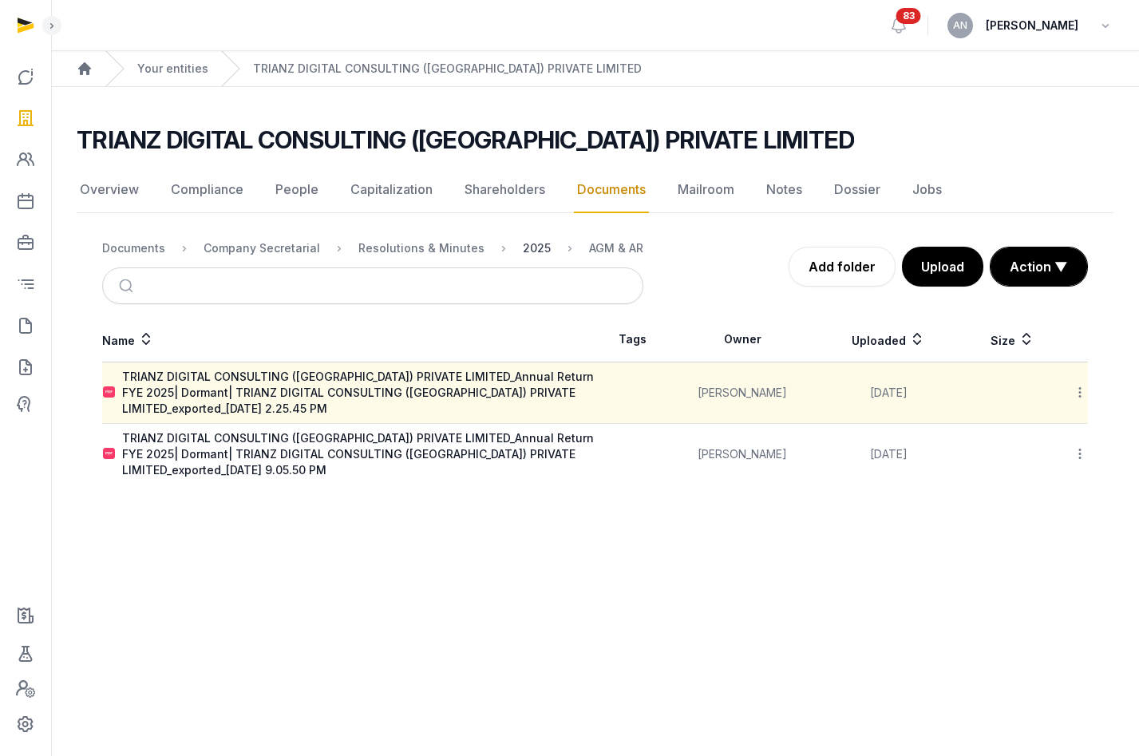
click at [523, 247] on div "2025" at bounding box center [537, 248] width 28 height 16
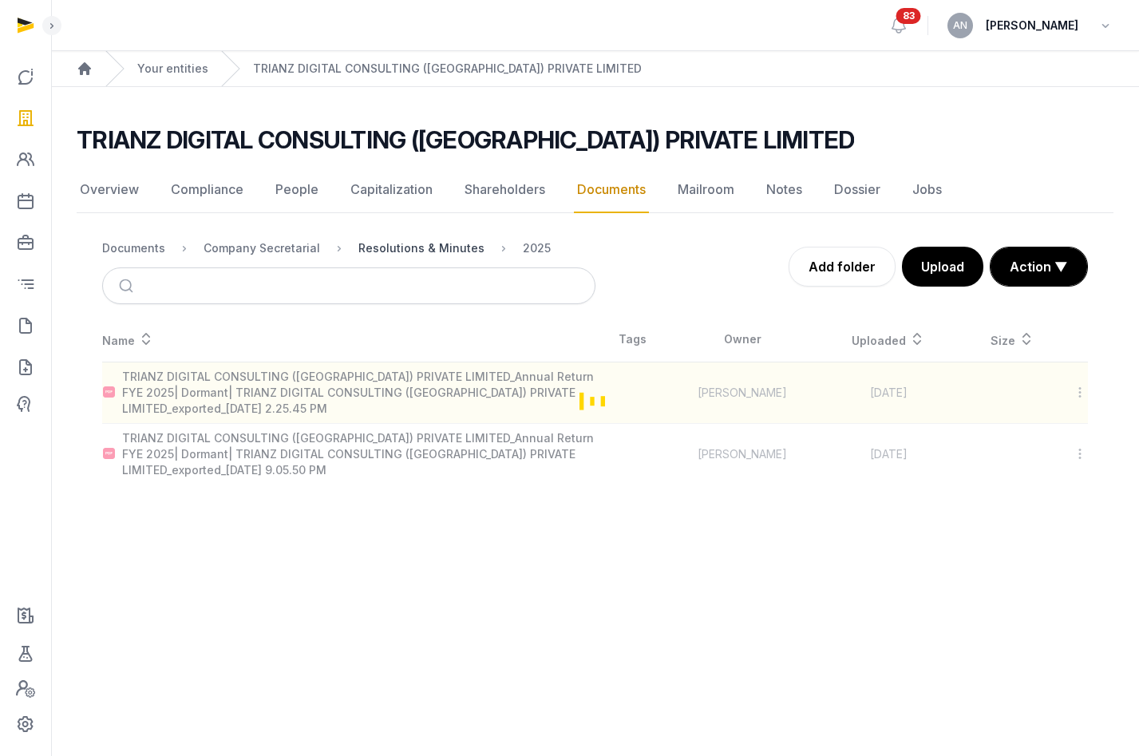
click at [415, 249] on div "Resolutions & Minutes" at bounding box center [421, 248] width 126 height 16
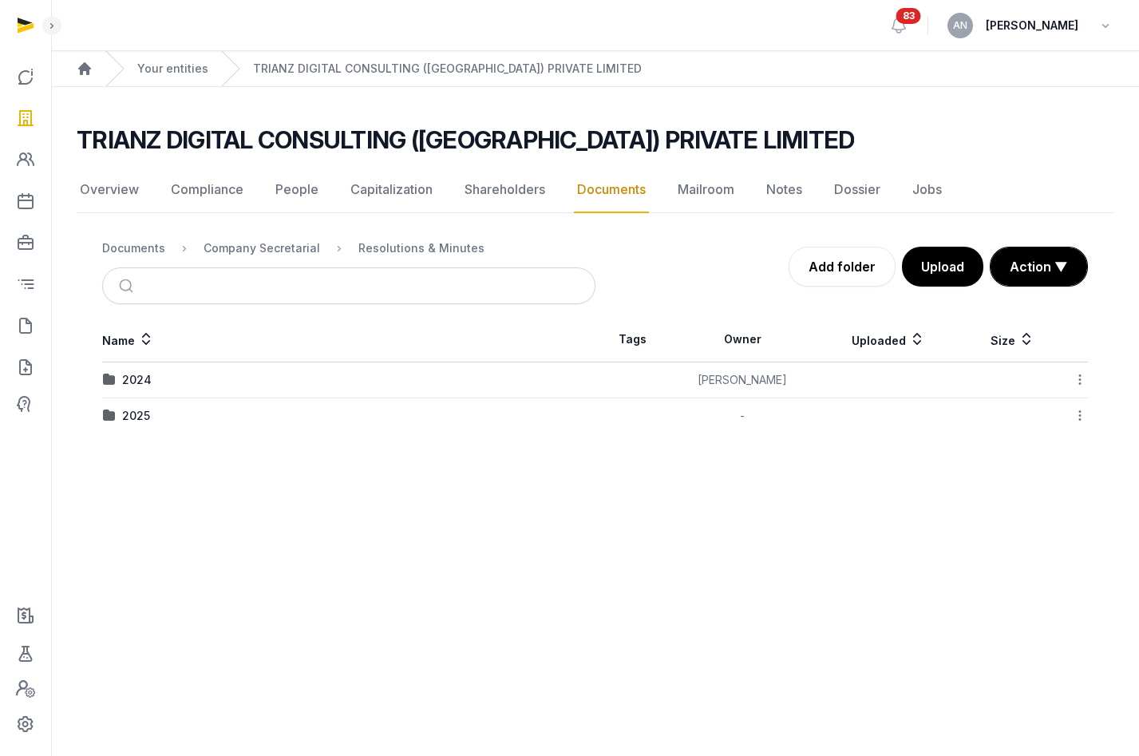
drag, startPoint x: 133, startPoint y: 415, endPoint x: 204, endPoint y: 479, distance: 95.5
click at [133, 415] on div "2025" at bounding box center [136, 416] width 28 height 16
click at [147, 377] on div "AGM & AR" at bounding box center [149, 380] width 54 height 16
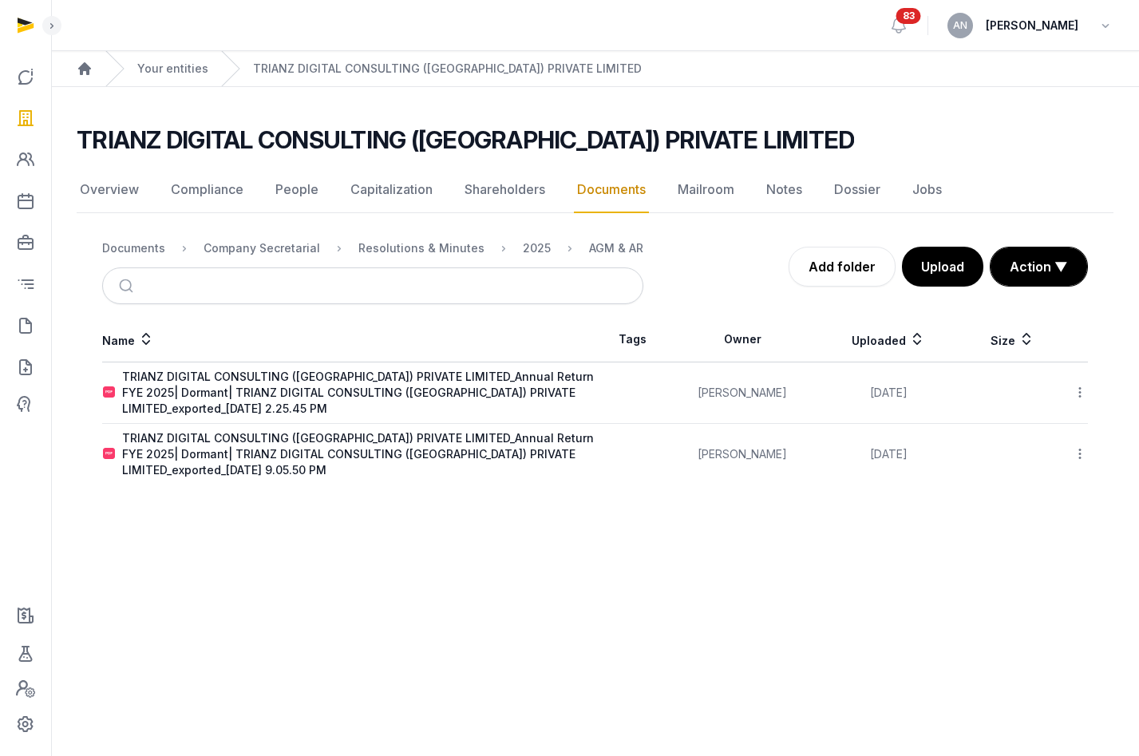
click at [505, 245] on div "2025" at bounding box center [523, 248] width 53 height 19
click at [424, 257] on div "Resolutions & Minutes" at bounding box center [409, 248] width 152 height 19
click at [422, 251] on div "Resolutions & Minutes" at bounding box center [421, 248] width 126 height 16
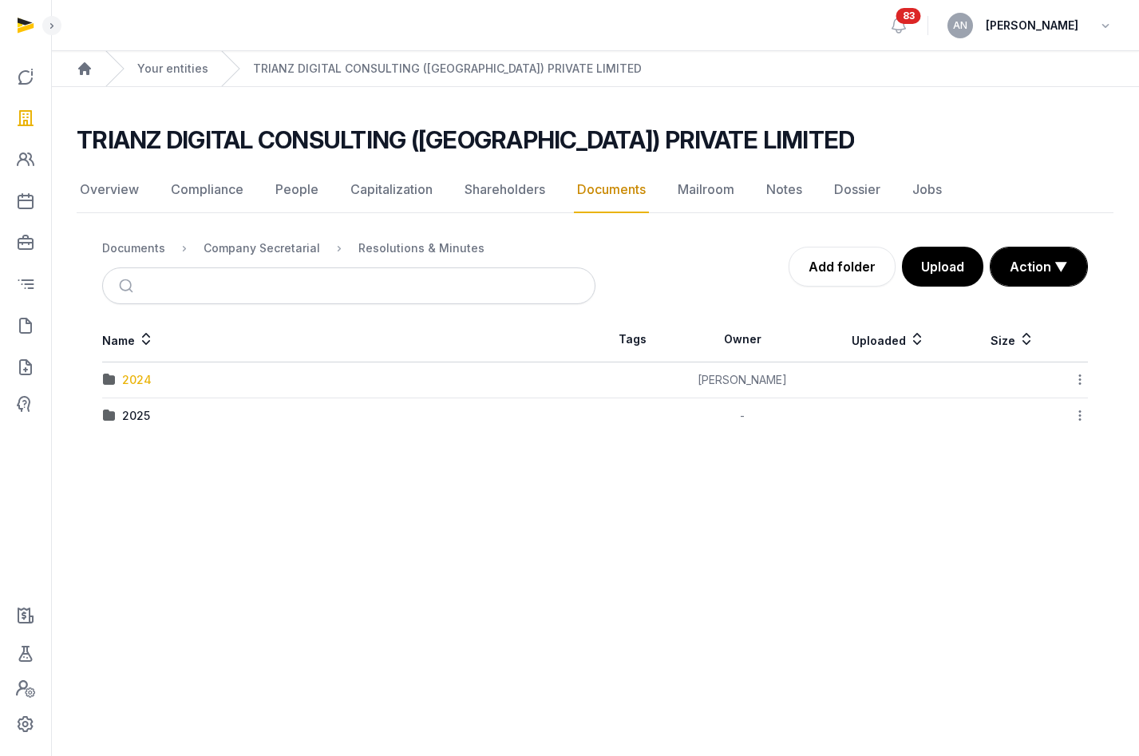
click at [137, 378] on div "2024" at bounding box center [137, 380] width 30 height 16
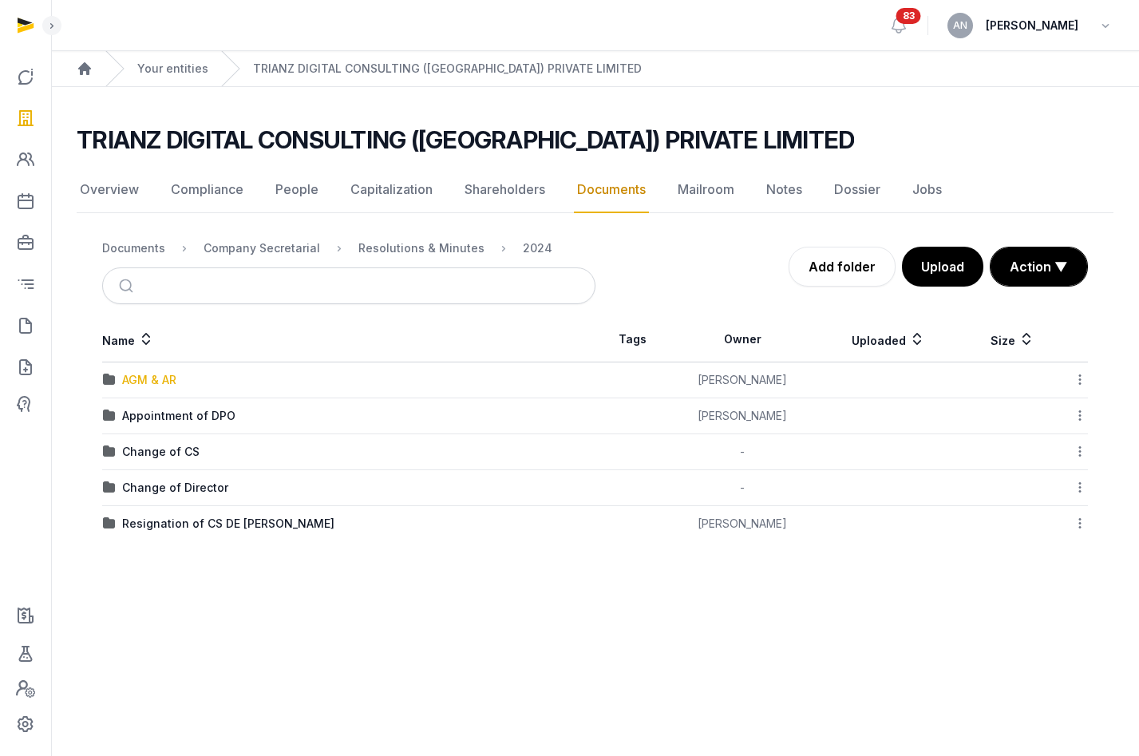
click at [154, 382] on div "AGM & AR" at bounding box center [149, 380] width 54 height 16
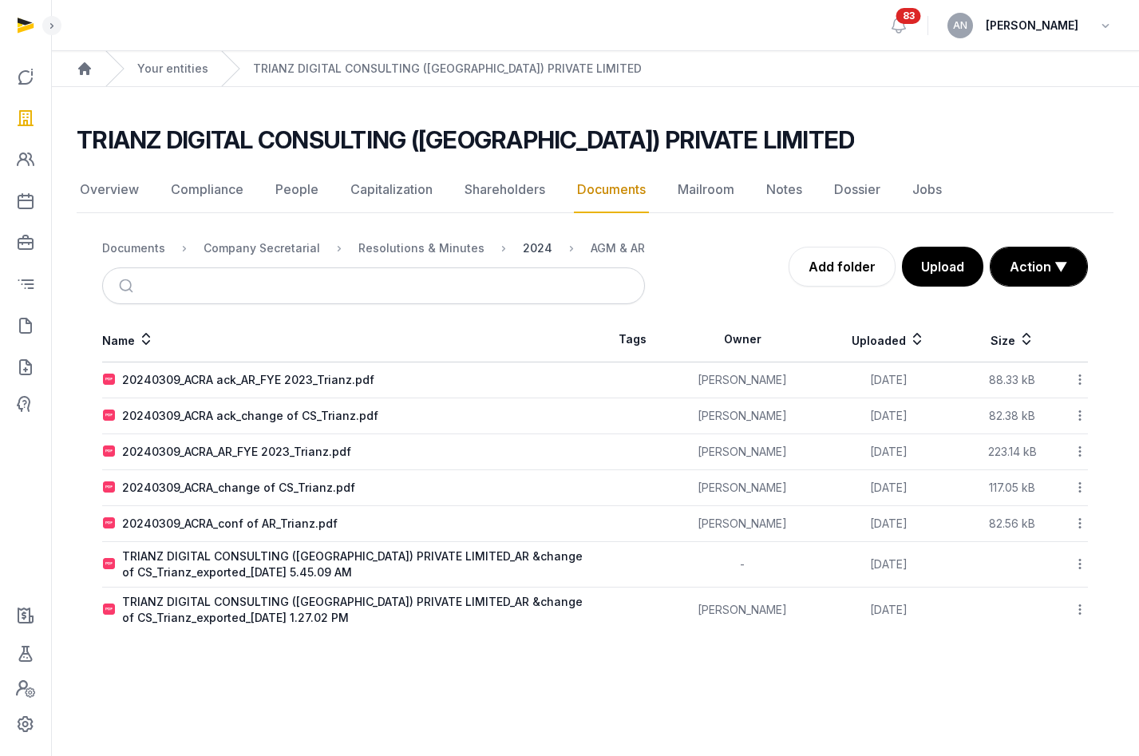
click at [523, 251] on div "2024" at bounding box center [538, 248] width 30 height 16
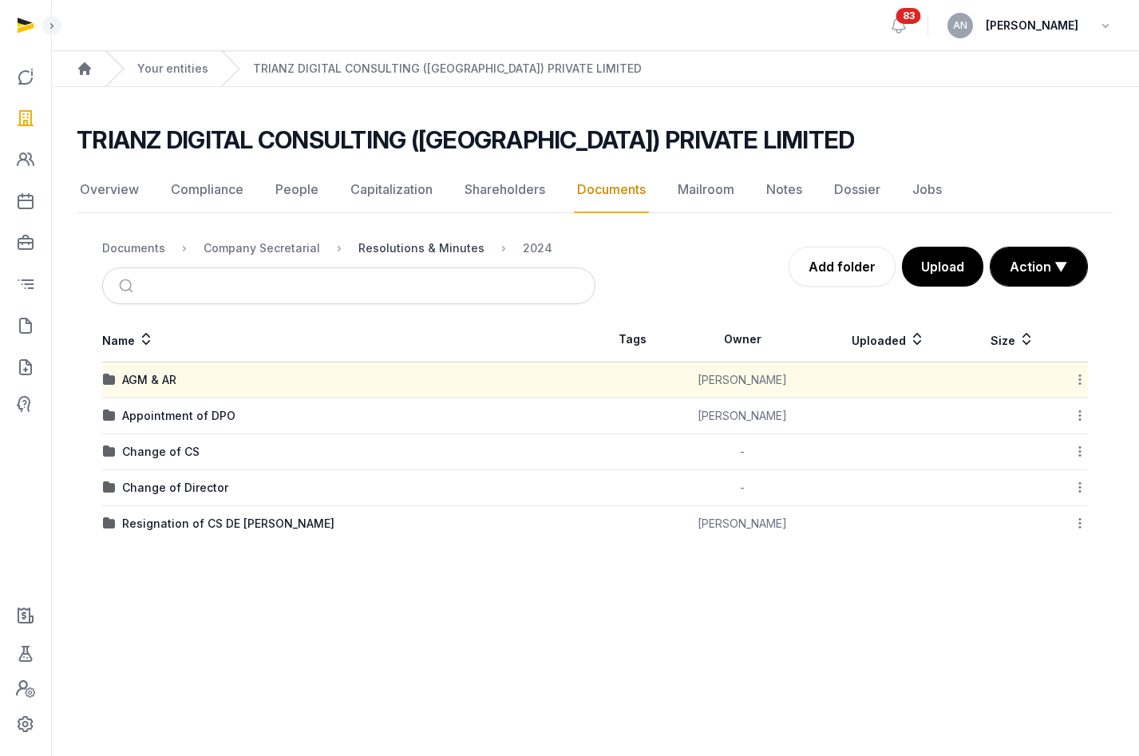
click at [440, 240] on div "Resolutions & Minutes" at bounding box center [421, 248] width 126 height 16
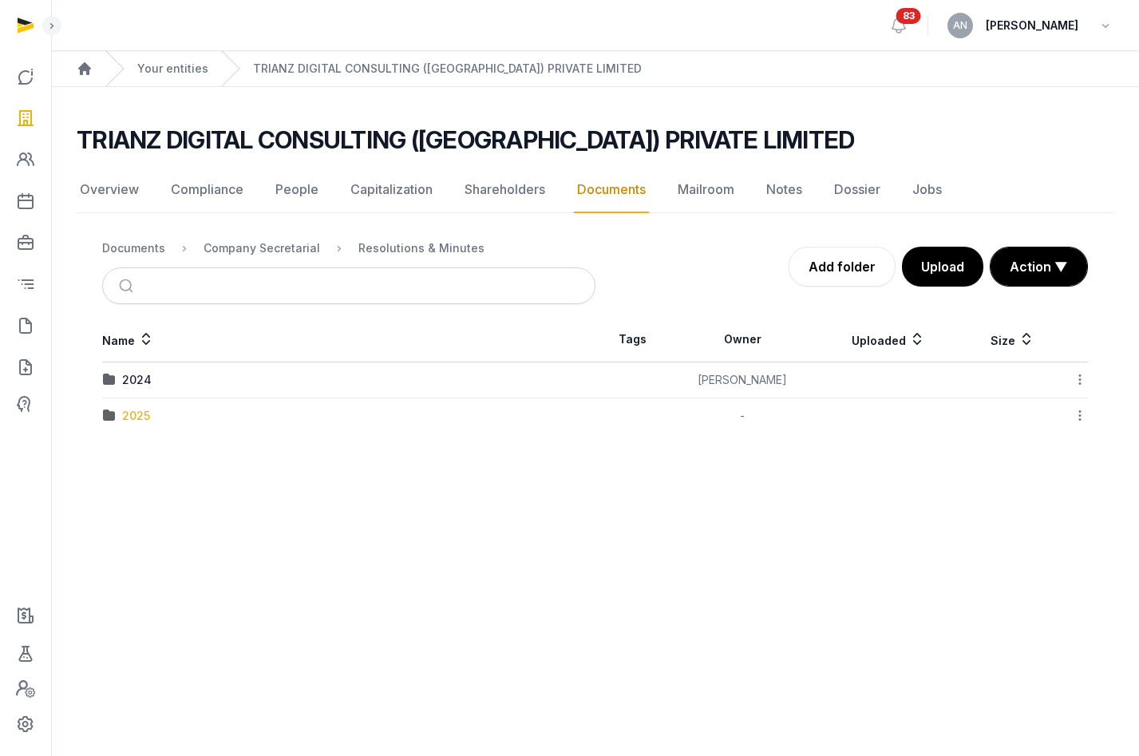
click at [128, 416] on div "2025" at bounding box center [136, 416] width 28 height 16
click at [166, 377] on div "AGM & AR" at bounding box center [149, 380] width 54 height 16
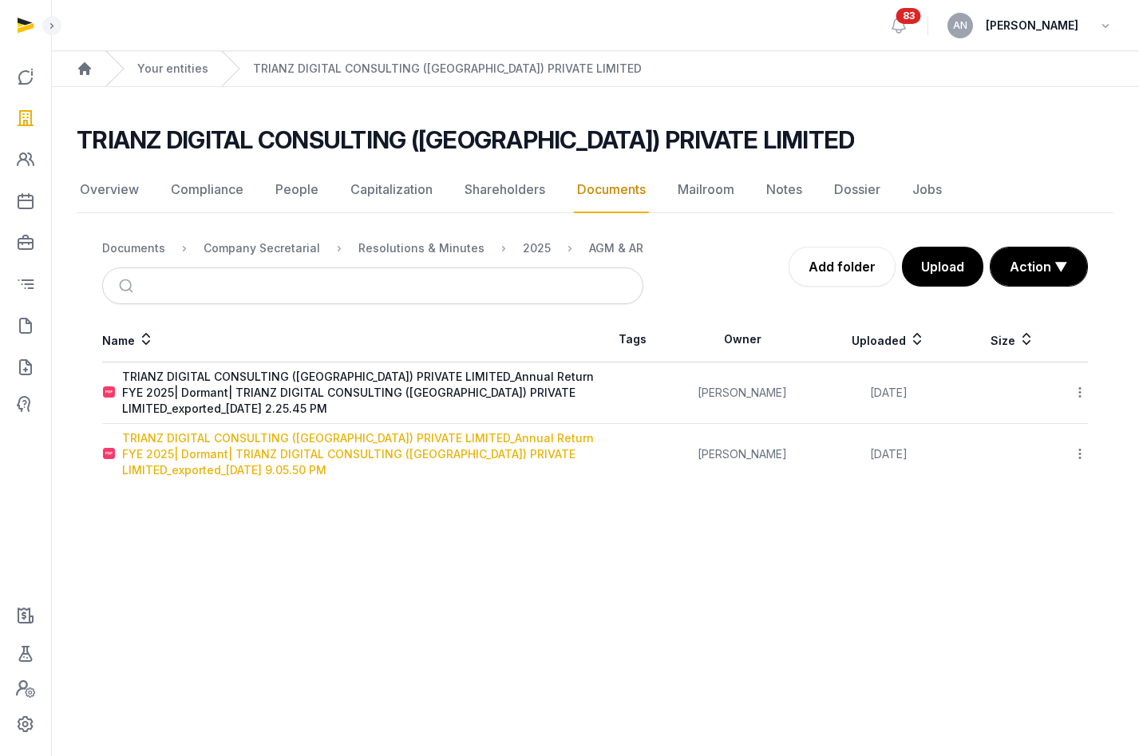
click at [330, 451] on div "TRIANZ DIGITAL CONSULTING ([GEOGRAPHIC_DATA]) PRIVATE LIMITED_Annual Return FYE…" at bounding box center [358, 454] width 473 height 48
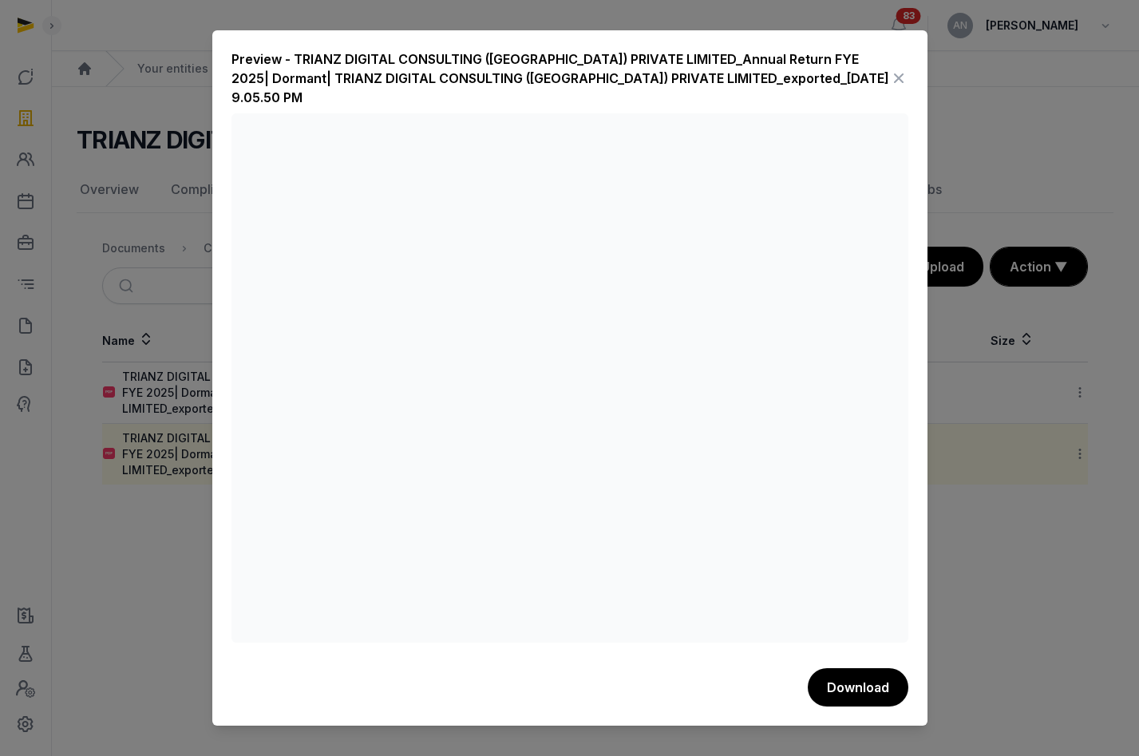
click at [906, 77] on icon at bounding box center [898, 78] width 19 height 26
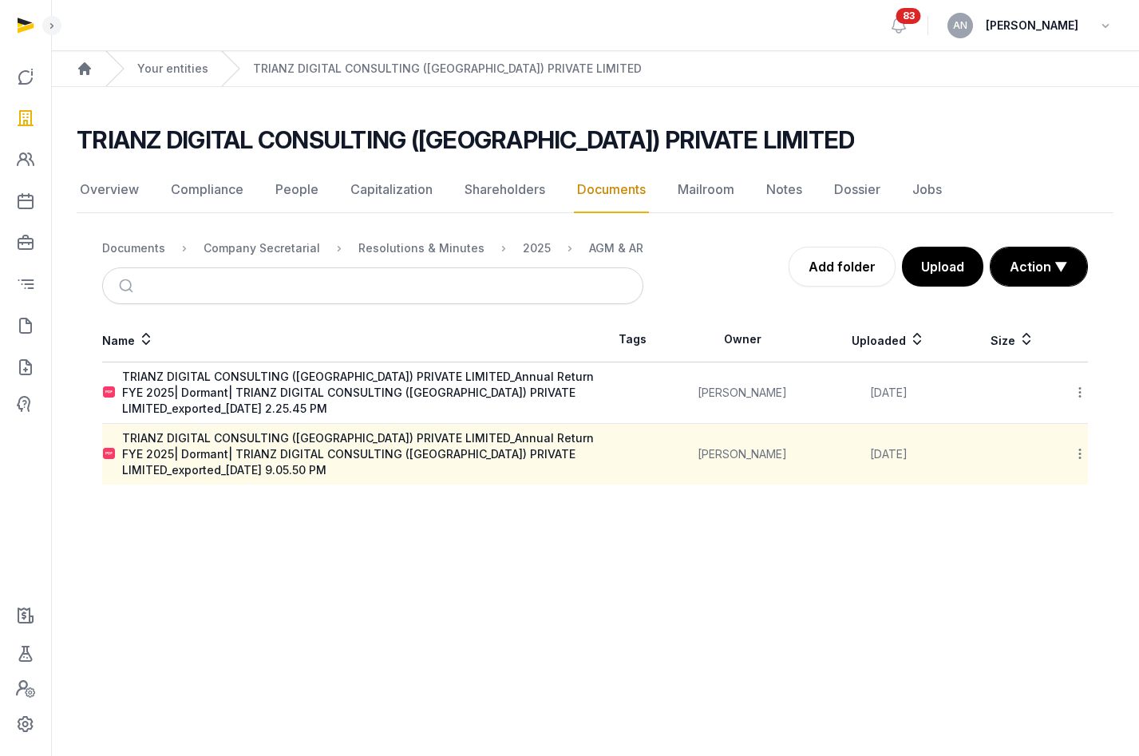
click at [1084, 457] on icon at bounding box center [1080, 453] width 14 height 17
click at [1043, 661] on div "Delete" at bounding box center [1024, 668] width 128 height 29
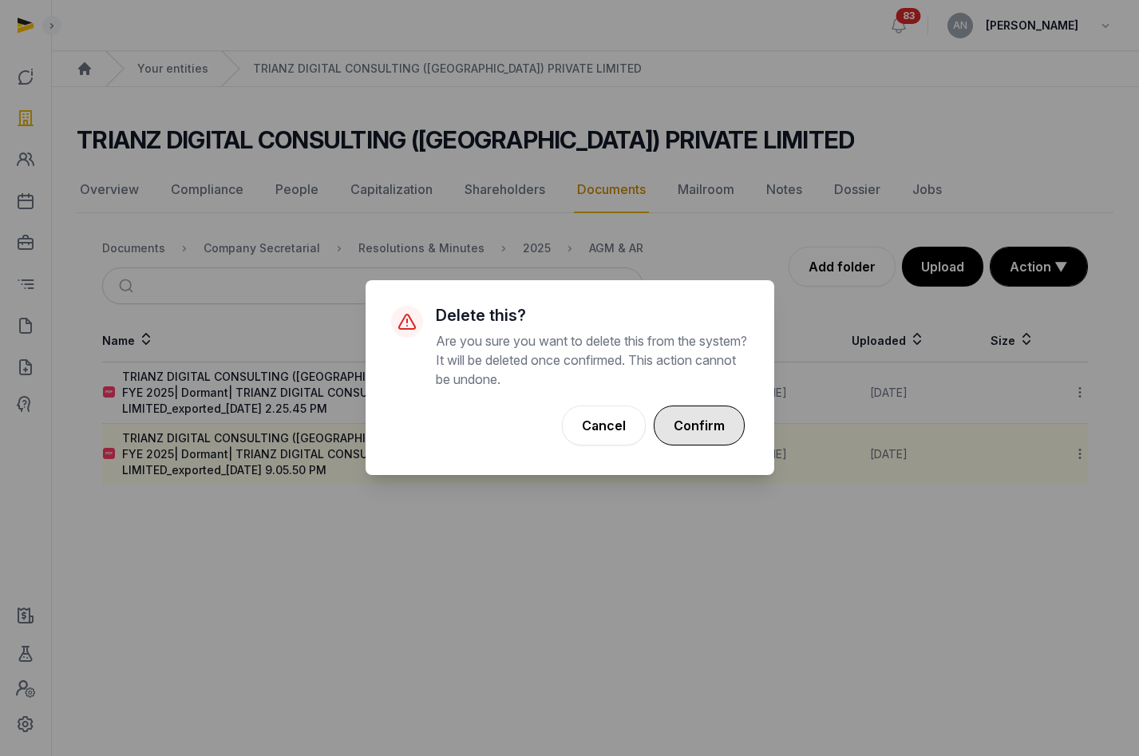
click at [713, 414] on button "Confirm" at bounding box center [699, 426] width 91 height 40
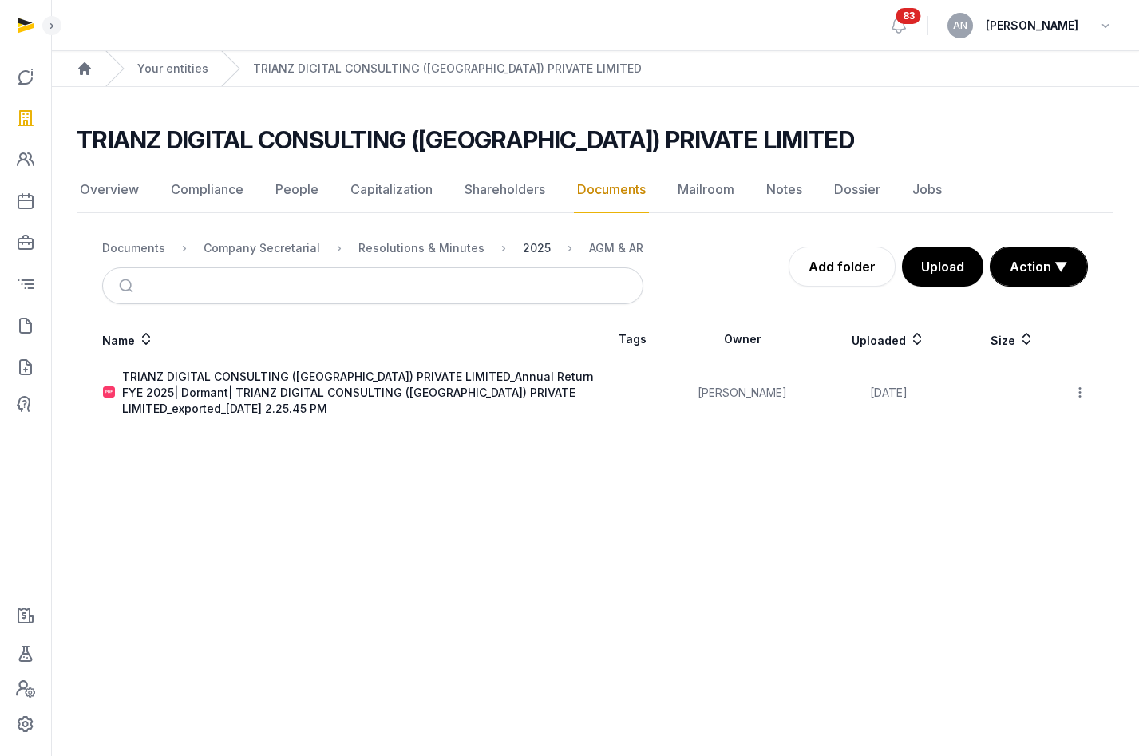
click at [524, 249] on div "2025" at bounding box center [537, 248] width 28 height 16
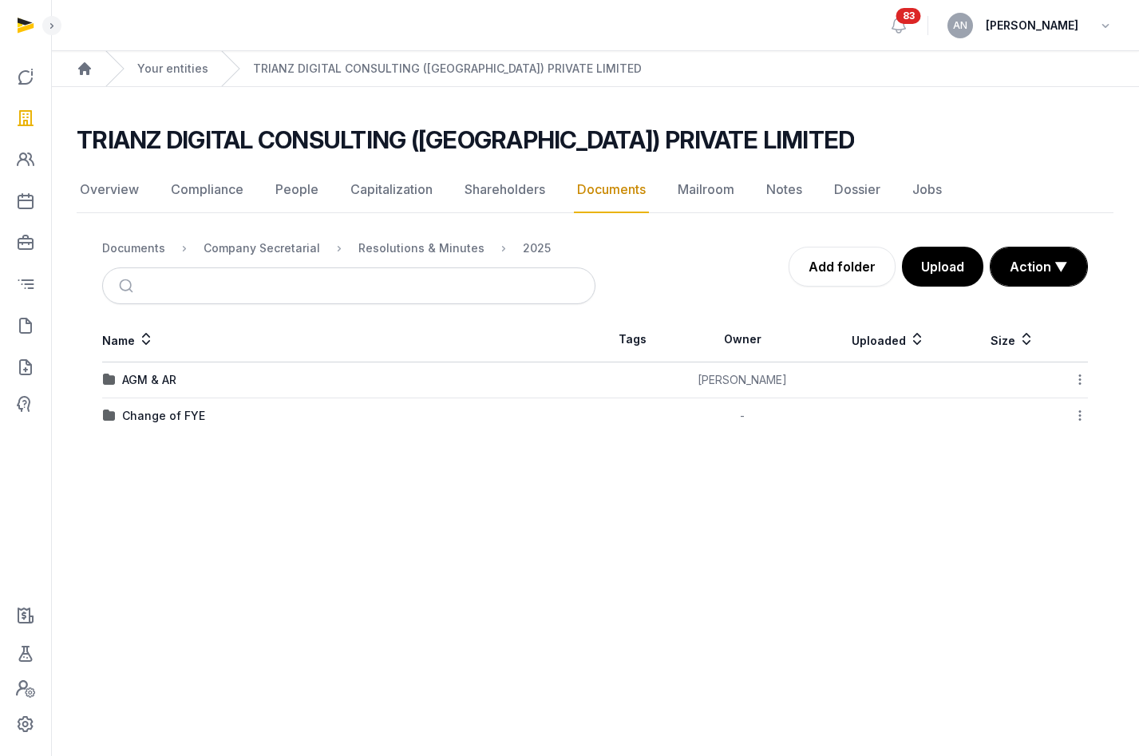
click at [1084, 377] on icon at bounding box center [1080, 379] width 14 height 17
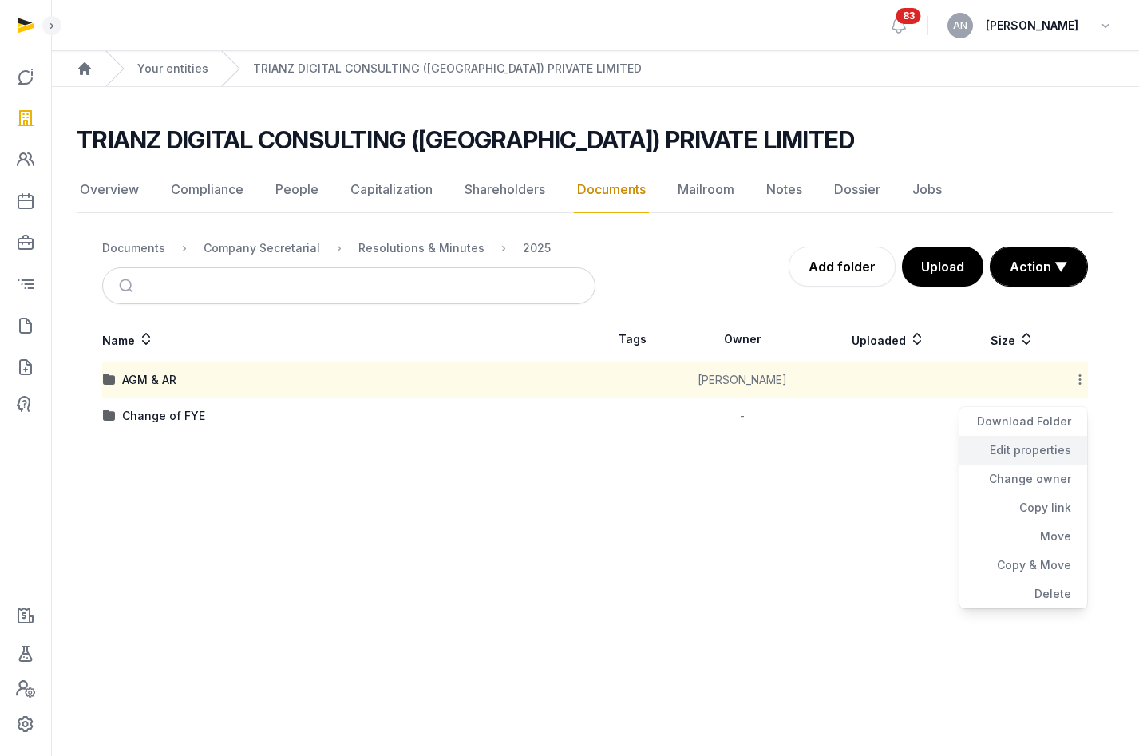
click at [1044, 458] on div "Edit properties" at bounding box center [1024, 450] width 128 height 29
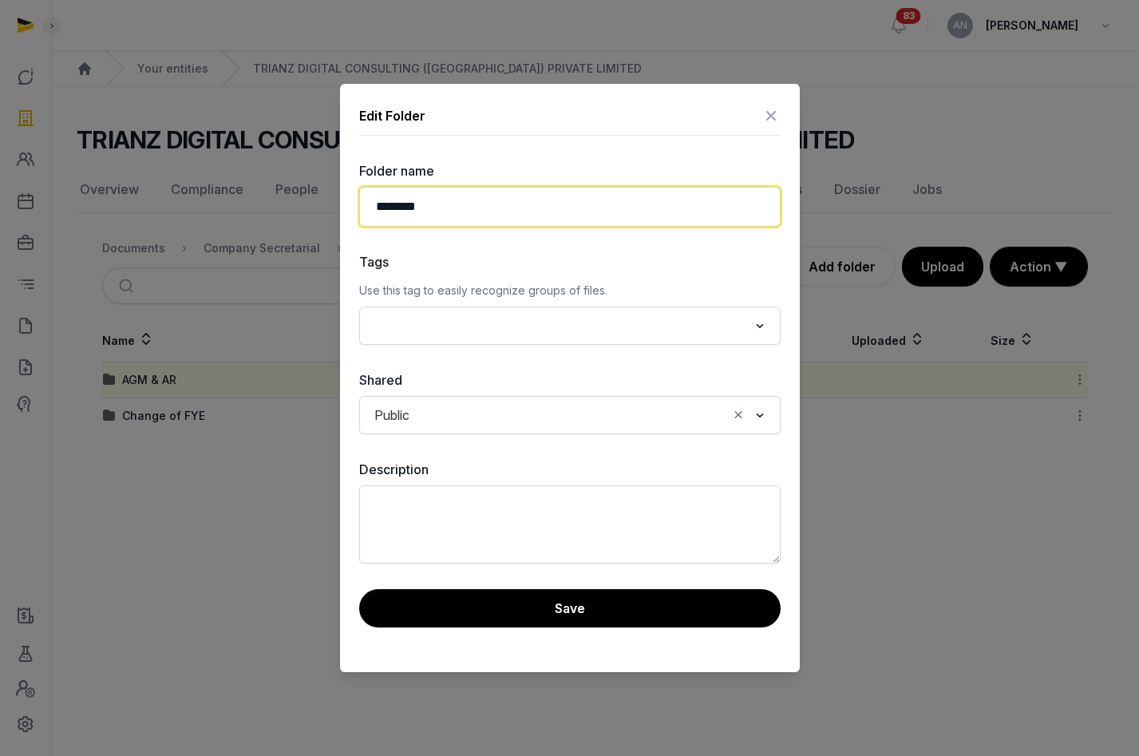
click at [576, 214] on input "********" at bounding box center [570, 207] width 422 height 40
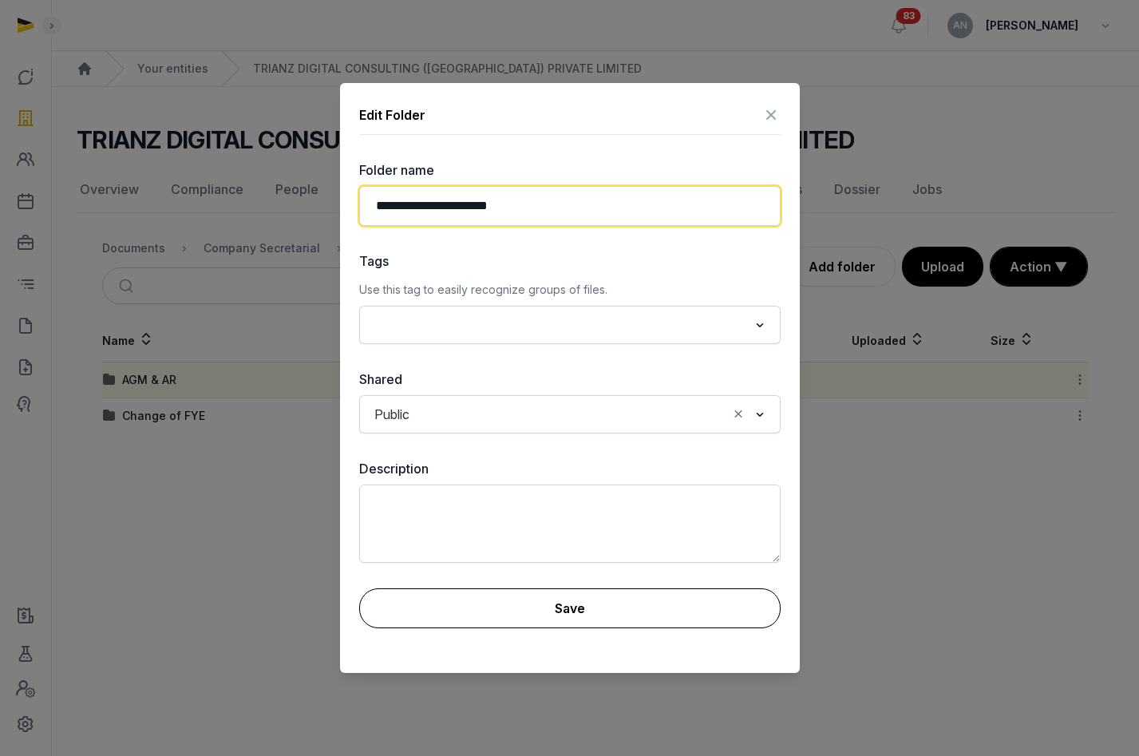
type input "**********"
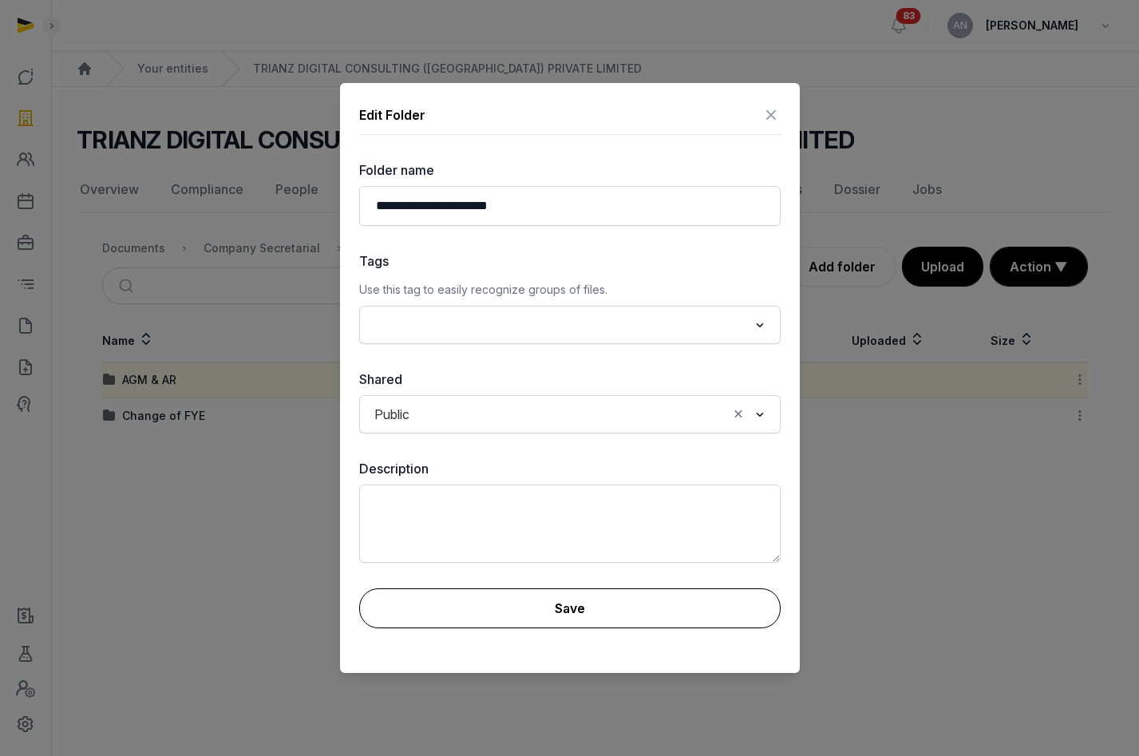
click at [610, 596] on button "Save" at bounding box center [570, 608] width 422 height 40
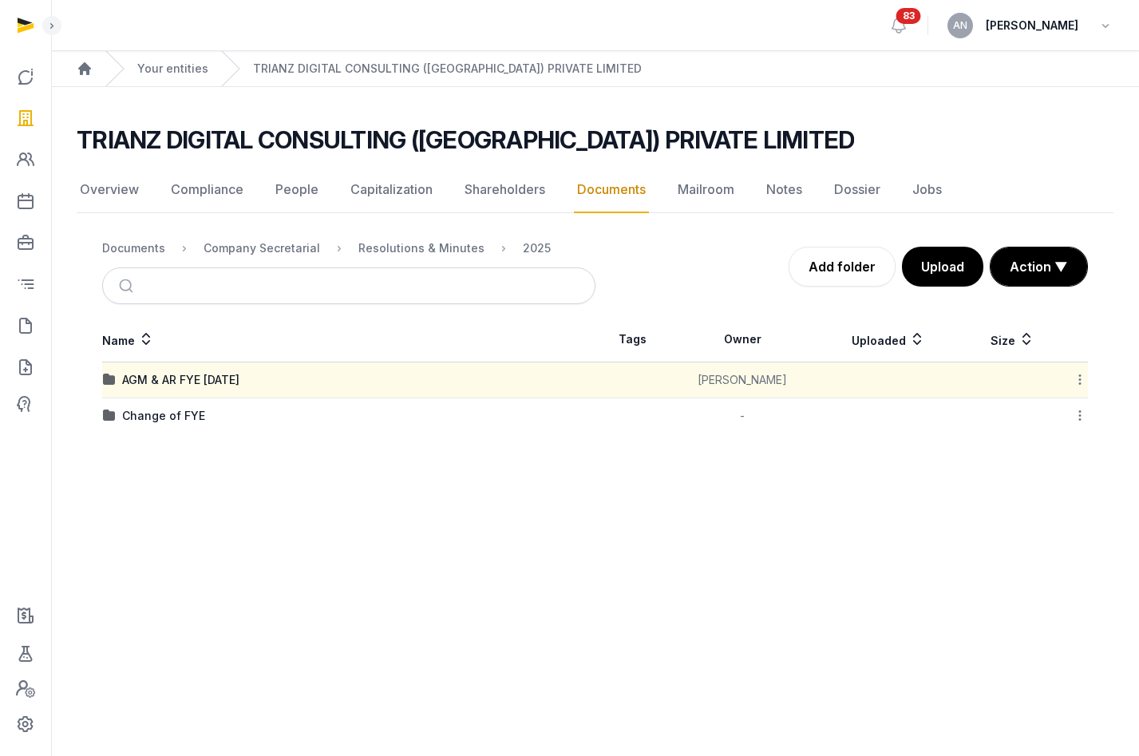
click at [212, 386] on div "AGM & AR FYE [DATE]" at bounding box center [180, 380] width 117 height 16
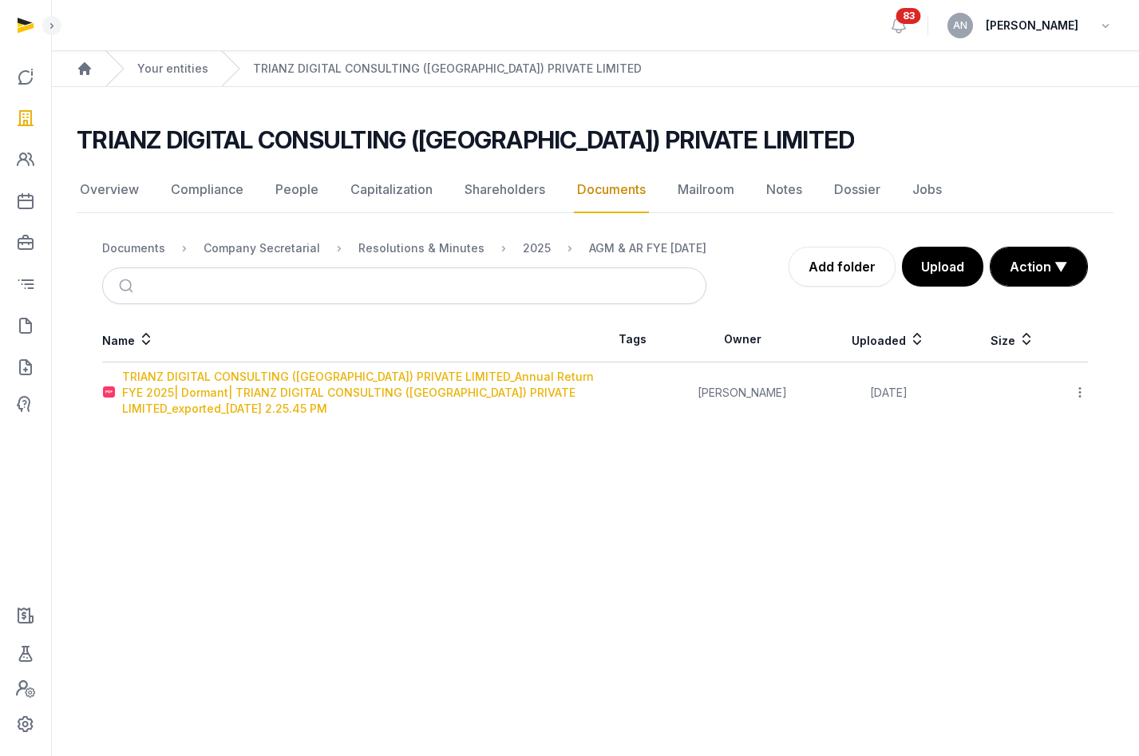
click at [276, 383] on div "TRIANZ DIGITAL CONSULTING ([GEOGRAPHIC_DATA]) PRIVATE LIMITED_Annual Return FYE…" at bounding box center [358, 393] width 473 height 48
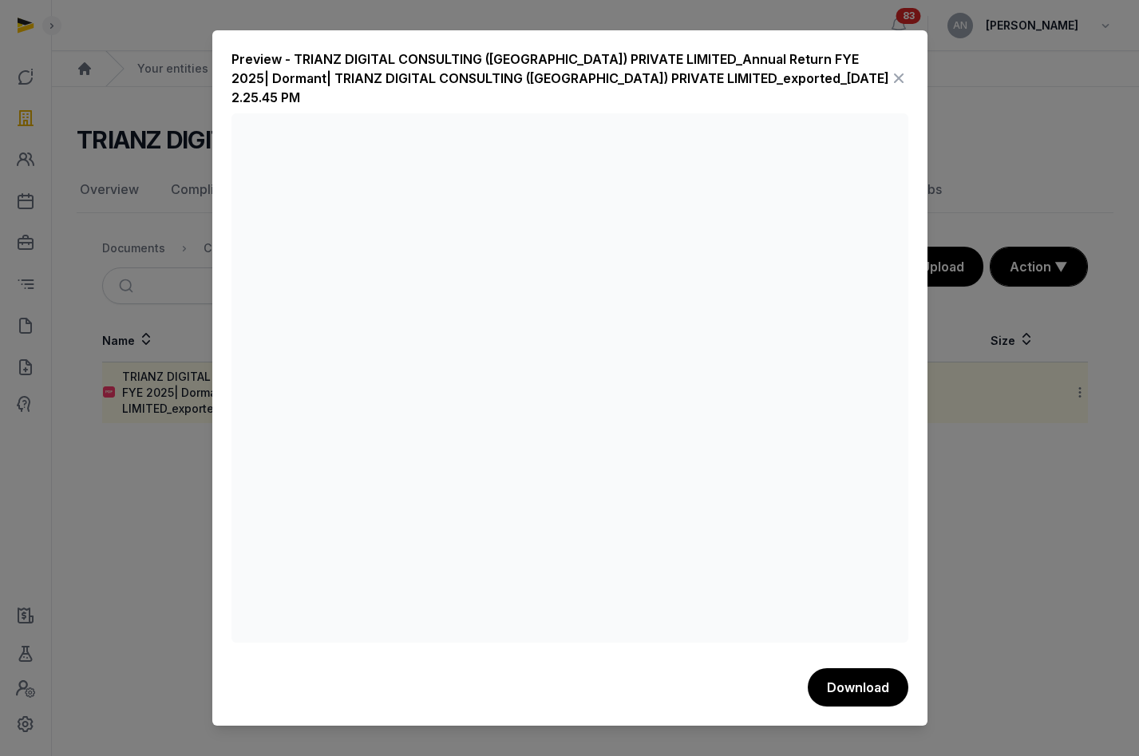
click at [897, 73] on icon at bounding box center [898, 78] width 19 height 26
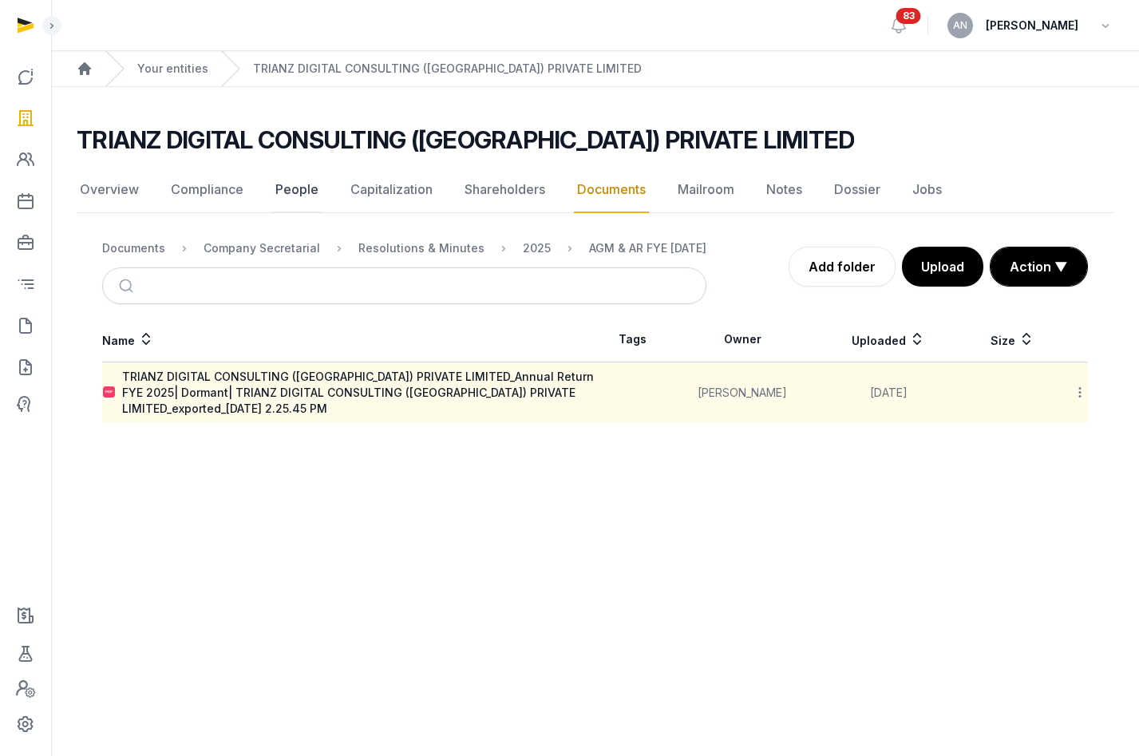
click at [277, 194] on link "People" at bounding box center [296, 190] width 49 height 46
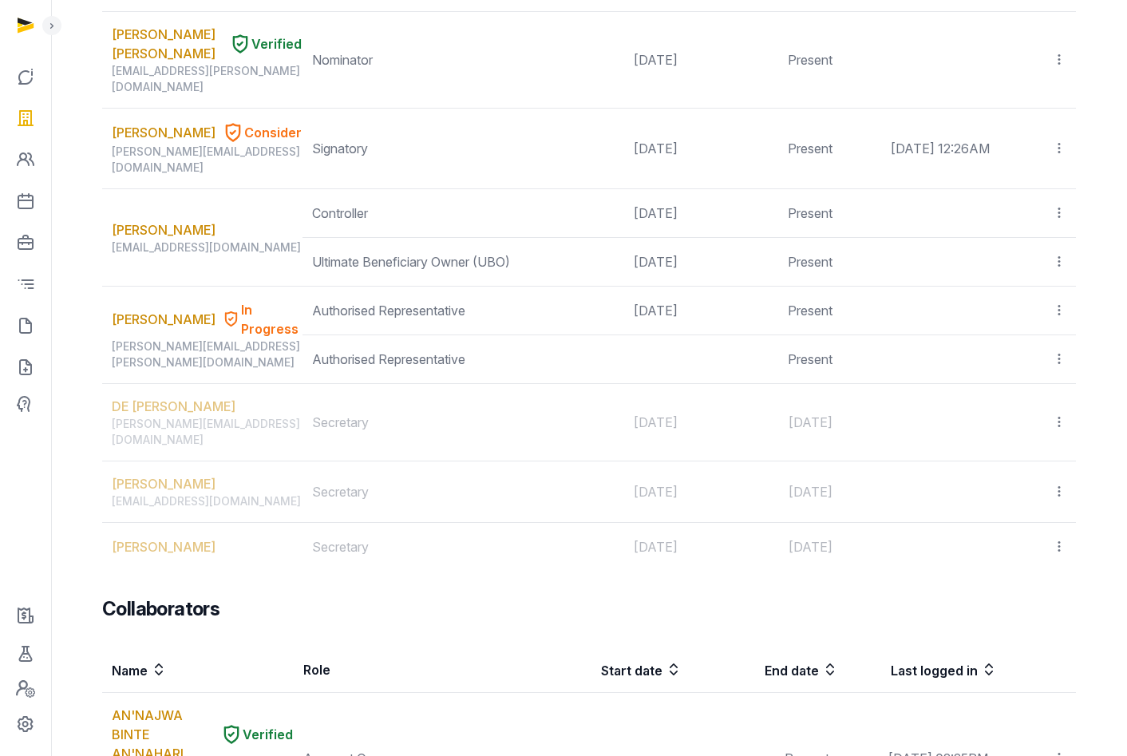
scroll to position [1273, 0]
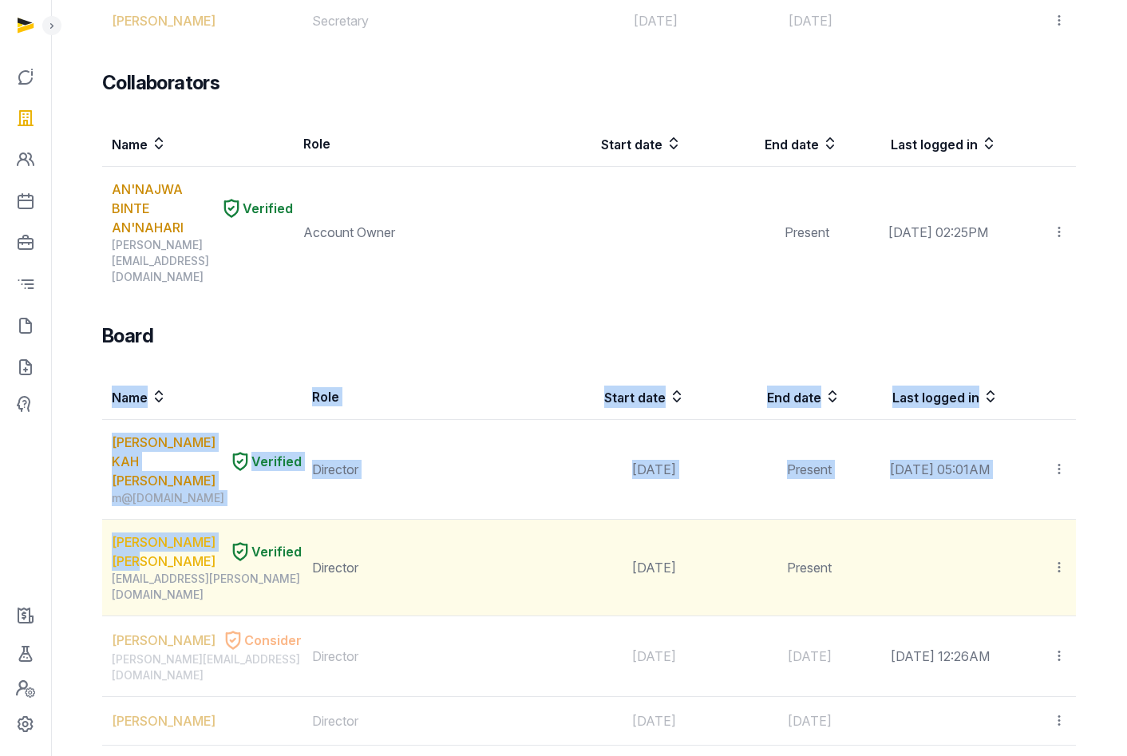
drag, startPoint x: 99, startPoint y: 287, endPoint x: 154, endPoint y: 310, distance: 59.4
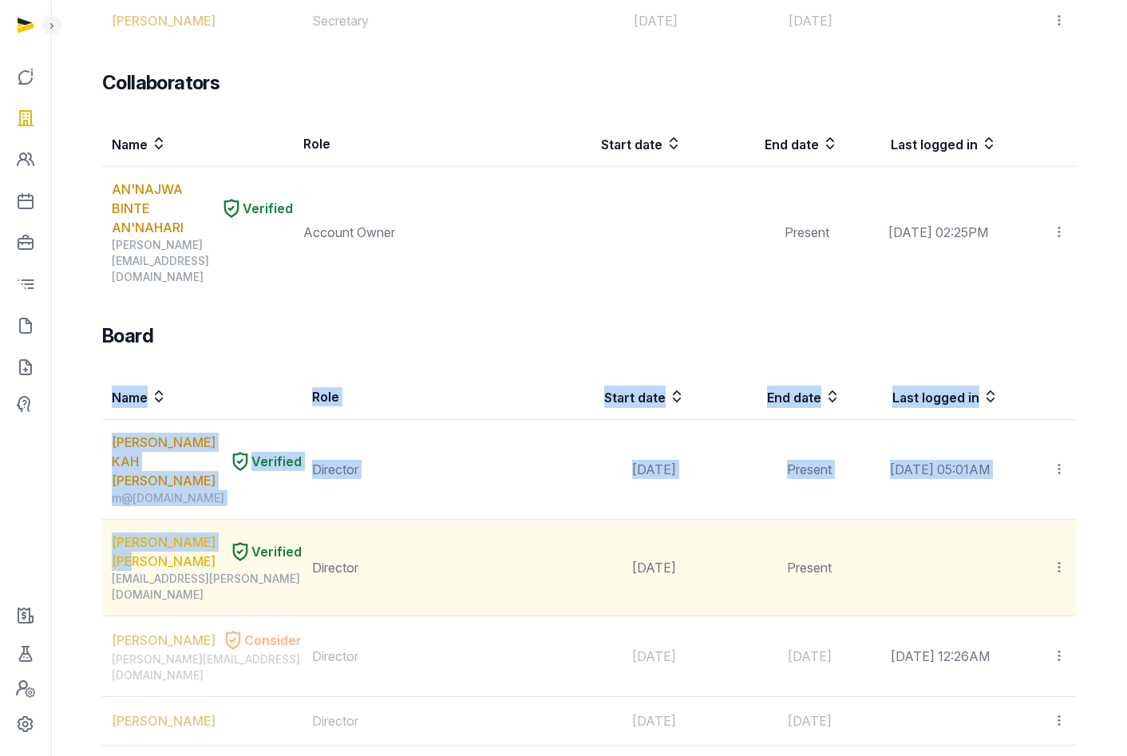
drag, startPoint x: 97, startPoint y: 296, endPoint x: 148, endPoint y: 311, distance: 53.8
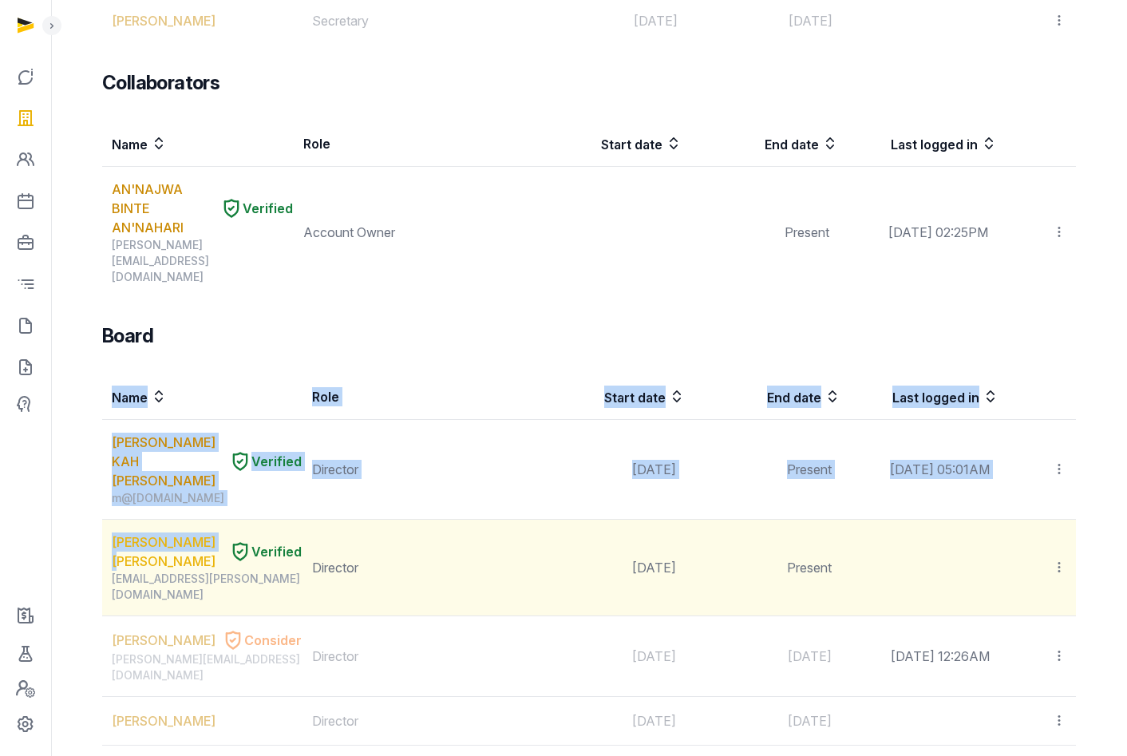
drag, startPoint x: 97, startPoint y: 300, endPoint x: 127, endPoint y: 303, distance: 29.7
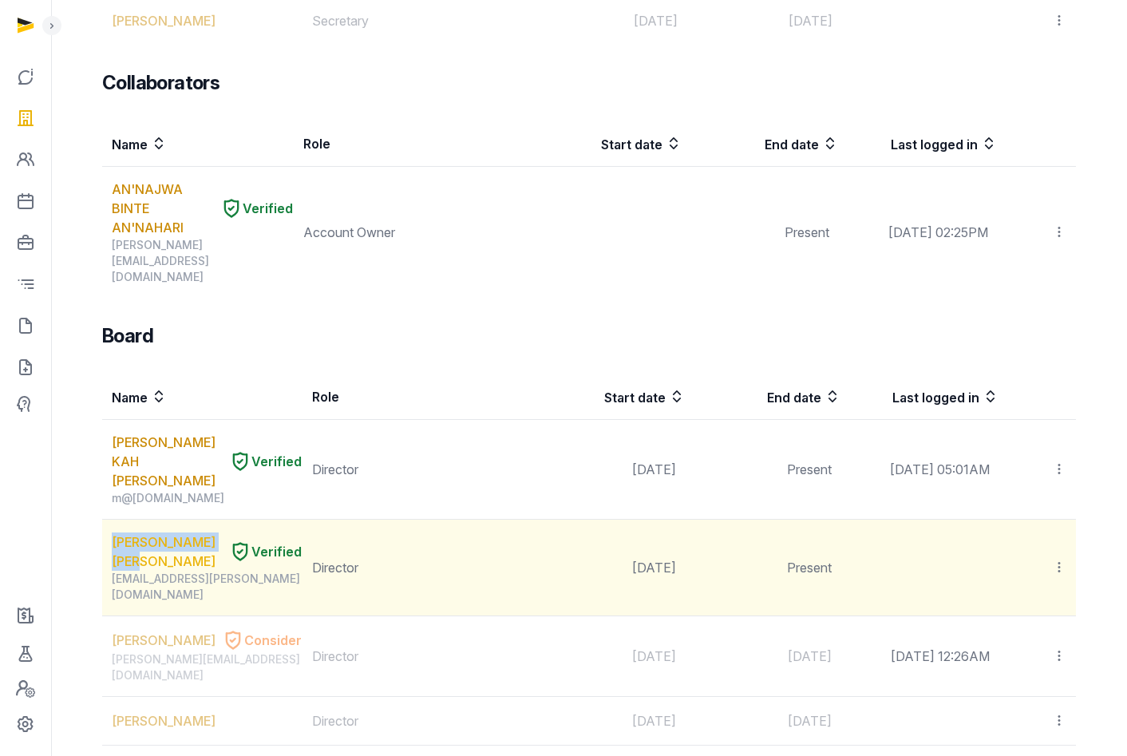
copy link "[PERSON_NAME] [PERSON_NAME]"
drag, startPoint x: 110, startPoint y: 291, endPoint x: 152, endPoint y: 315, distance: 48.2
click at [152, 520] on td "[PERSON_NAME] [PERSON_NAME] Verified [EMAIL_ADDRESS][PERSON_NAME][DOMAIN_NAME]" at bounding box center [202, 568] width 200 height 97
